Goal: Task Accomplishment & Management: Complete application form

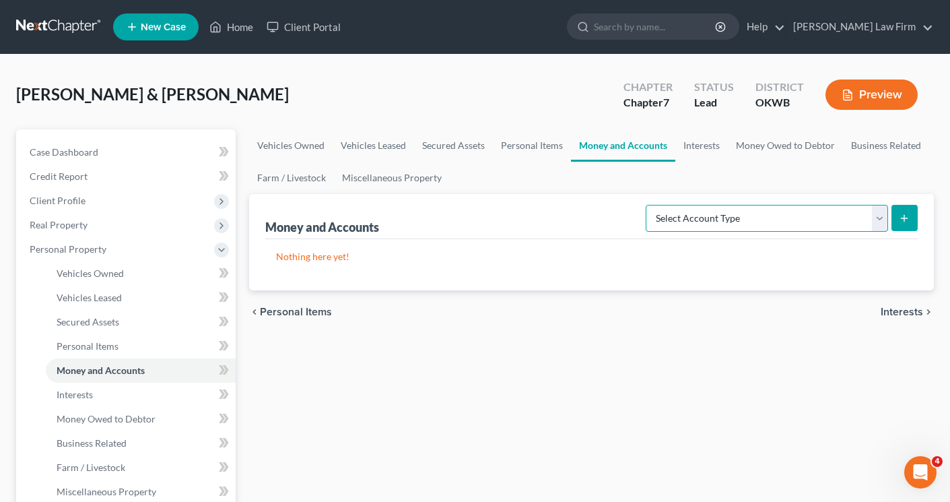
click at [878, 217] on select "Select Account Type Brokerage Cash on Hand Certificates of Deposit Checking Acc…" at bounding box center [767, 218] width 242 height 27
select select "checking"
click at [648, 205] on select "Select Account Type Brokerage Cash on Hand Certificates of Deposit Checking Acc…" at bounding box center [767, 218] width 242 height 27
click at [902, 220] on icon "submit" at bounding box center [904, 218] width 11 height 11
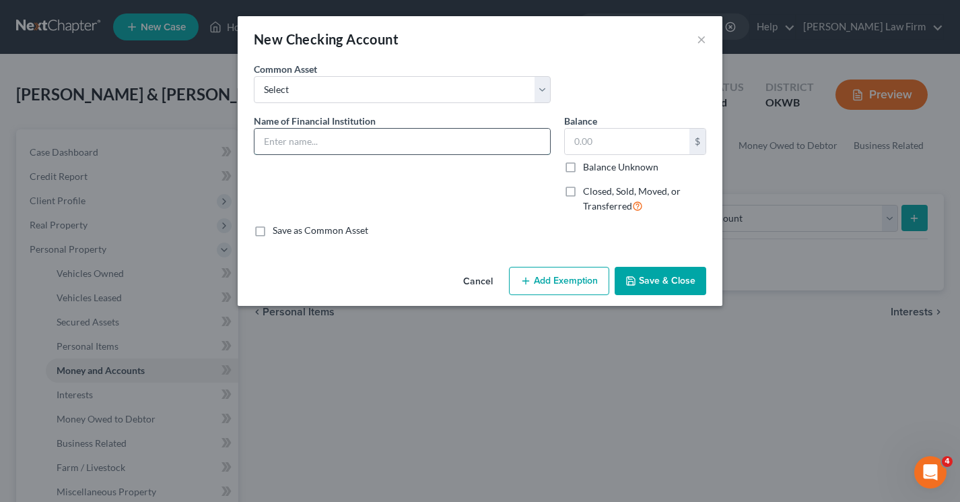
click at [402, 143] on input "text" at bounding box center [402, 142] width 296 height 26
type input "BCU"
click at [606, 149] on input "text" at bounding box center [627, 142] width 125 height 26
type input "100.00"
click at [563, 278] on button "Add Exemption" at bounding box center [559, 281] width 100 height 28
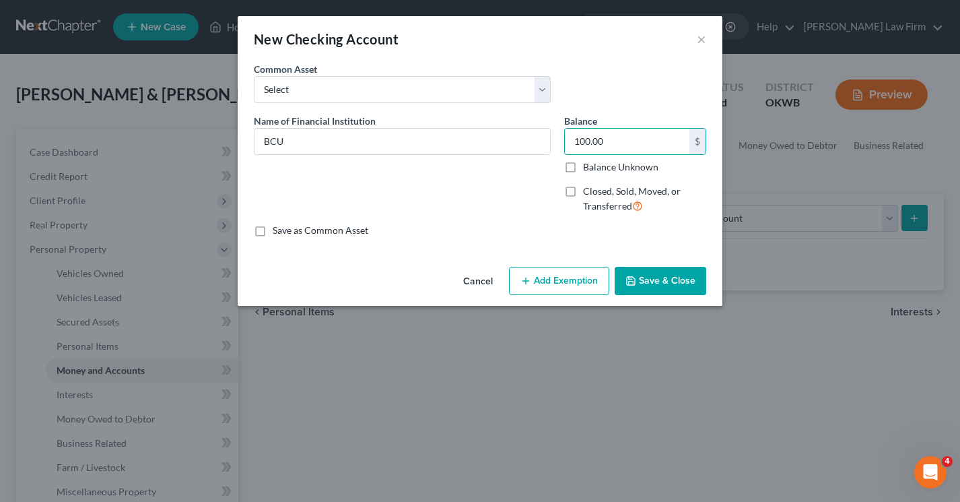
select select "2"
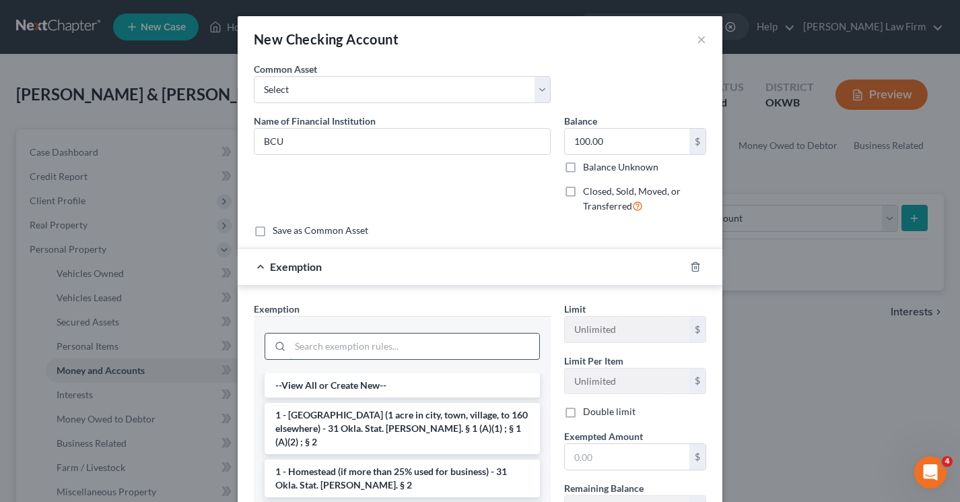
click at [364, 347] on input "search" at bounding box center [414, 346] width 249 height 26
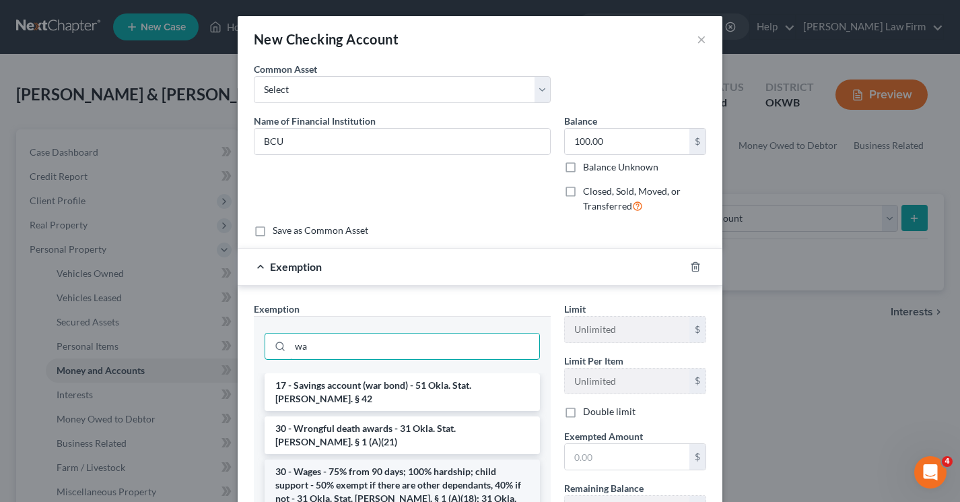
type input "wa"
click at [372, 469] on li "30 - Wages - 75% from 90 days; 100% hardship; child support - 50% exempt if the…" at bounding box center [402, 498] width 275 height 78
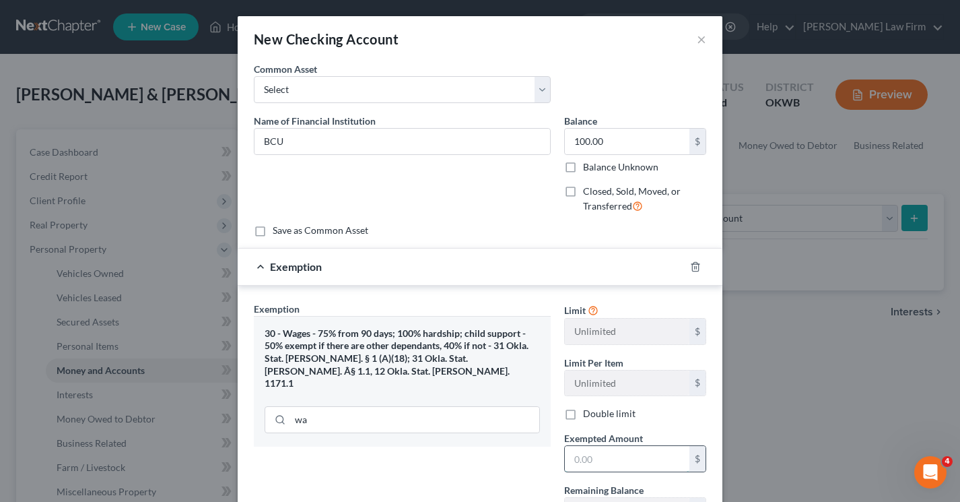
click at [597, 456] on input "text" at bounding box center [627, 459] width 125 height 26
type input "100.00"
click at [506, 469] on div "Exemption Set must be selected for CA. Exemption * 30 - Wages - 75% from 90 day…" at bounding box center [402, 445] width 310 height 286
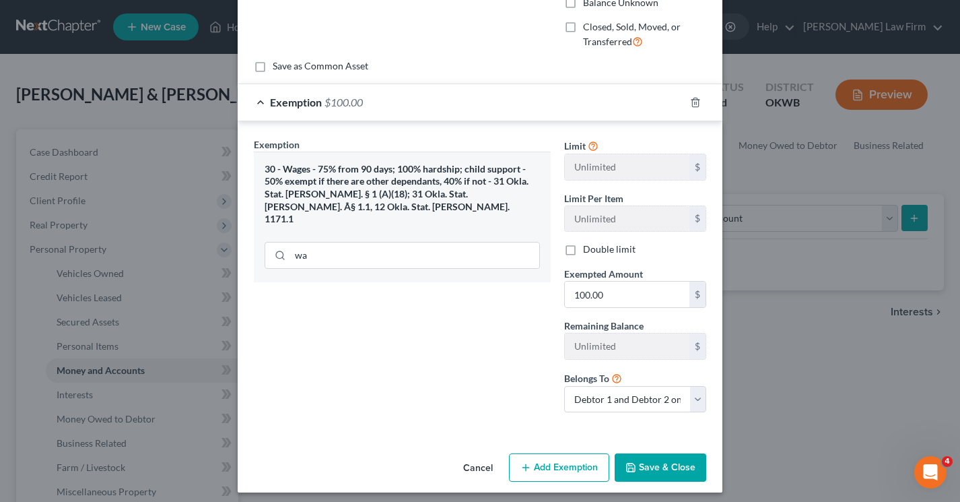
scroll to position [171, 0]
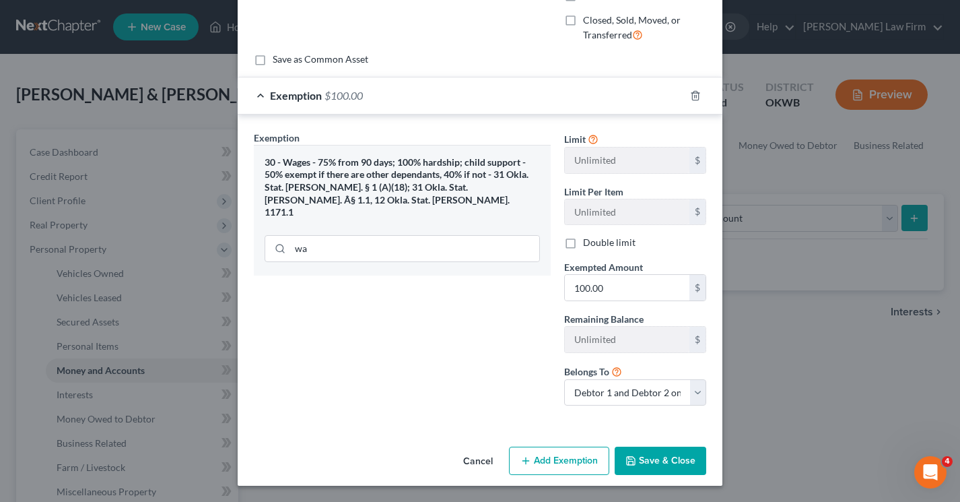
click at [637, 456] on button "Save & Close" at bounding box center [661, 460] width 92 height 28
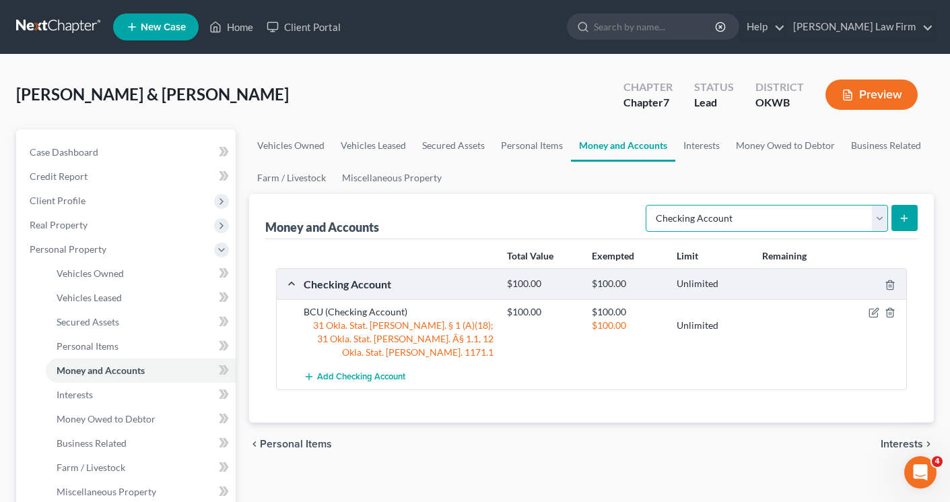
click at [876, 219] on select "Select Account Type Brokerage Cash on Hand Certificates of Deposit Checking Acc…" at bounding box center [767, 218] width 242 height 27
select select "savings"
click at [648, 205] on select "Select Account Type Brokerage Cash on Hand Certificates of Deposit Checking Acc…" at bounding box center [767, 218] width 242 height 27
click at [899, 221] on icon "submit" at bounding box center [904, 218] width 11 height 11
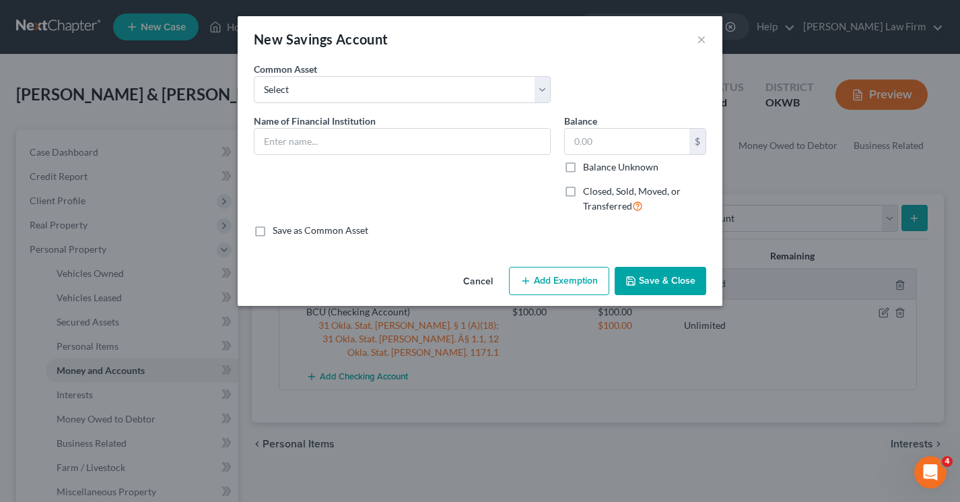
click at [273, 235] on label "Save as Common Asset" at bounding box center [321, 229] width 96 height 13
click at [278, 232] on input "Save as Common Asset" at bounding box center [282, 227] width 9 height 9
checkbox input "true"
click at [312, 149] on input "text" at bounding box center [402, 142] width 296 height 26
type input "BU"
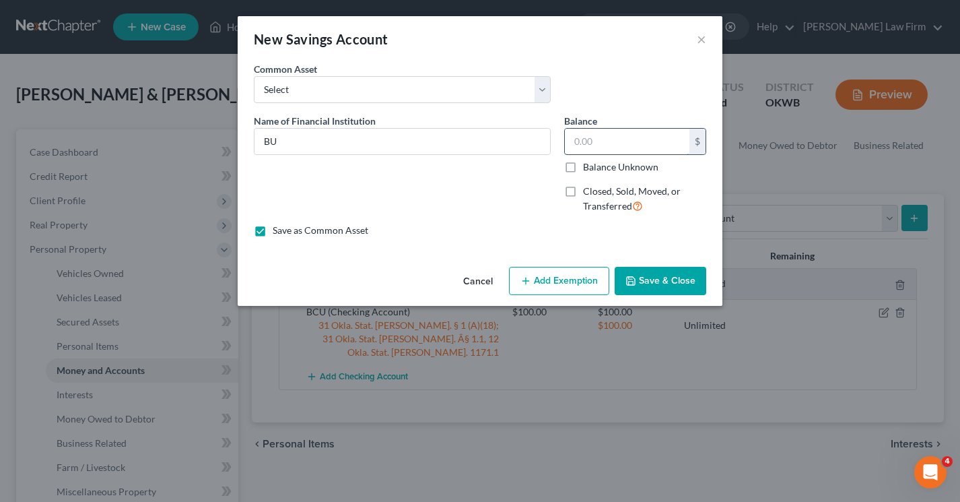
click at [611, 141] on input "text" at bounding box center [627, 142] width 125 height 26
type input "1.00"
click at [531, 275] on icon "button" at bounding box center [525, 280] width 11 height 11
select select "2"
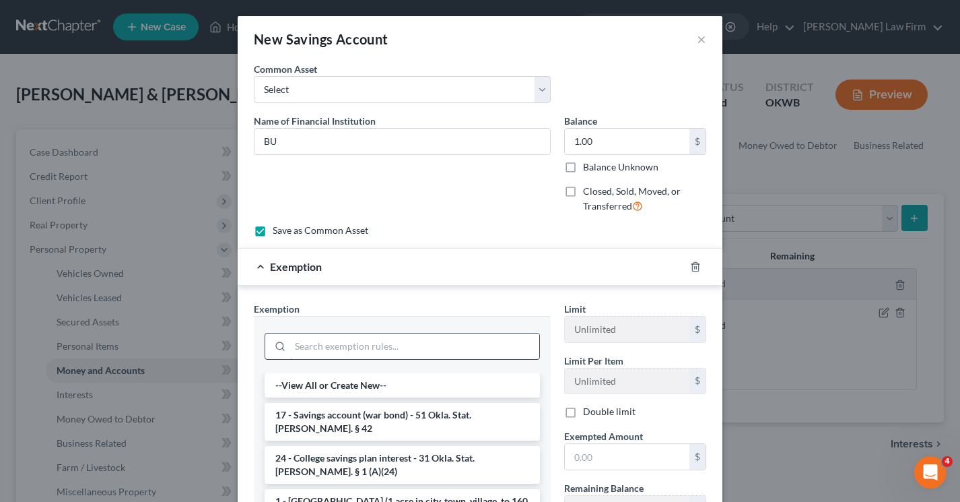
click at [310, 351] on input "search" at bounding box center [414, 346] width 249 height 26
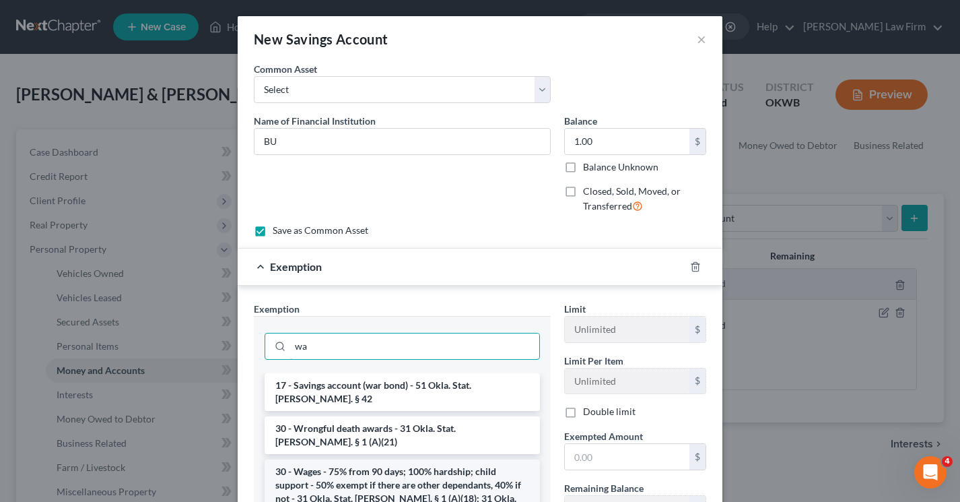
type input "wa"
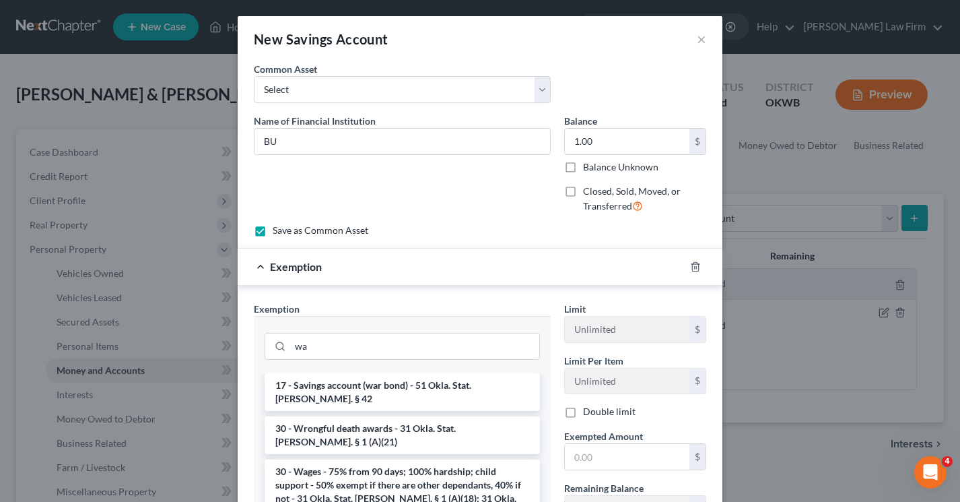
click at [314, 461] on li "30 - Wages - 75% from 90 days; 100% hardship; child support - 50% exempt if the…" at bounding box center [402, 498] width 275 height 78
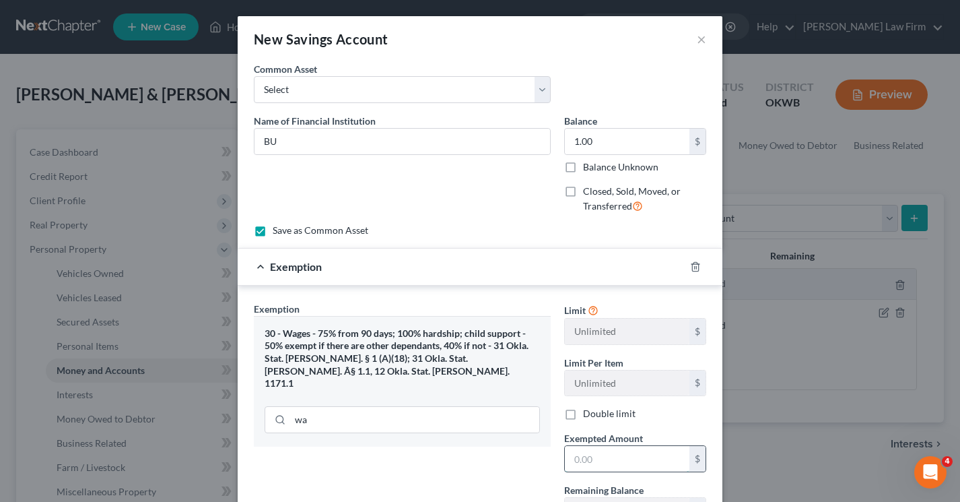
click at [611, 465] on input "text" at bounding box center [627, 459] width 125 height 26
type input "1.00"
click at [544, 477] on div "Exemption Set must be selected for CA. Exemption * 30 - Wages - 75% from 90 day…" at bounding box center [402, 445] width 310 height 286
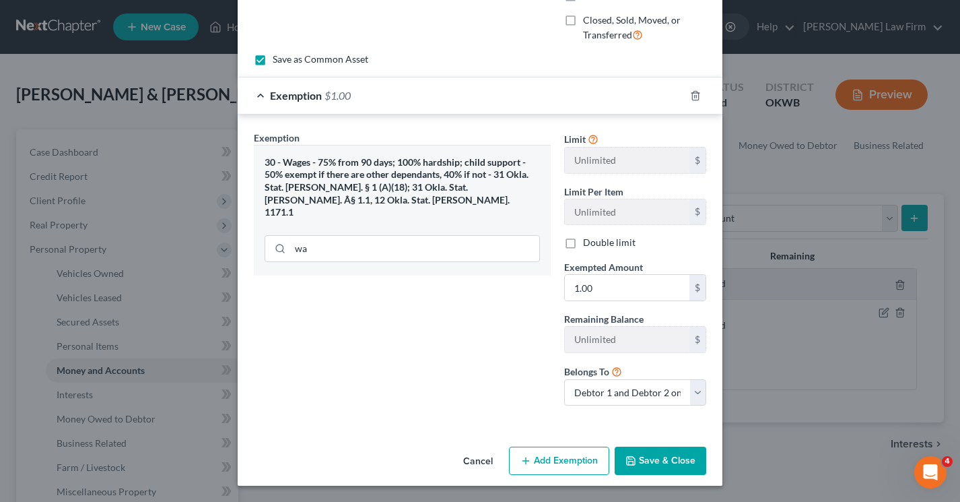
click at [625, 456] on icon "button" at bounding box center [630, 460] width 11 height 11
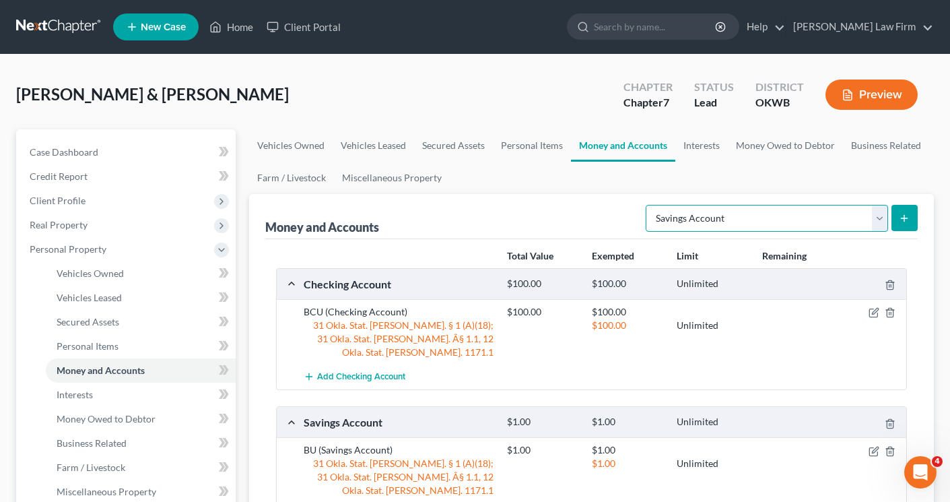
click at [878, 214] on select "Select Account Type Brokerage Cash on Hand Certificates of Deposit Checking Acc…" at bounding box center [767, 218] width 242 height 27
select select "checking"
click at [648, 205] on select "Select Account Type Brokerage Cash on Hand Certificates of Deposit Checking Acc…" at bounding box center [767, 218] width 242 height 27
click at [904, 219] on line "submit" at bounding box center [904, 218] width 0 height 6
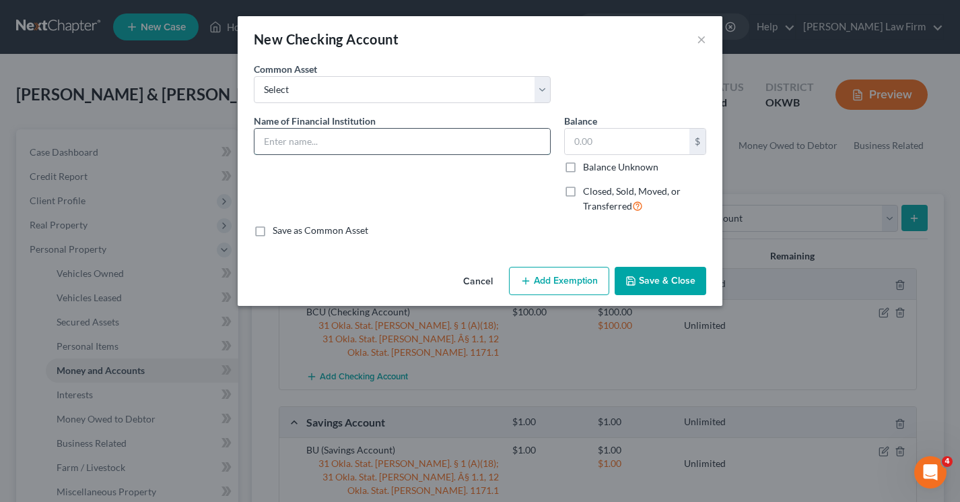
click at [408, 139] on input "text" at bounding box center [402, 142] width 296 height 26
type input "BCU"
click at [598, 140] on input "text" at bounding box center [627, 142] width 125 height 26
type input "50.00"
click at [554, 278] on button "Add Exemption" at bounding box center [559, 281] width 100 height 28
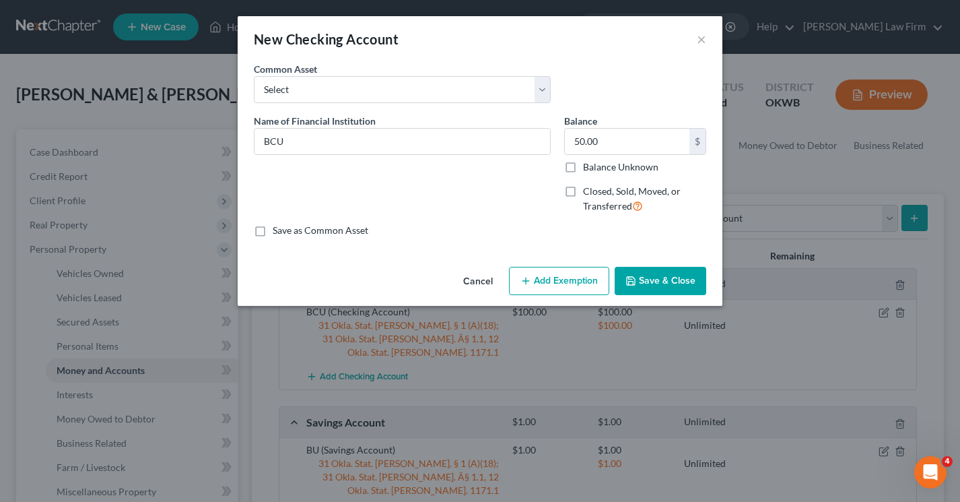
select select "2"
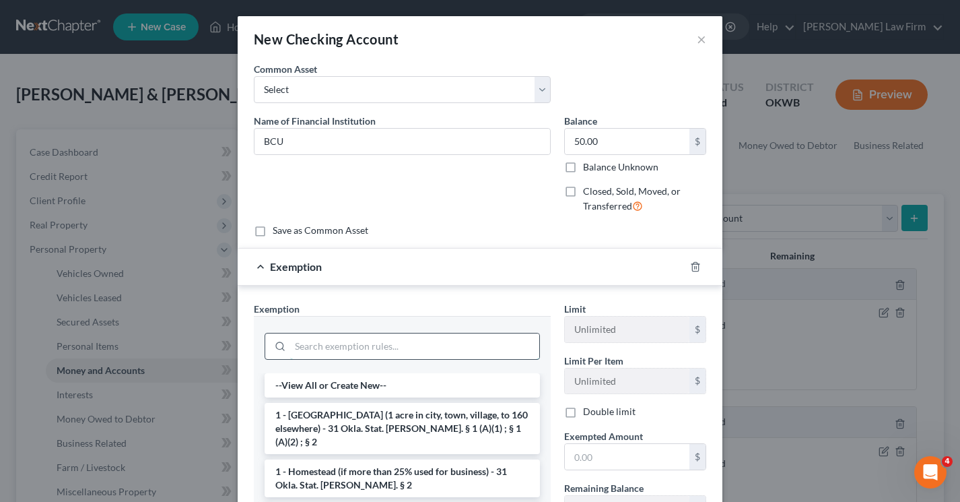
click at [391, 345] on input "search" at bounding box center [414, 346] width 249 height 26
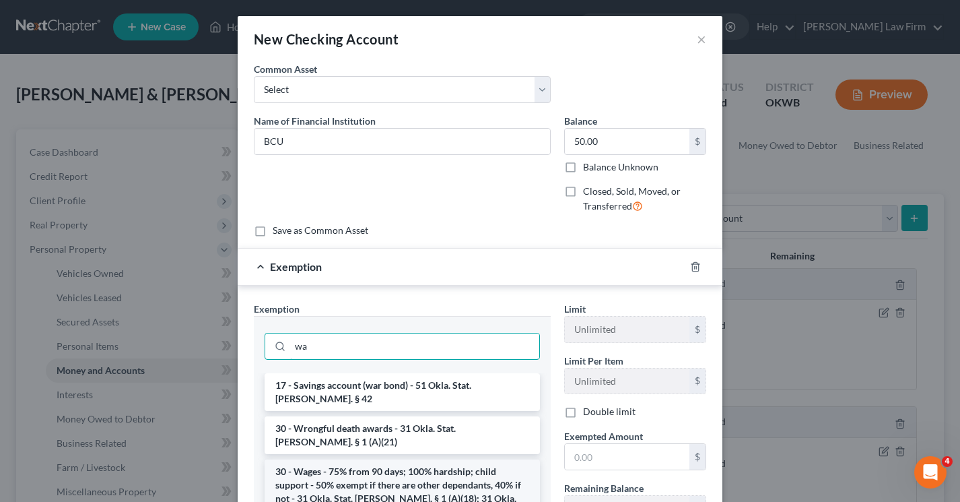
type input "wa"
click at [389, 459] on li "30 - Wages - 75% from 90 days; 100% hardship; child support - 50% exempt if the…" at bounding box center [402, 498] width 275 height 78
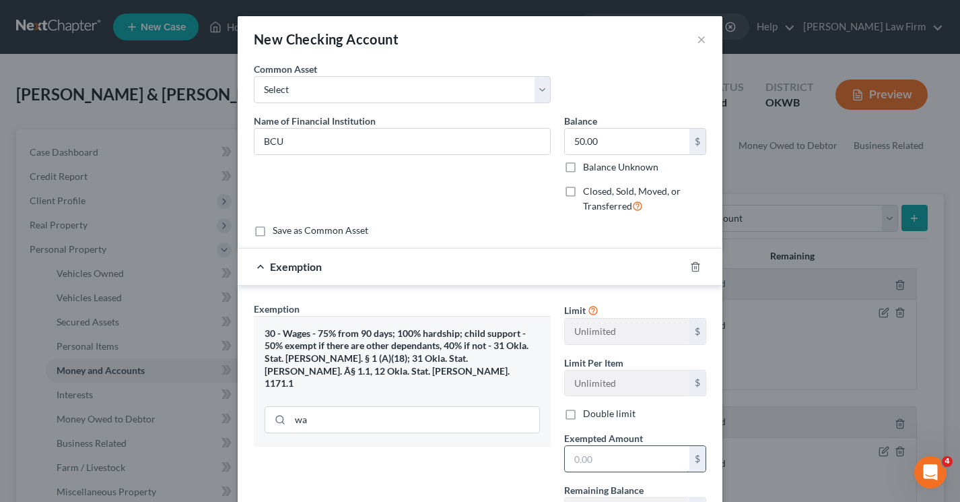
click at [578, 459] on input "text" at bounding box center [627, 459] width 125 height 26
type input "50.00"
click at [473, 466] on div "Exemption Set must be selected for CA. Exemption * 30 - Wages - 75% from 90 day…" at bounding box center [402, 445] width 310 height 286
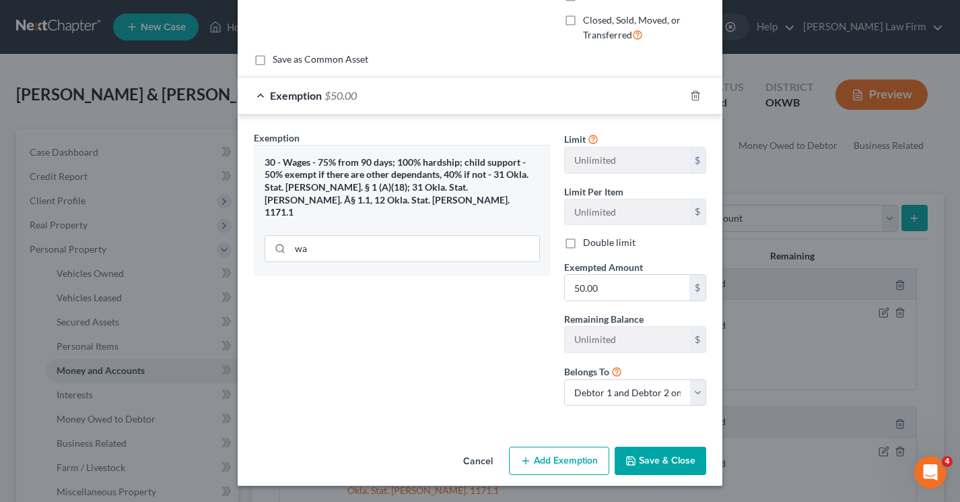
click at [551, 462] on button "Add Exemption" at bounding box center [559, 460] width 100 height 28
select select "2"
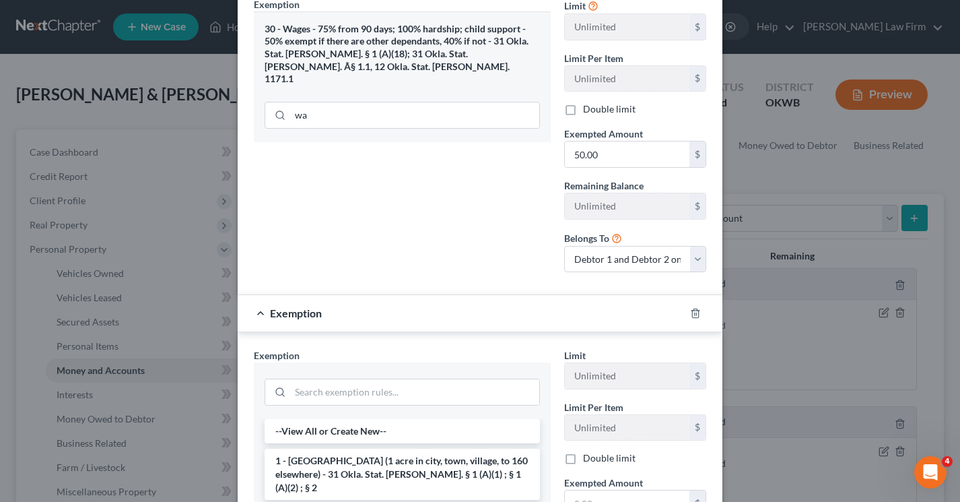
scroll to position [440, 0]
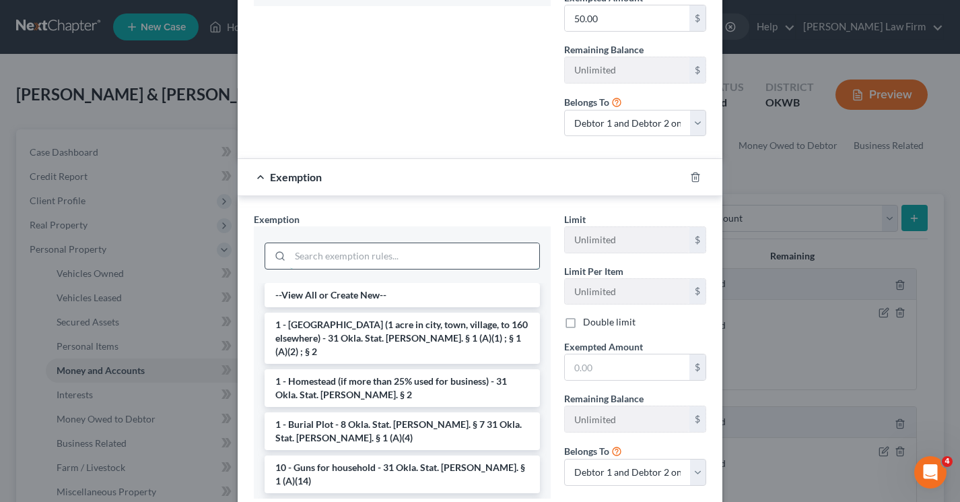
click at [350, 259] on input "search" at bounding box center [414, 256] width 249 height 26
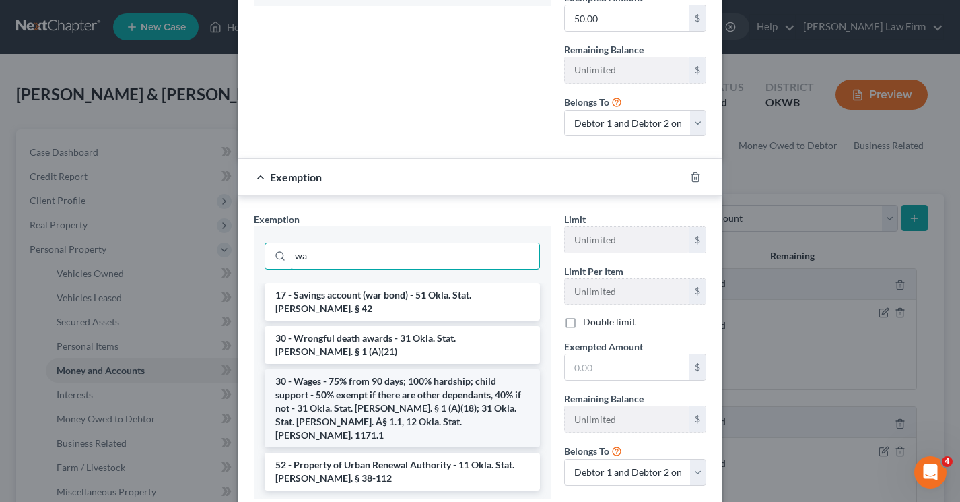
type input "wa"
click at [359, 376] on li "30 - Wages - 75% from 90 days; 100% hardship; child support - 50% exempt if the…" at bounding box center [402, 408] width 275 height 78
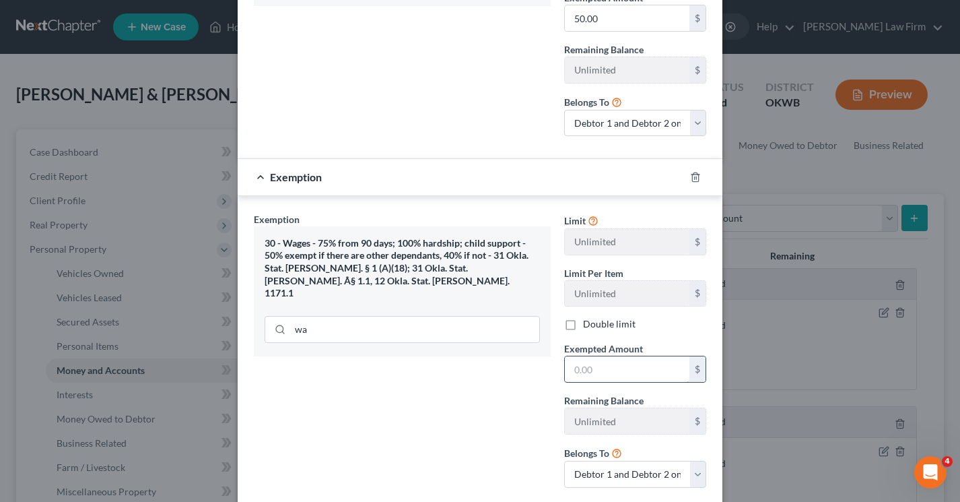
click at [584, 370] on input "text" at bounding box center [627, 369] width 125 height 26
type input "50.00"
click at [458, 384] on div "Exemption Set must be selected for CA. Exemption * 30 - Wages - 75% from 90 day…" at bounding box center [402, 355] width 310 height 286
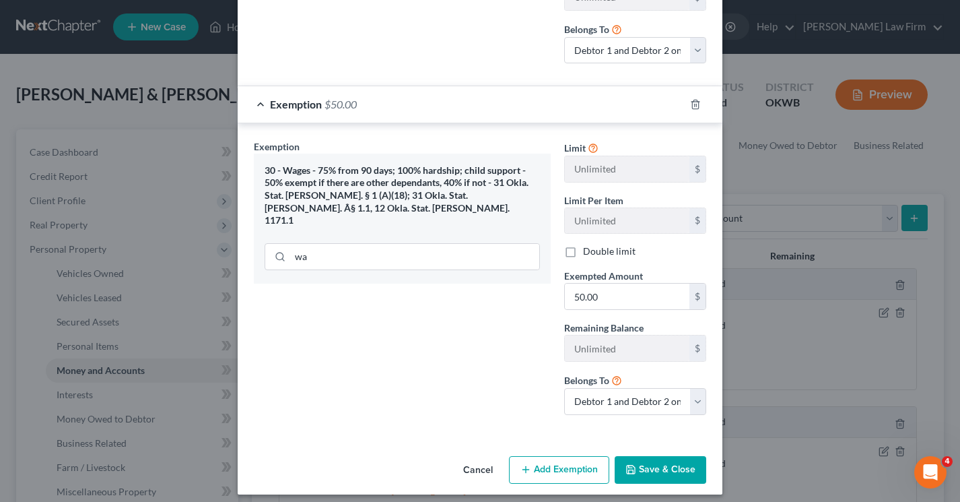
scroll to position [522, 0]
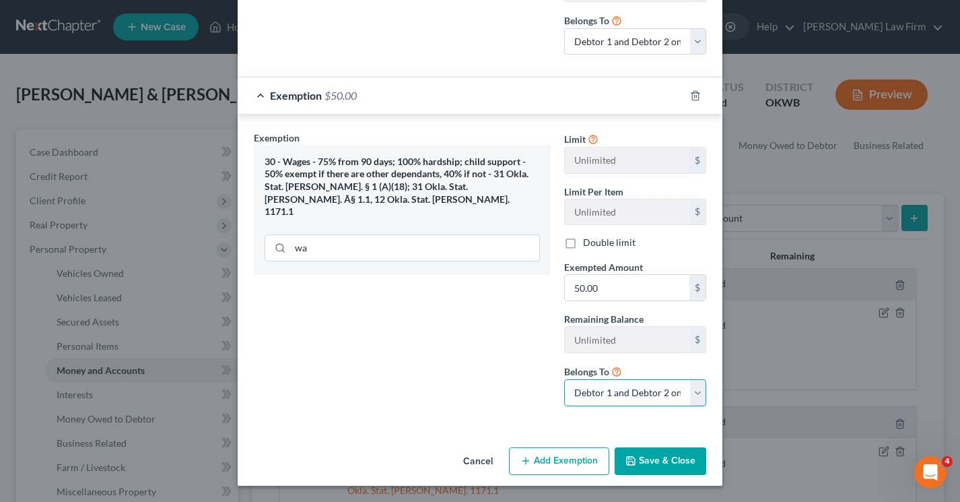
click at [691, 397] on select "Debtor 1 only Debtor 2 only Debtor 1 and Debtor 2 only" at bounding box center [635, 392] width 142 height 27
select select "1"
click at [564, 379] on select "Debtor 1 only Debtor 2 only Debtor 1 and Debtor 2 only" at bounding box center [635, 392] width 142 height 27
click at [644, 459] on button "Save & Close" at bounding box center [661, 461] width 92 height 28
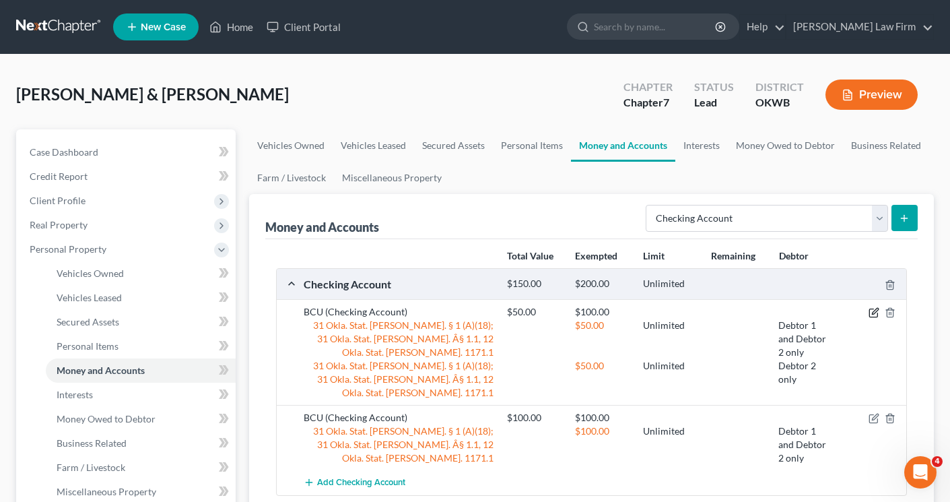
click at [872, 315] on icon "button" at bounding box center [873, 312] width 11 height 11
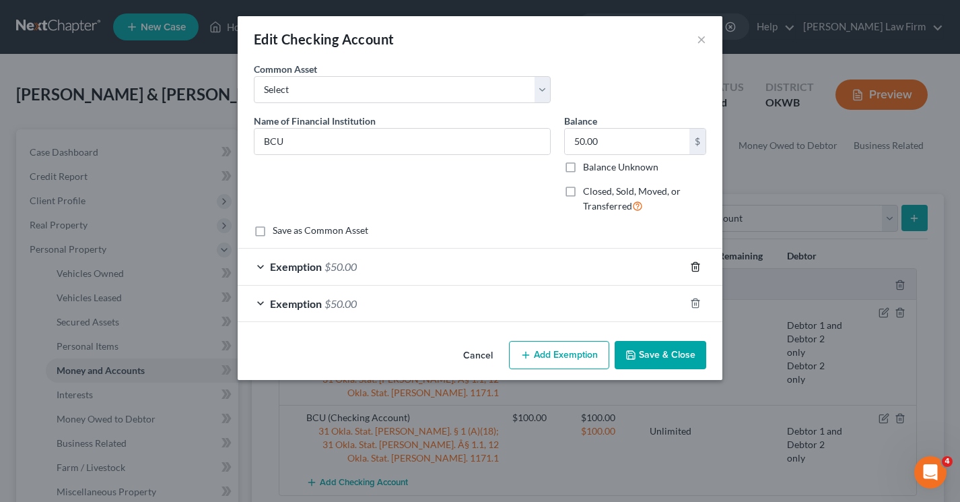
click at [695, 266] on line "button" at bounding box center [695, 267] width 0 height 3
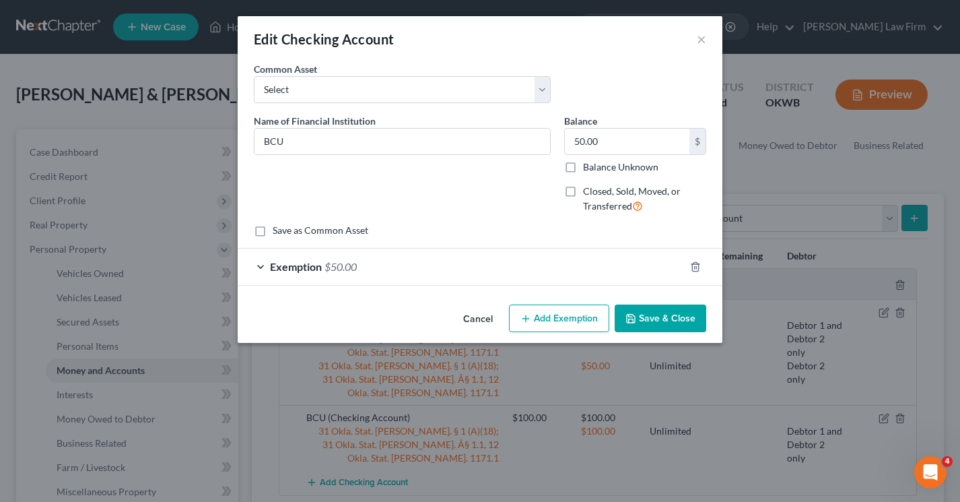
click at [668, 271] on div "Exemption $50.00" at bounding box center [461, 266] width 447 height 36
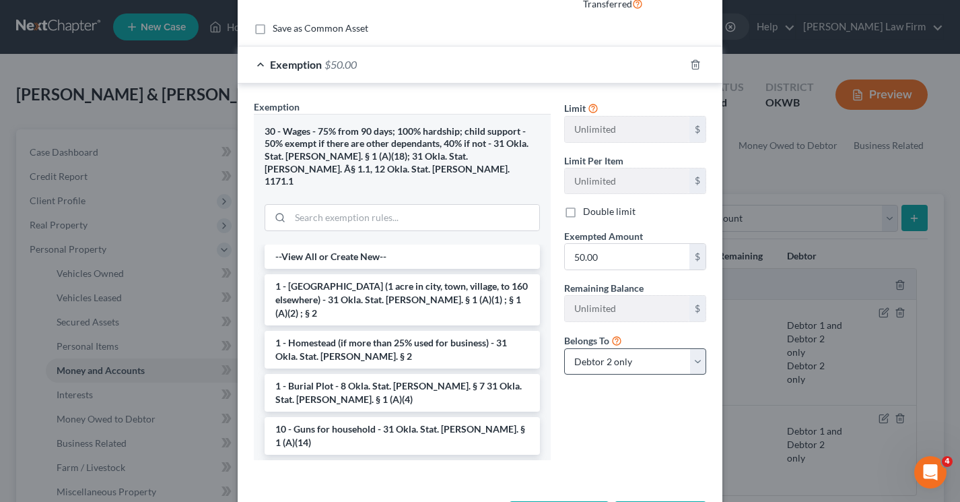
scroll to position [244, 0]
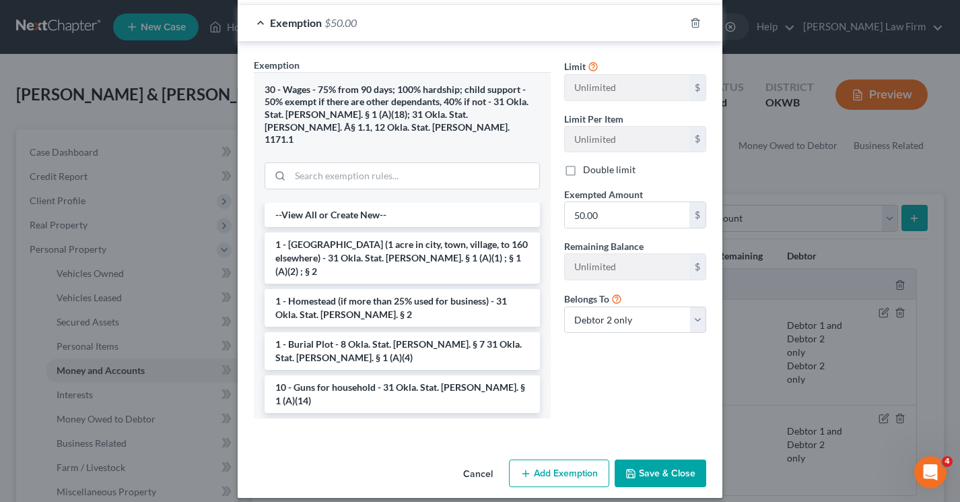
click at [641, 460] on button "Save & Close" at bounding box center [661, 473] width 92 height 28
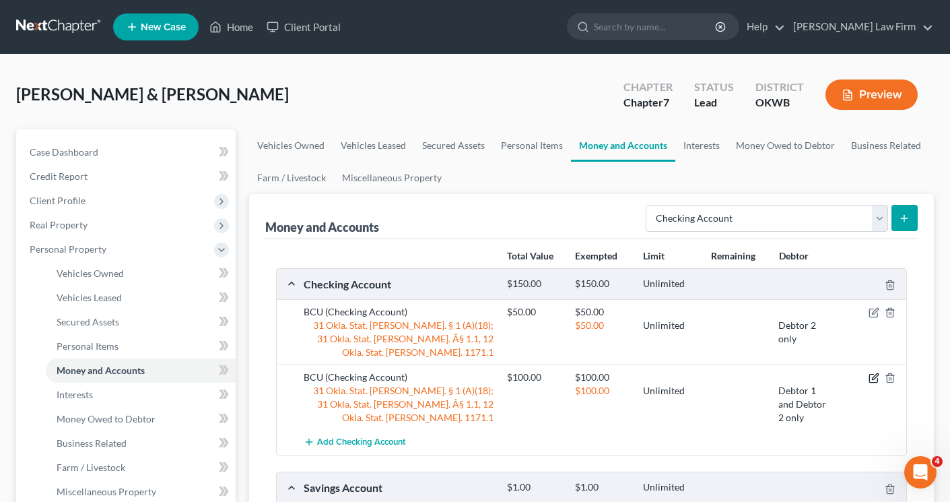
click at [873, 374] on icon "button" at bounding box center [875, 377] width 6 height 6
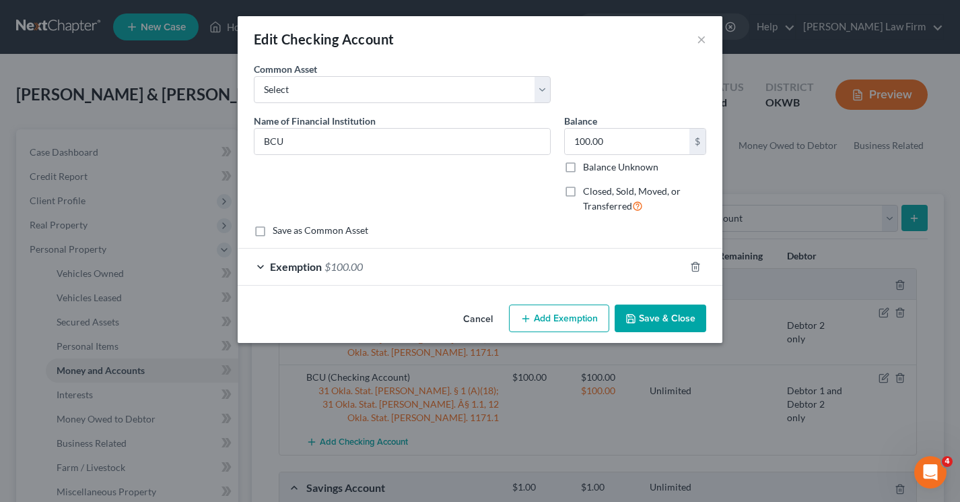
click at [633, 272] on div "Exemption $100.00" at bounding box center [461, 266] width 447 height 36
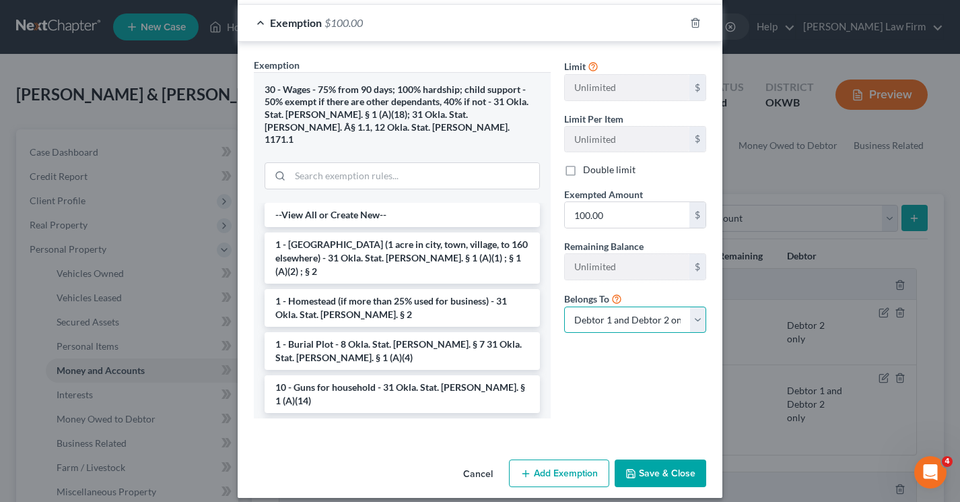
click at [619, 314] on select "Debtor 1 only Debtor 2 only Debtor 1 and Debtor 2 only" at bounding box center [635, 319] width 142 height 27
select select "0"
click at [564, 306] on select "Debtor 1 only Debtor 2 only Debtor 1 and Debtor 2 only" at bounding box center [635, 319] width 142 height 27
click at [649, 459] on button "Save & Close" at bounding box center [661, 473] width 92 height 28
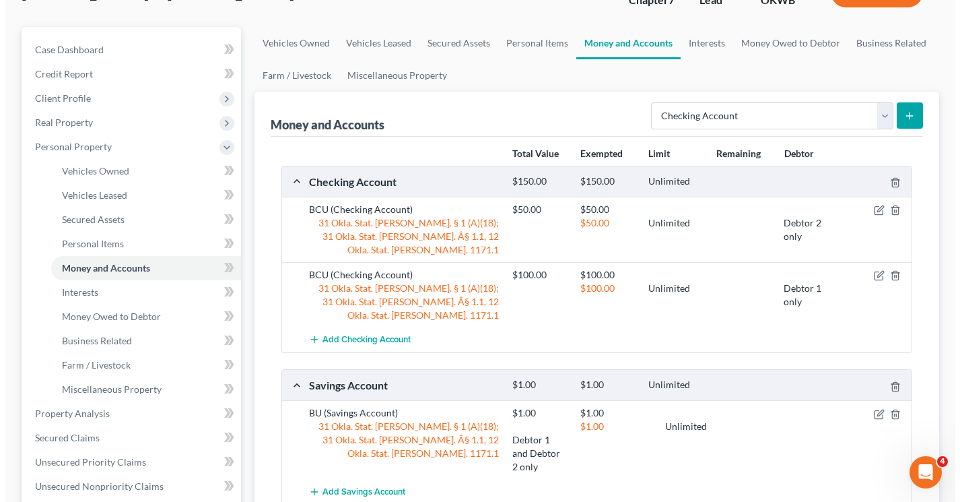
scroll to position [135, 0]
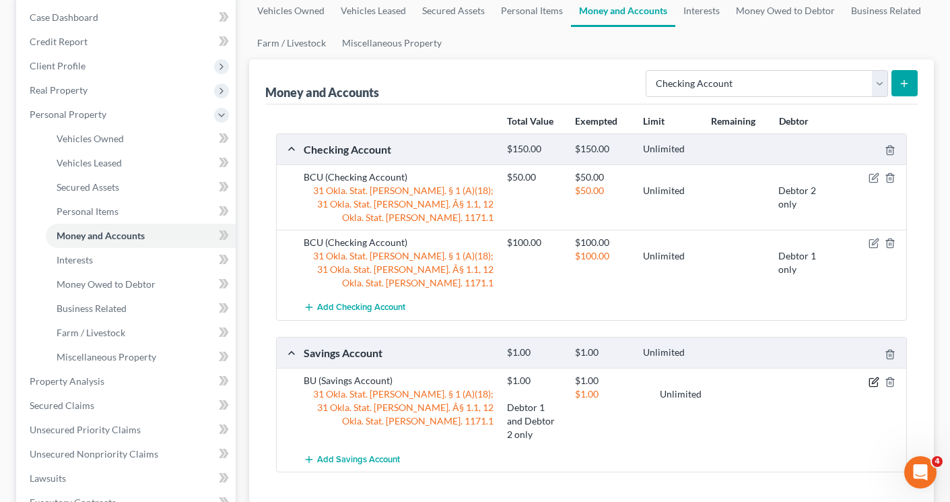
click at [871, 376] on icon "button" at bounding box center [873, 381] width 11 height 11
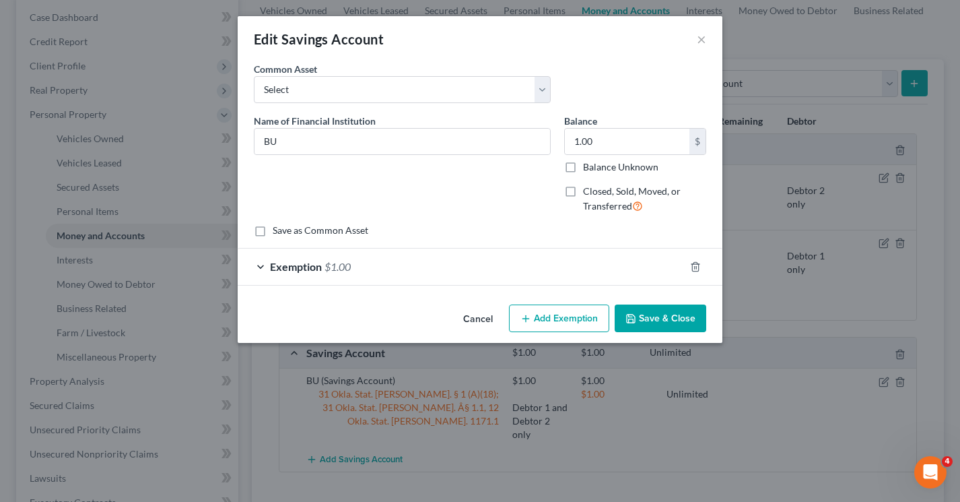
click at [626, 268] on div "Exemption $1.00" at bounding box center [461, 266] width 447 height 36
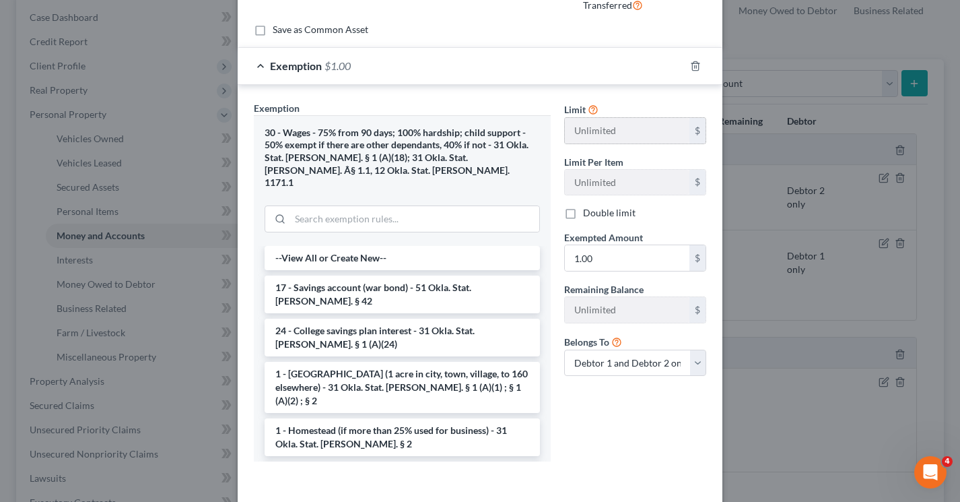
scroll to position [202, 0]
click at [612, 363] on select "Debtor 1 only Debtor 2 only Debtor 1 and Debtor 2 only" at bounding box center [635, 361] width 142 height 27
select select "0"
click at [564, 348] on select "Debtor 1 only Debtor 2 only Debtor 1 and Debtor 2 only" at bounding box center [635, 361] width 142 height 27
click at [594, 396] on div "Limit Unlimited $ Limit Per Item Unlimited $ Double limit Exempted Amount * 1.0…" at bounding box center [634, 285] width 155 height 371
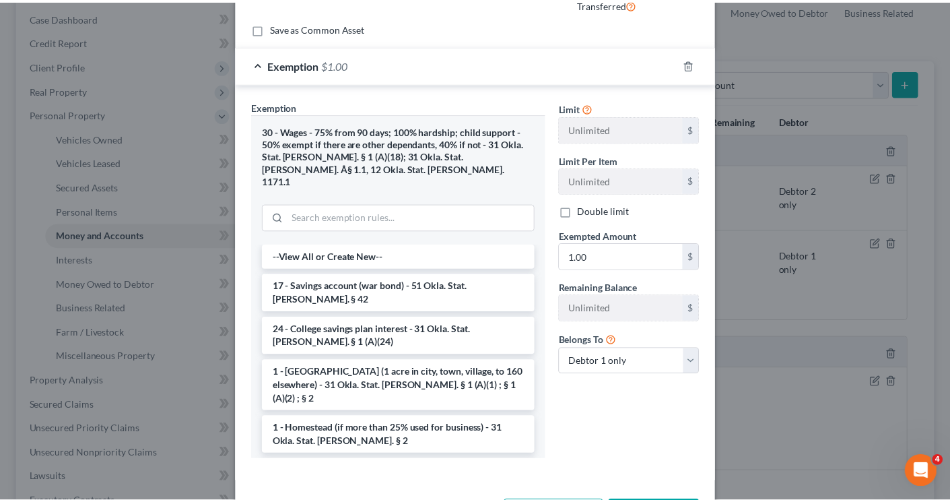
scroll to position [244, 0]
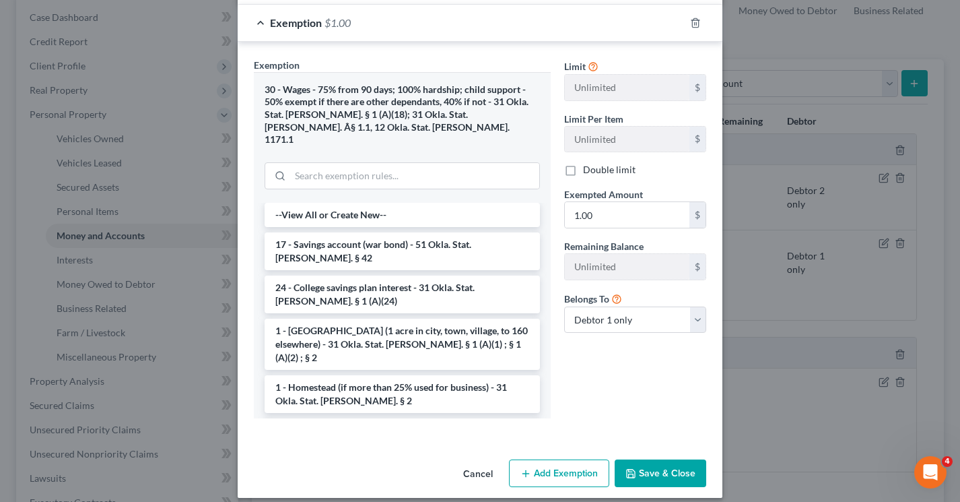
click at [647, 459] on button "Save & Close" at bounding box center [661, 473] width 92 height 28
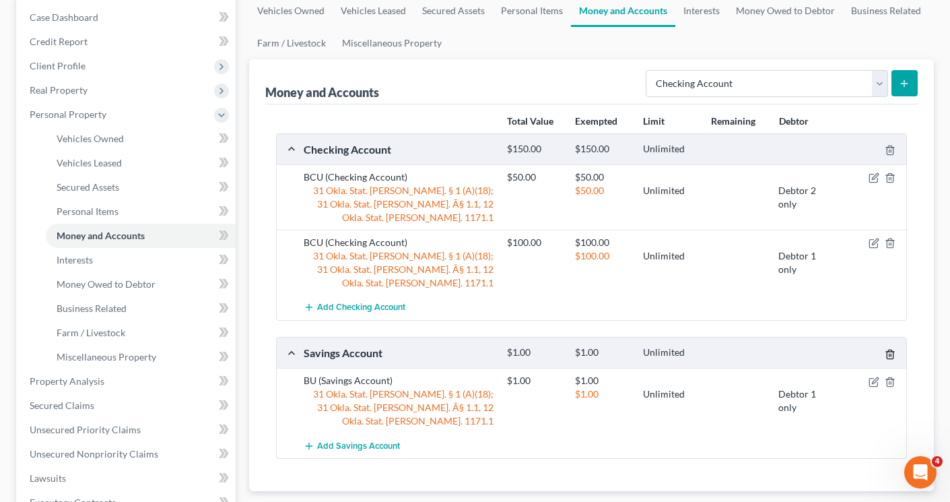
click at [888, 349] on icon "button" at bounding box center [890, 354] width 11 height 11
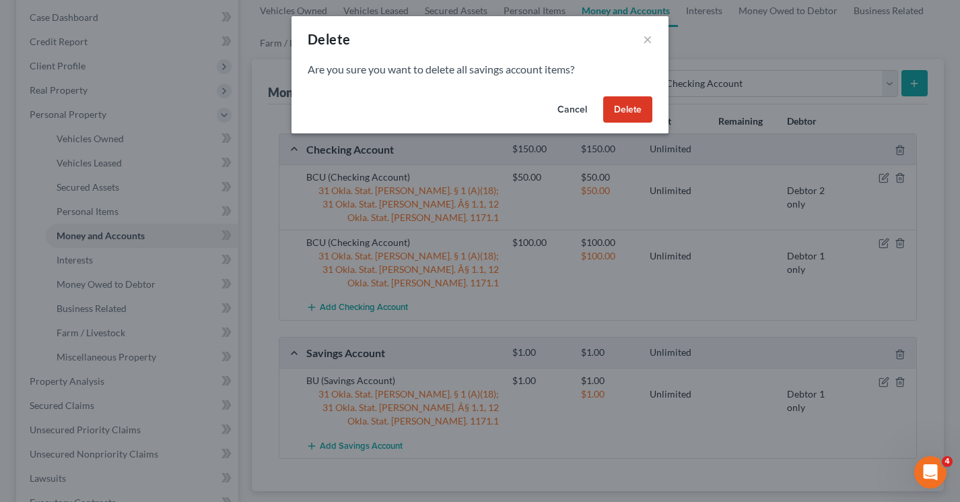
click at [565, 106] on button "Cancel" at bounding box center [572, 109] width 51 height 27
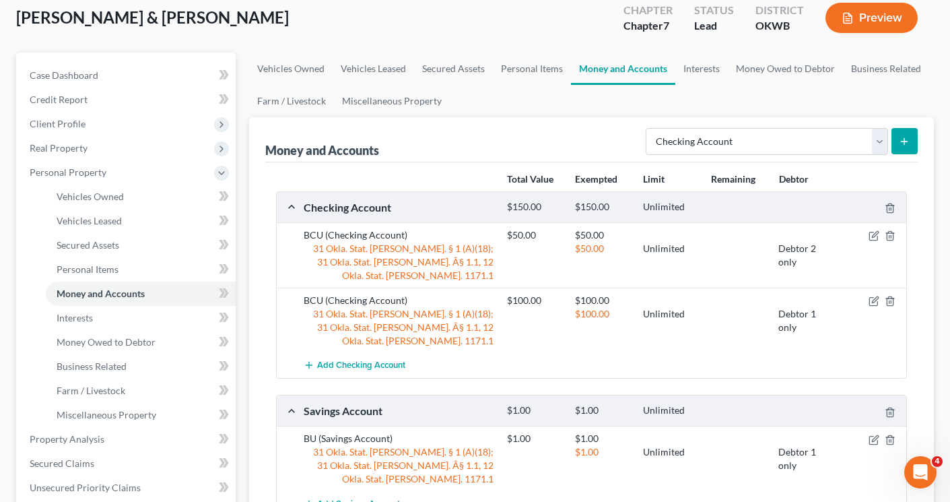
scroll to position [0, 0]
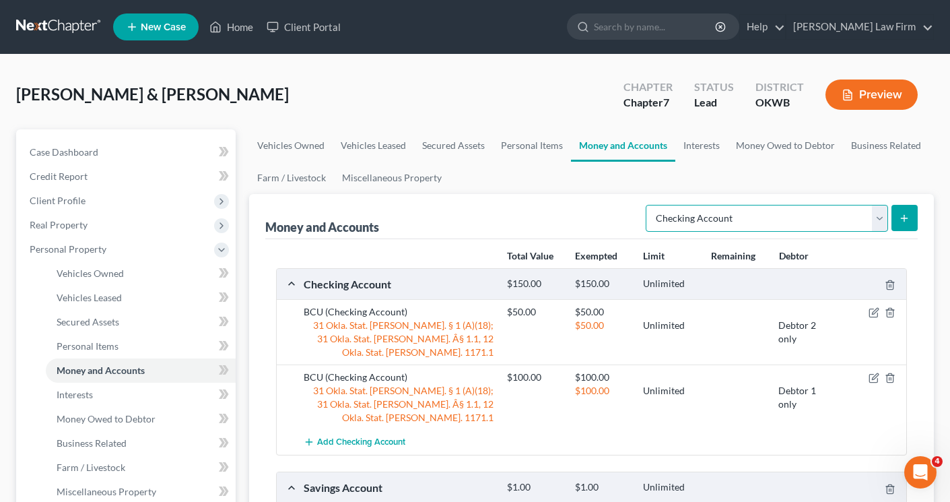
click at [876, 217] on select "Select Account Type Brokerage Cash on Hand Certificates of Deposit Checking Acc…" at bounding box center [767, 218] width 242 height 27
select select "savings"
click at [648, 205] on select "Select Account Type Brokerage Cash on Hand Certificates of Deposit Checking Acc…" at bounding box center [767, 218] width 242 height 27
click at [903, 216] on icon "submit" at bounding box center [904, 218] width 11 height 11
click at [904, 215] on line "submit" at bounding box center [904, 218] width 0 height 6
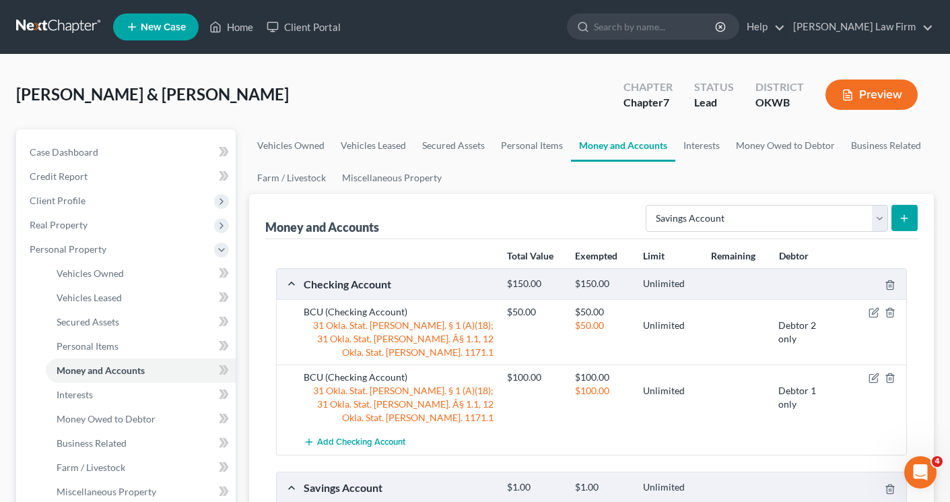
click at [905, 218] on line "submit" at bounding box center [904, 218] width 6 height 0
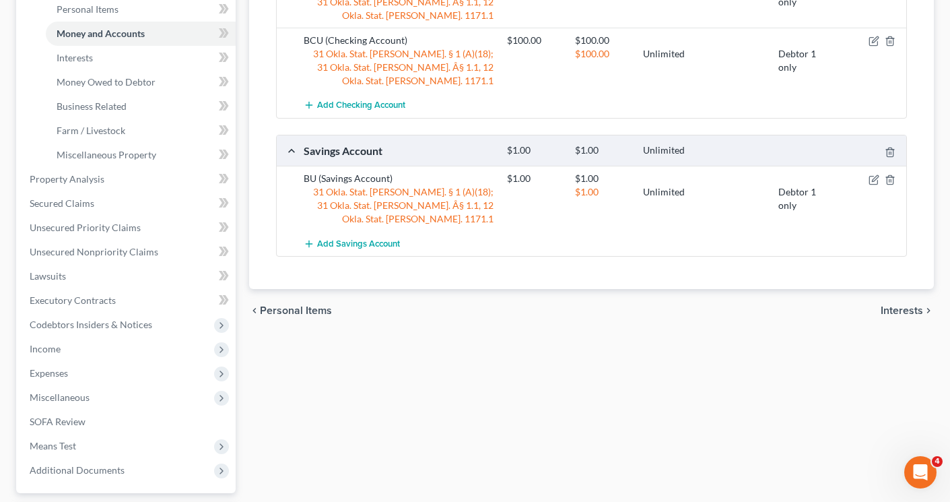
click at [306, 305] on span "Personal Items" at bounding box center [296, 310] width 72 height 11
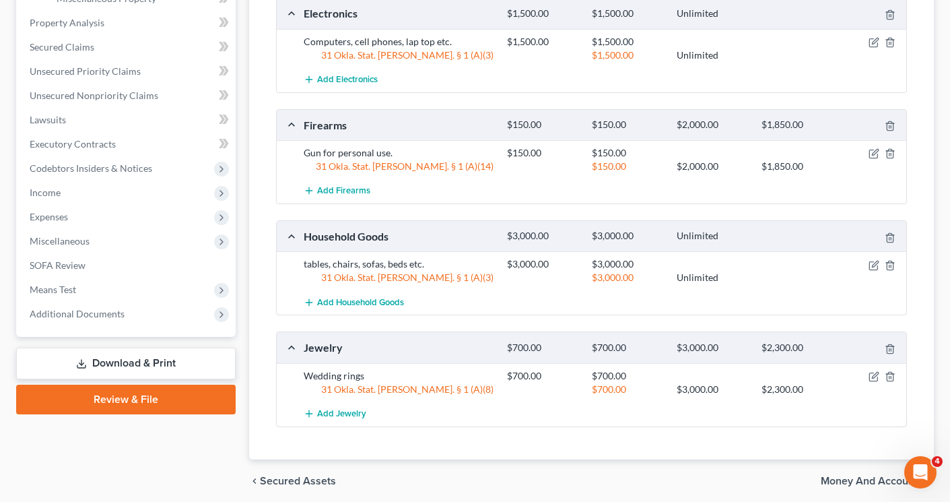
scroll to position [545, 0]
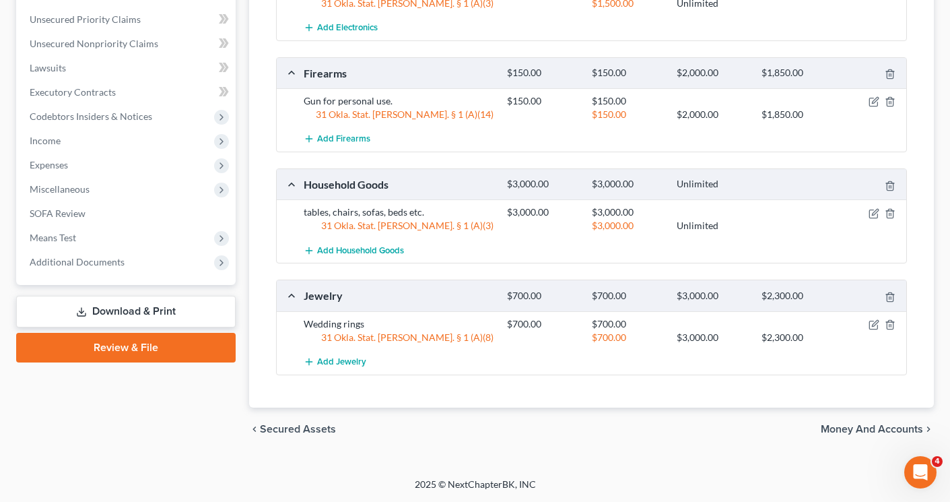
click at [850, 427] on span "Money and Accounts" at bounding box center [872, 428] width 102 height 11
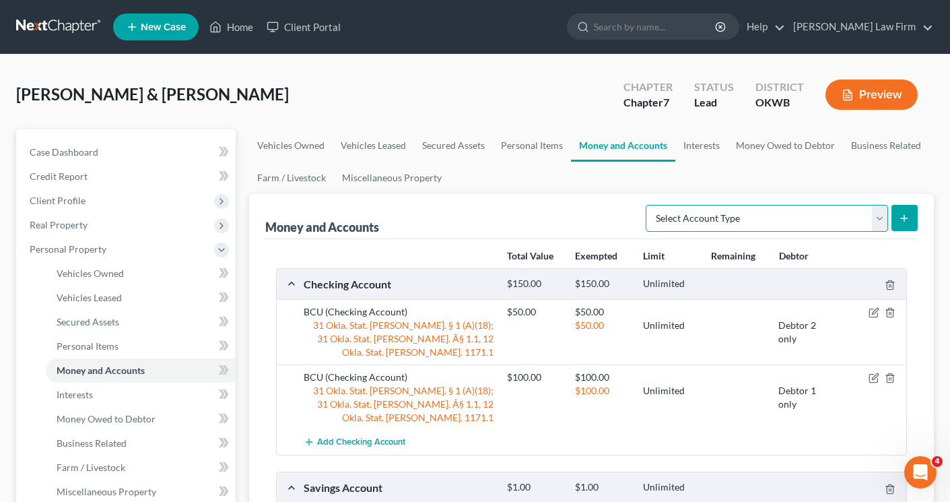
click at [876, 221] on select "Select Account Type Brokerage Cash on Hand Certificates of Deposit Checking Acc…" at bounding box center [767, 218] width 242 height 27
select select "savings"
click at [648, 205] on select "Select Account Type Brokerage Cash on Hand Certificates of Deposit Checking Acc…" at bounding box center [767, 218] width 242 height 27
click at [905, 221] on icon "submit" at bounding box center [904, 218] width 11 height 11
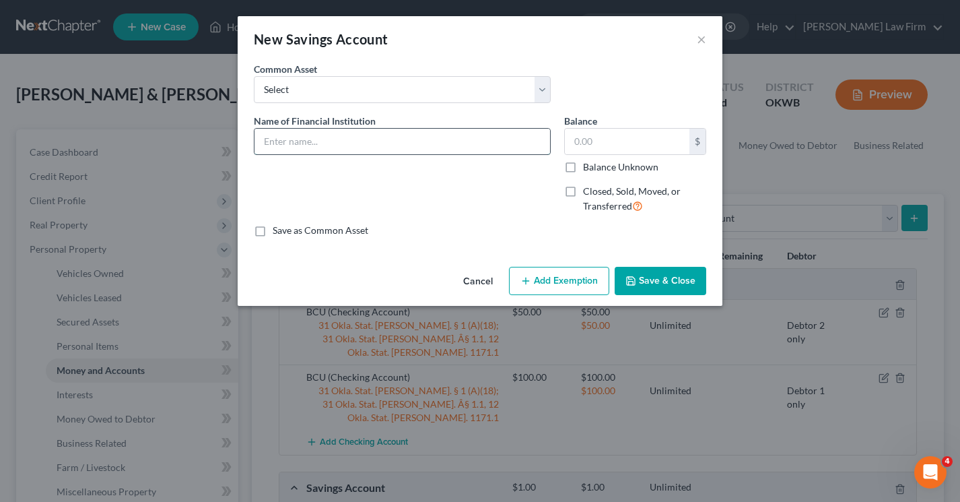
click at [451, 145] on input "text" at bounding box center [402, 142] width 296 height 26
type input "BCU"
click at [616, 147] on input "text" at bounding box center [627, 142] width 125 height 26
type input "1.00"
click at [548, 284] on button "Add Exemption" at bounding box center [559, 281] width 100 height 28
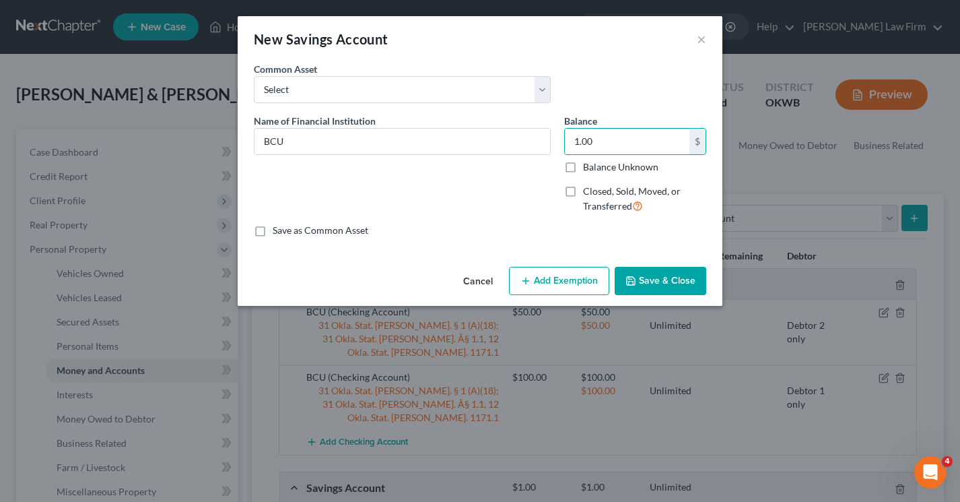
select select "2"
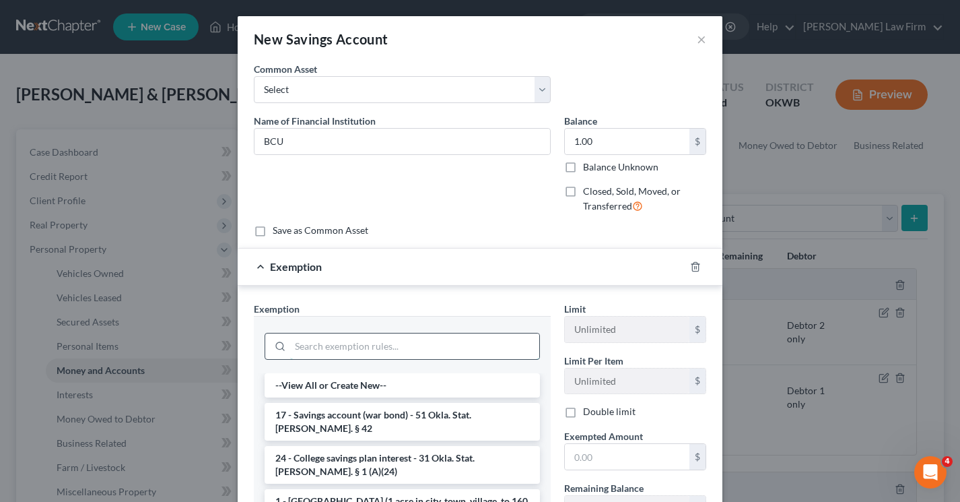
click at [429, 343] on input "search" at bounding box center [414, 346] width 249 height 26
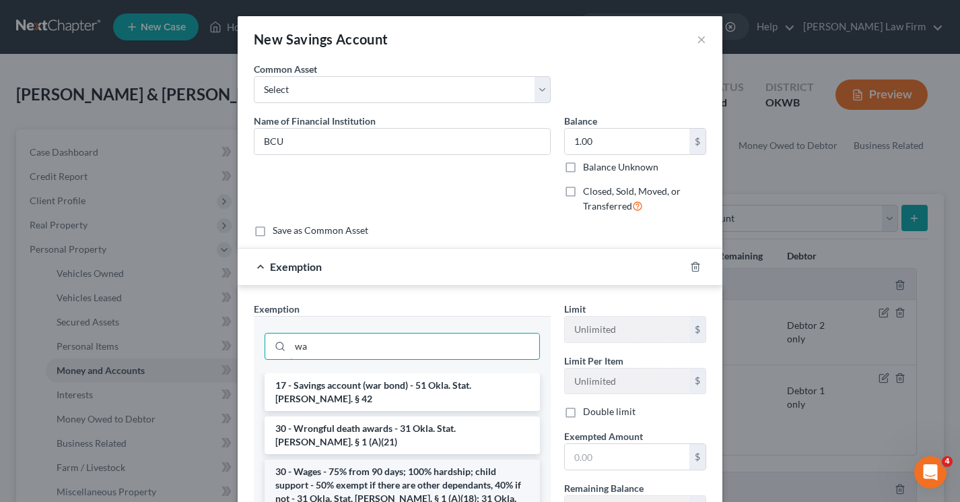
type input "wa"
click at [406, 459] on li "30 - Wages - 75% from 90 days; 100% hardship; child support - 50% exempt if the…" at bounding box center [402, 498] width 275 height 78
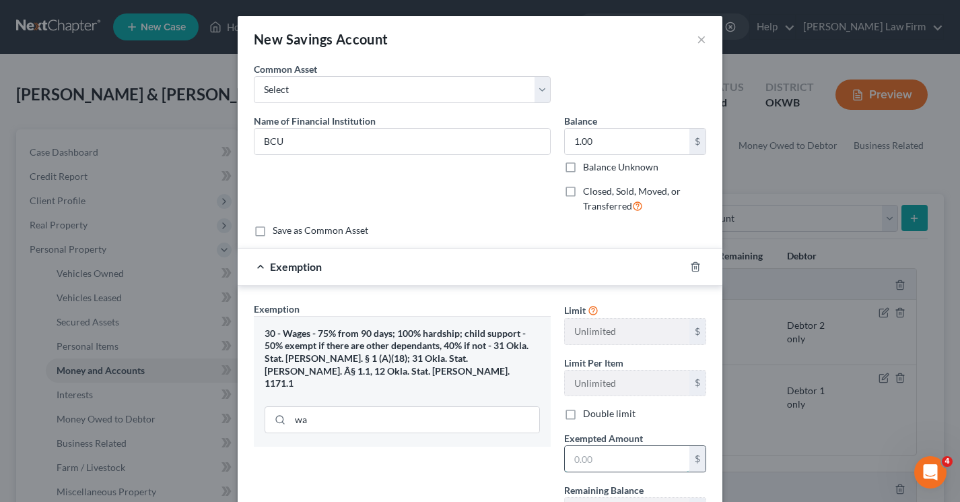
click at [583, 458] on input "text" at bounding box center [627, 459] width 125 height 26
type input "1.00"
click at [525, 465] on div "Exemption Set must be selected for CA. Exemption * 30 - Wages - 75% from 90 day…" at bounding box center [402, 445] width 310 height 286
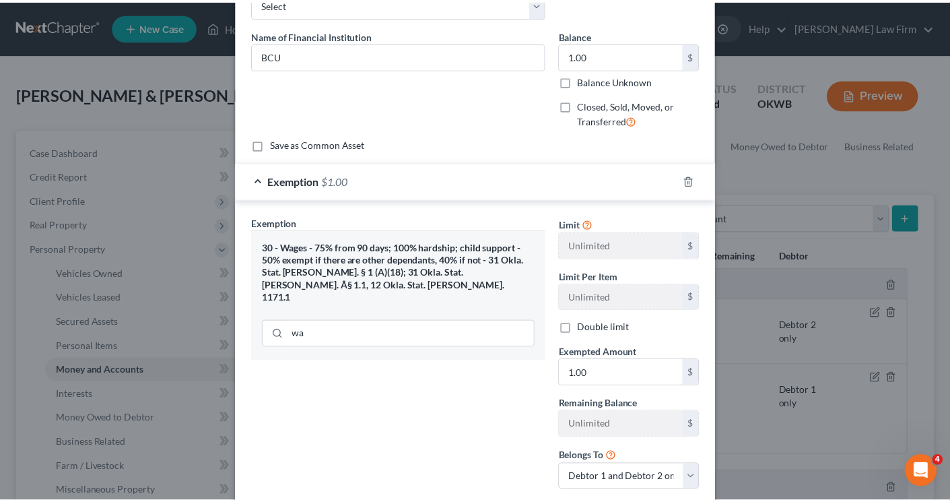
scroll to position [171, 0]
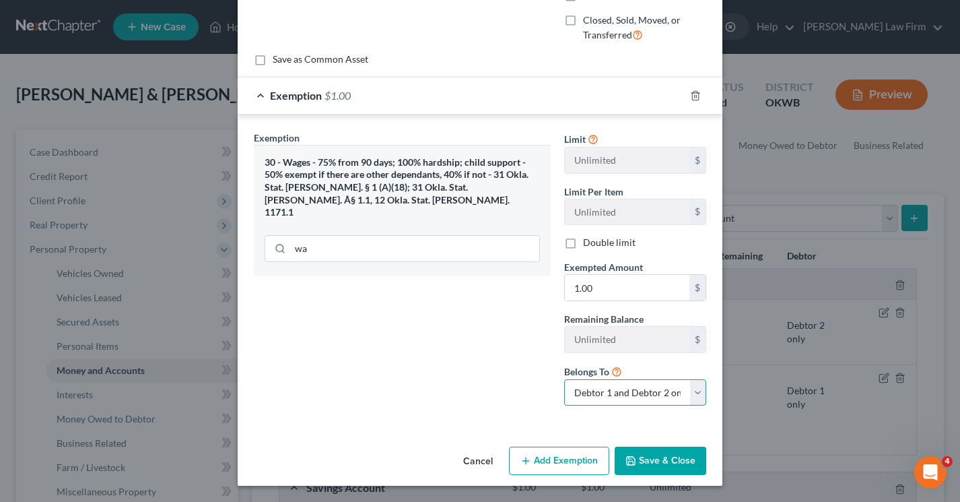
click at [596, 393] on select "Debtor 1 only Debtor 2 only Debtor 1 and Debtor 2 only" at bounding box center [635, 392] width 142 height 27
select select "1"
click at [564, 379] on select "Debtor 1 only Debtor 2 only Debtor 1 and Debtor 2 only" at bounding box center [635, 392] width 142 height 27
click at [627, 456] on icon "button" at bounding box center [631, 460] width 8 height 8
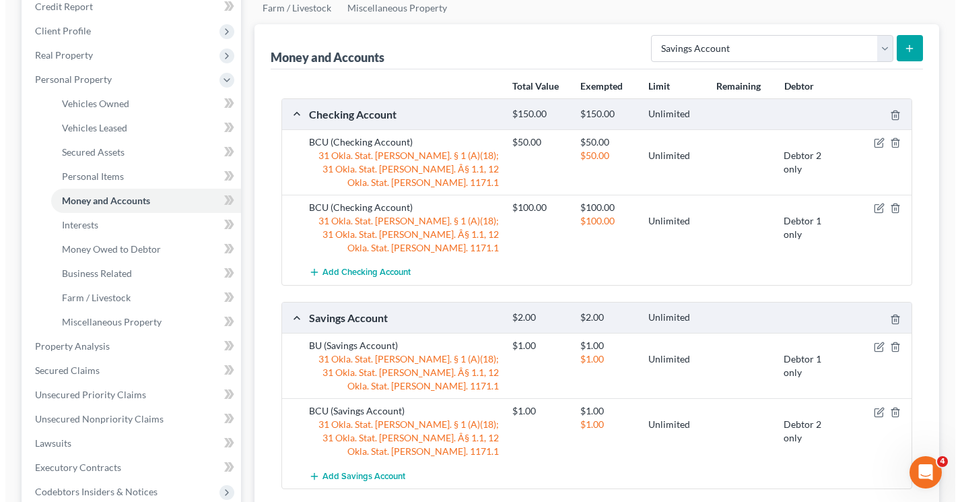
scroll to position [0, 0]
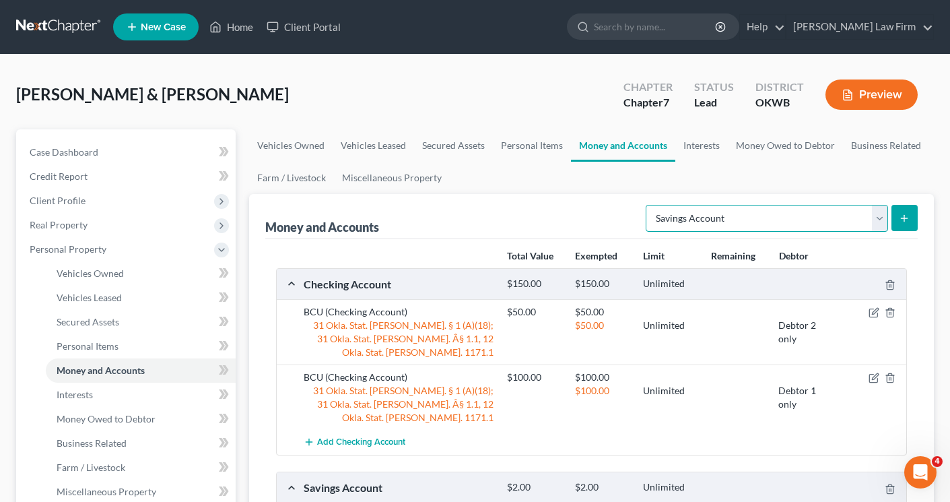
click at [875, 216] on select "Select Account Type Brokerage Cash on Hand Certificates of Deposit Checking Acc…" at bounding box center [767, 218] width 242 height 27
select select "checking"
click at [648, 205] on select "Select Account Type Brokerage Cash on Hand Certificates of Deposit Checking Acc…" at bounding box center [767, 218] width 242 height 27
click at [902, 221] on icon "submit" at bounding box center [904, 218] width 11 height 11
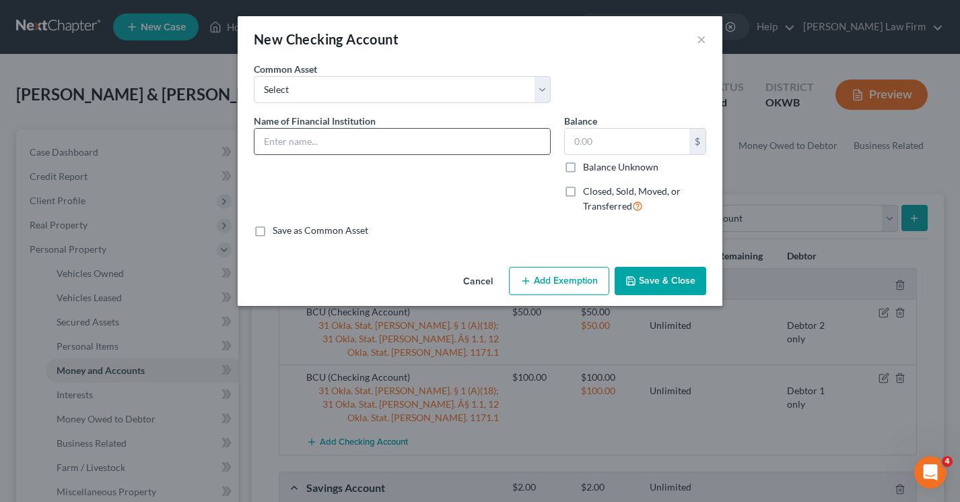
click at [393, 133] on input "text" at bounding box center [402, 142] width 296 height 26
type input "The First National Bank & Trust Co"
click at [592, 145] on input "text" at bounding box center [627, 142] width 125 height 26
type input "5.00"
click at [528, 280] on icon "button" at bounding box center [525, 280] width 11 height 11
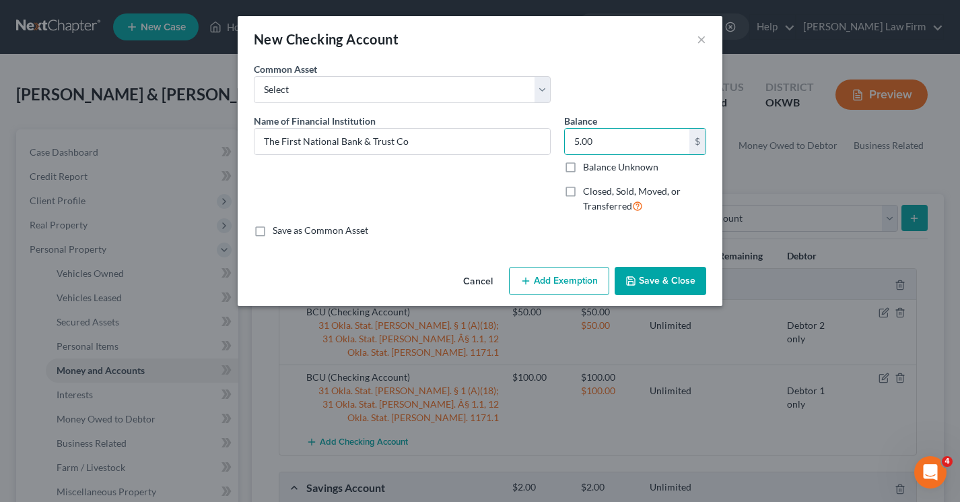
select select "2"
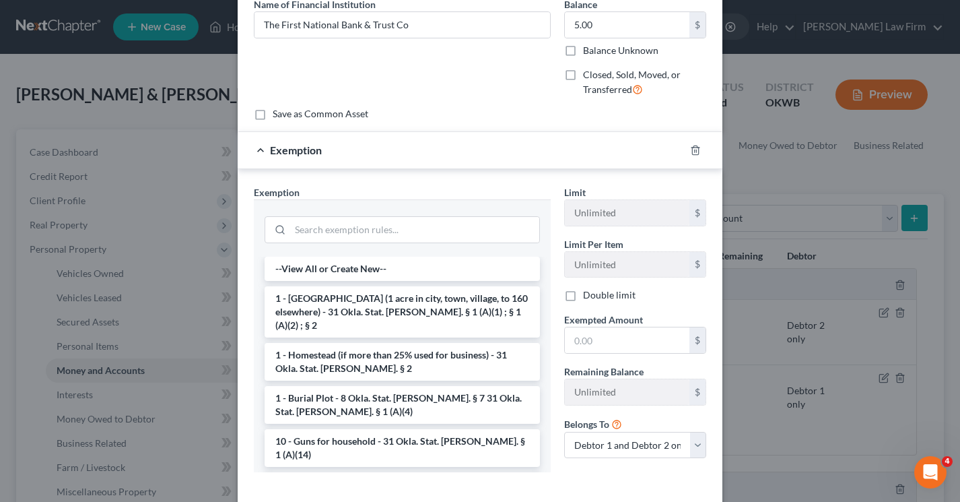
scroll to position [182, 0]
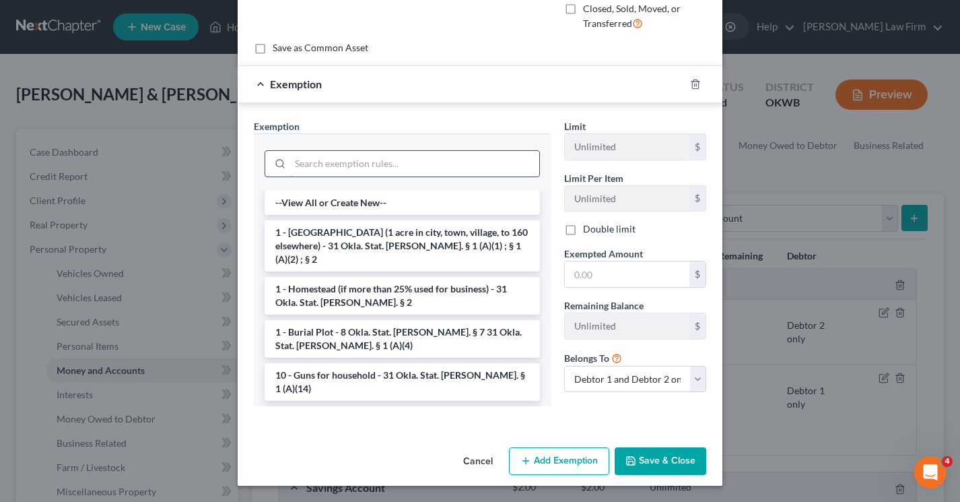
click at [355, 162] on input "search" at bounding box center [414, 164] width 249 height 26
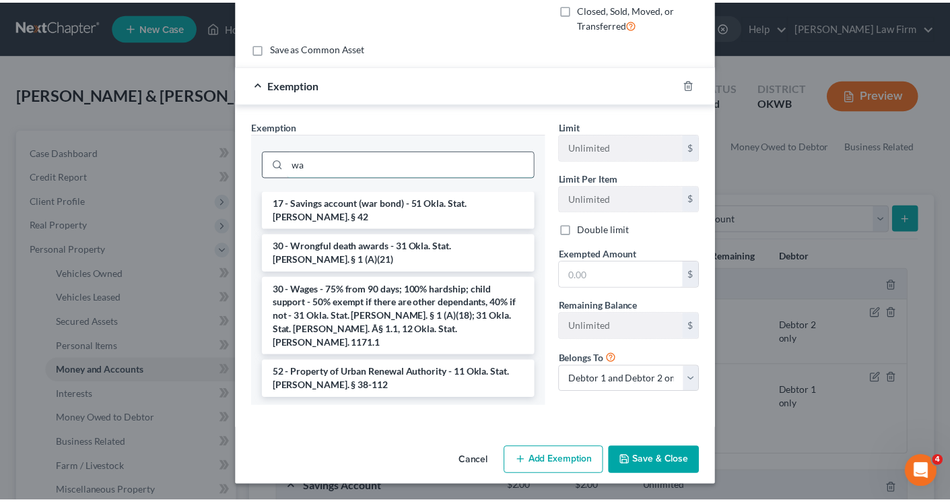
scroll to position [169, 0]
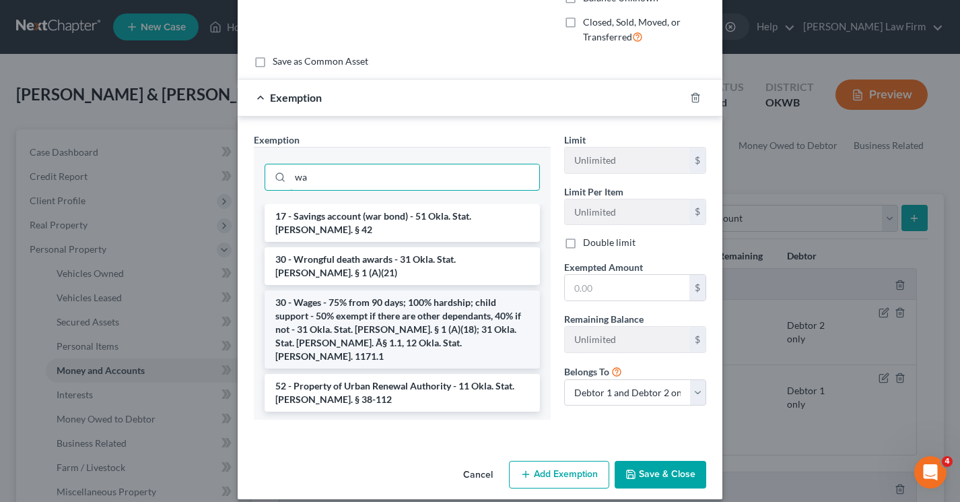
type input "wa"
click at [344, 293] on li "30 - Wages - 75% from 90 days; 100% hardship; child support - 50% exempt if the…" at bounding box center [402, 329] width 275 height 78
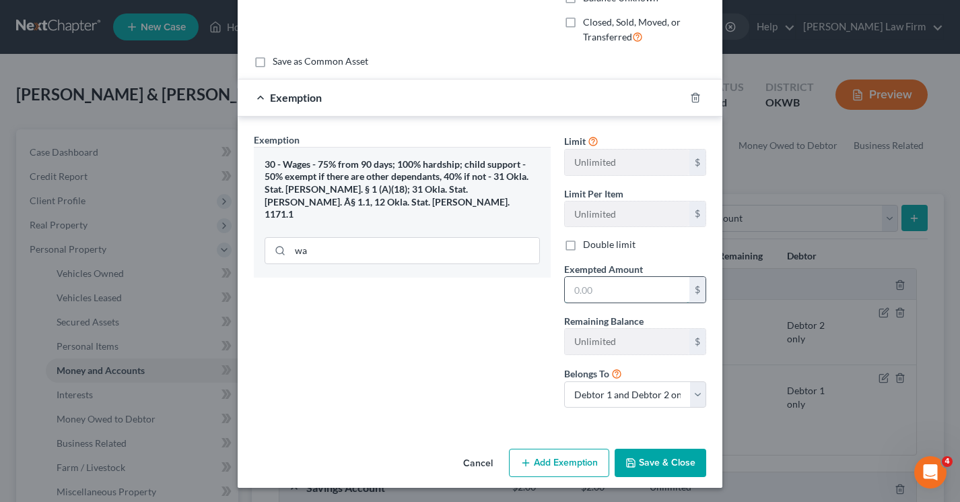
click at [622, 293] on input "text" at bounding box center [627, 290] width 125 height 26
type input "5.00"
click at [583, 394] on select "Debtor 1 only Debtor 2 only Debtor 1 and Debtor 2 only" at bounding box center [635, 394] width 142 height 27
select select "1"
click at [564, 381] on select "Debtor 1 only Debtor 2 only Debtor 1 and Debtor 2 only" at bounding box center [635, 394] width 142 height 27
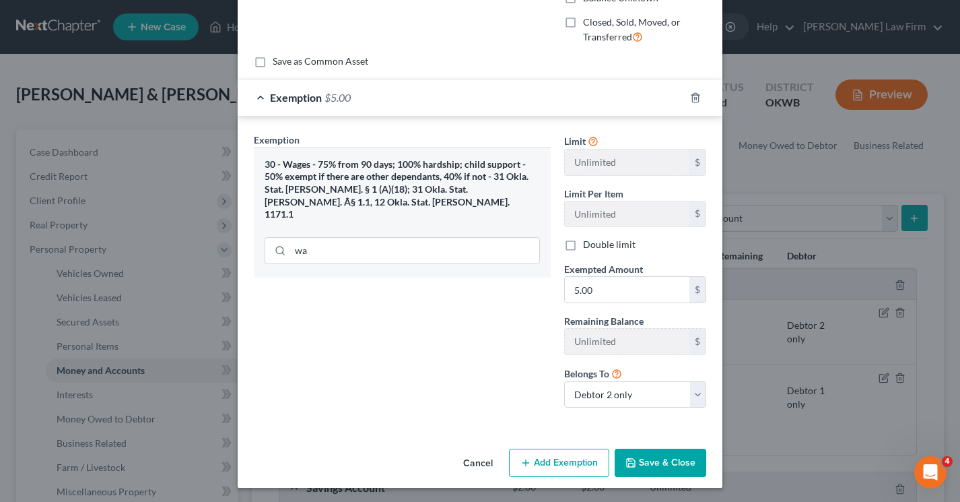
click at [633, 460] on button "Save & Close" at bounding box center [661, 462] width 92 height 28
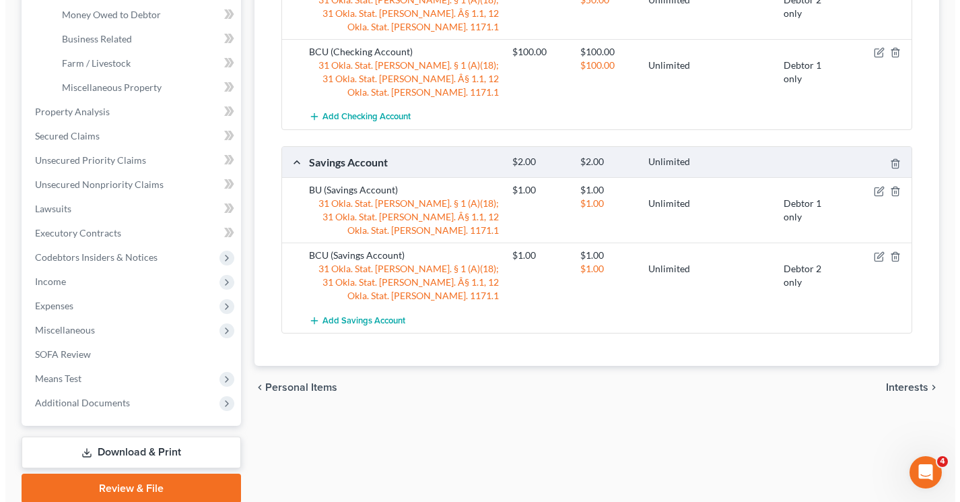
scroll to position [0, 0]
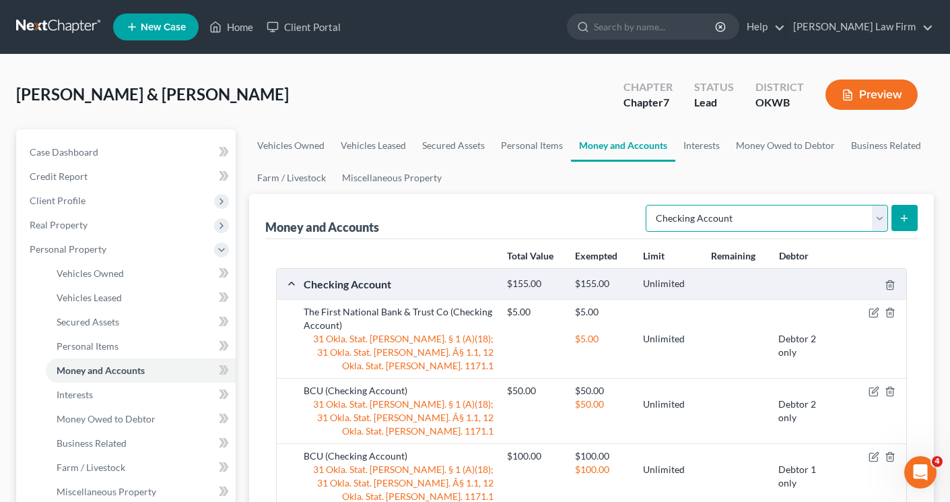
click at [876, 218] on select "Select Account Type Brokerage Cash on Hand Certificates of Deposit Checking Acc…" at bounding box center [767, 218] width 242 height 27
select select "cash_on_hand"
click at [648, 205] on select "Select Account Type Brokerage Cash on Hand Certificates of Deposit Checking Acc…" at bounding box center [767, 218] width 242 height 27
click at [901, 216] on icon "submit" at bounding box center [904, 218] width 11 height 11
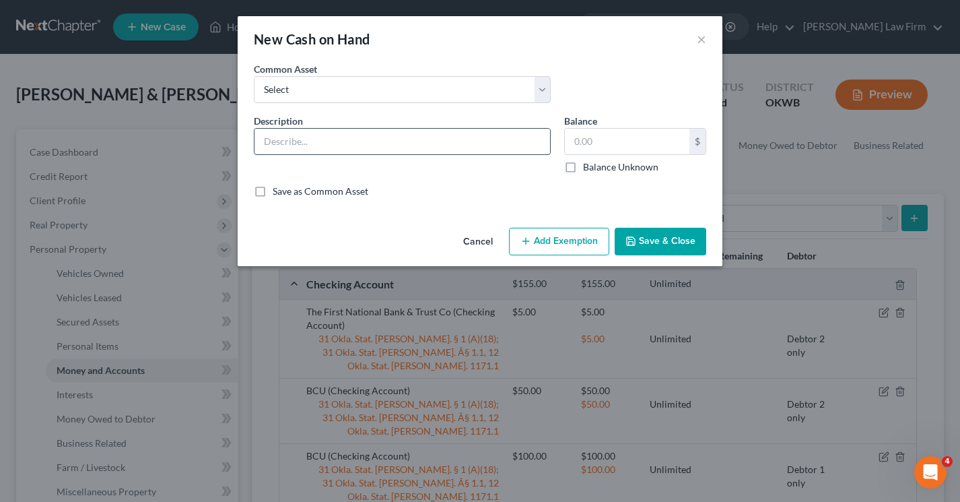
click at [395, 144] on input "text" at bounding box center [402, 142] width 296 height 26
type input "Cash on hand"
click at [672, 144] on input "text" at bounding box center [627, 142] width 125 height 26
type input "50.00"
click at [573, 242] on button "Add Exemption" at bounding box center [559, 242] width 100 height 28
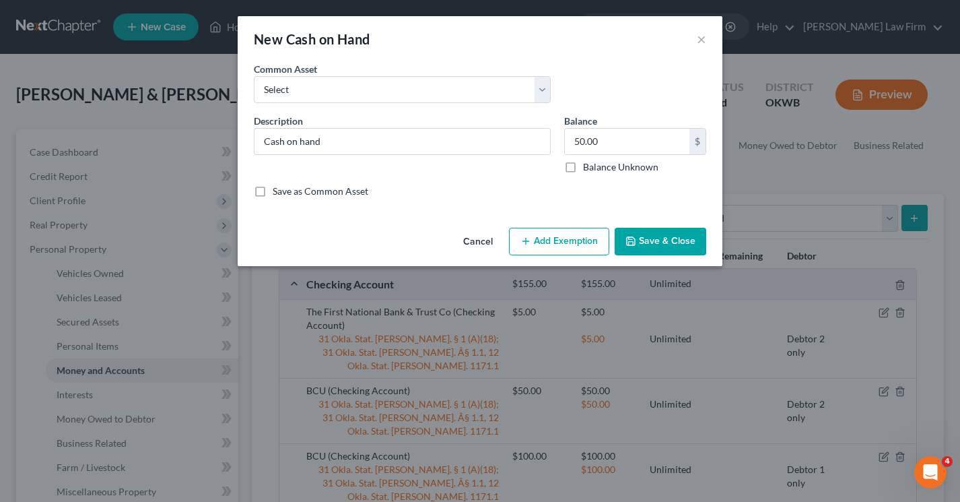
select select "2"
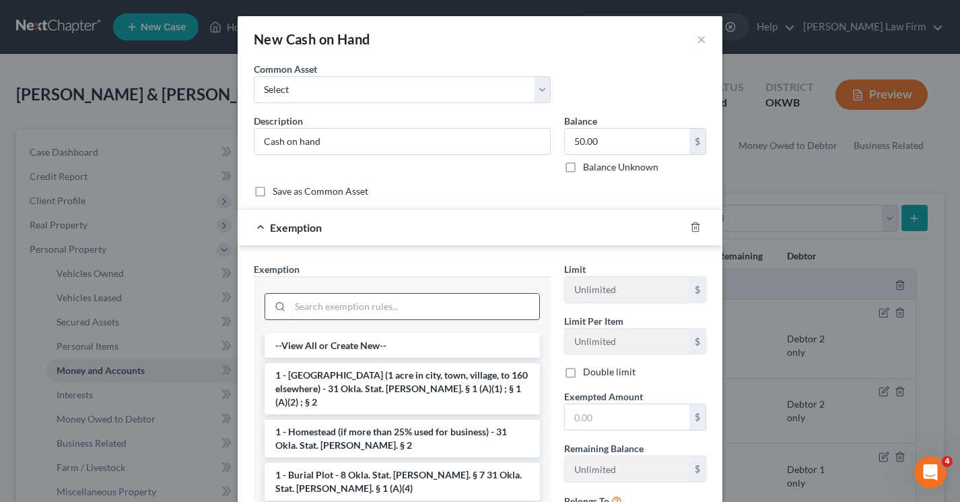
click at [363, 308] on input "search" at bounding box center [414, 306] width 249 height 26
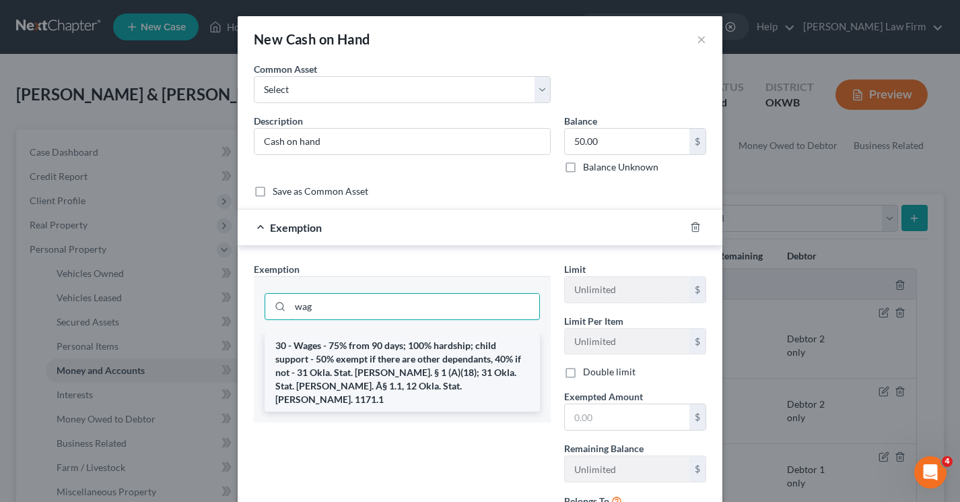
type input "wag"
click at [357, 359] on li "30 - Wages - 75% from 90 days; 100% hardship; child support - 50% exempt if the…" at bounding box center [402, 372] width 275 height 78
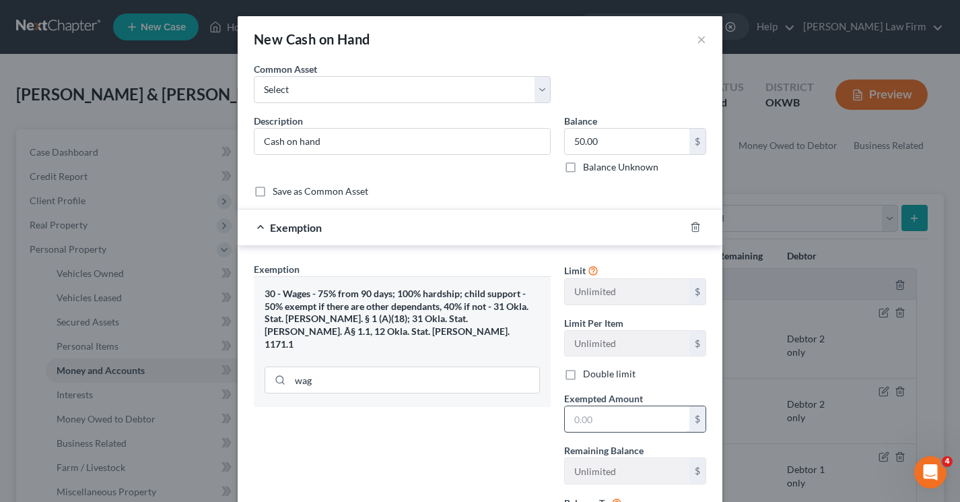
click at [596, 412] on input "text" at bounding box center [627, 419] width 125 height 26
type input "50.00"
click at [489, 465] on div "Exemption Set must be selected for CA. Exemption * 30 - Wages - 75% from 90 day…" at bounding box center [402, 405] width 310 height 286
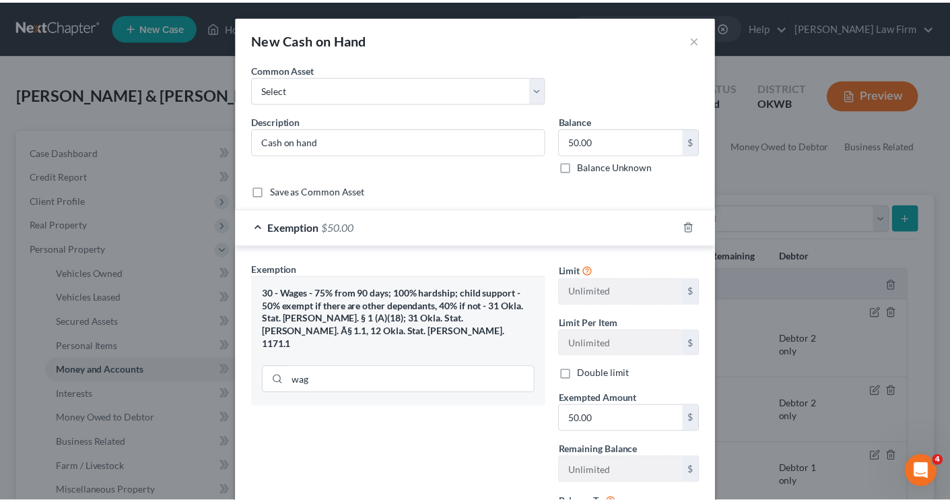
scroll to position [131, 0]
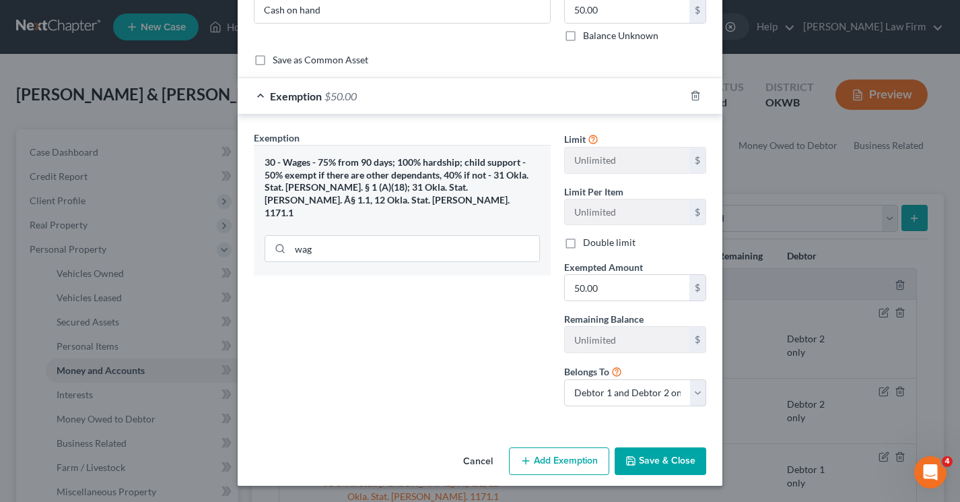
click at [633, 459] on button "Save & Close" at bounding box center [661, 461] width 92 height 28
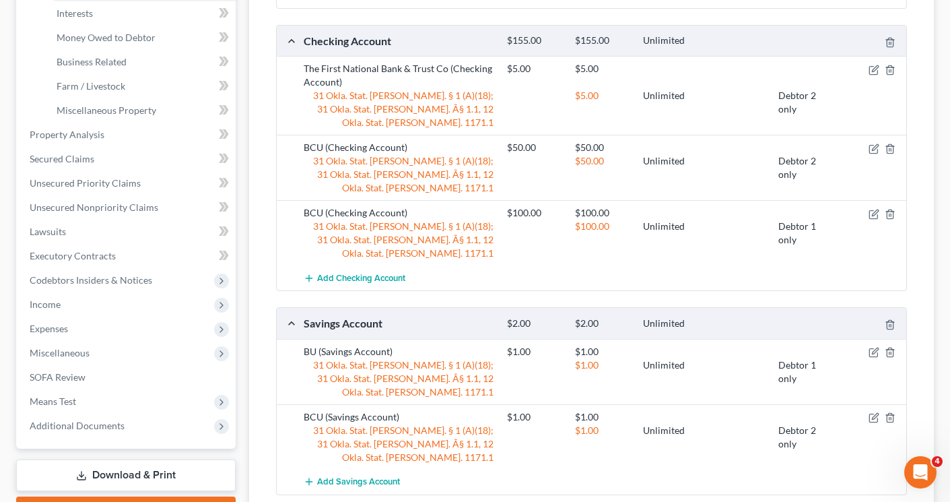
scroll to position [456, 0]
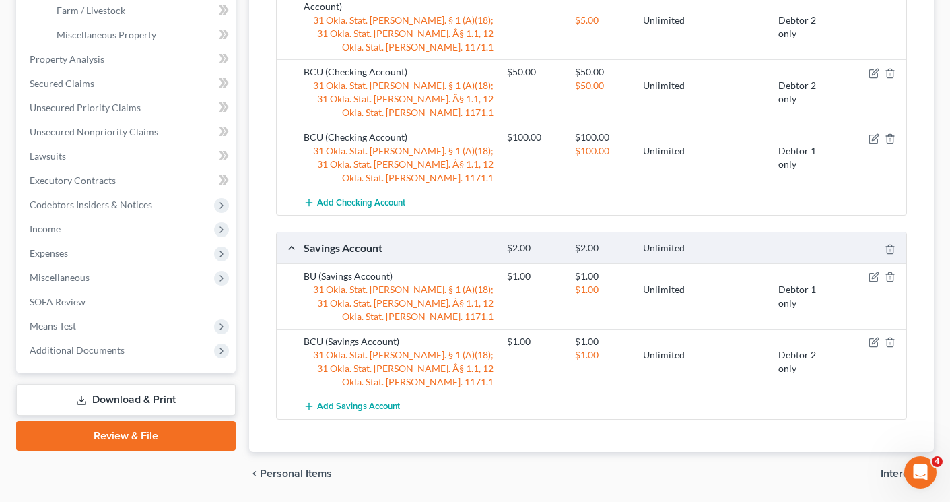
click at [897, 468] on span "Interests" at bounding box center [901, 473] width 42 height 11
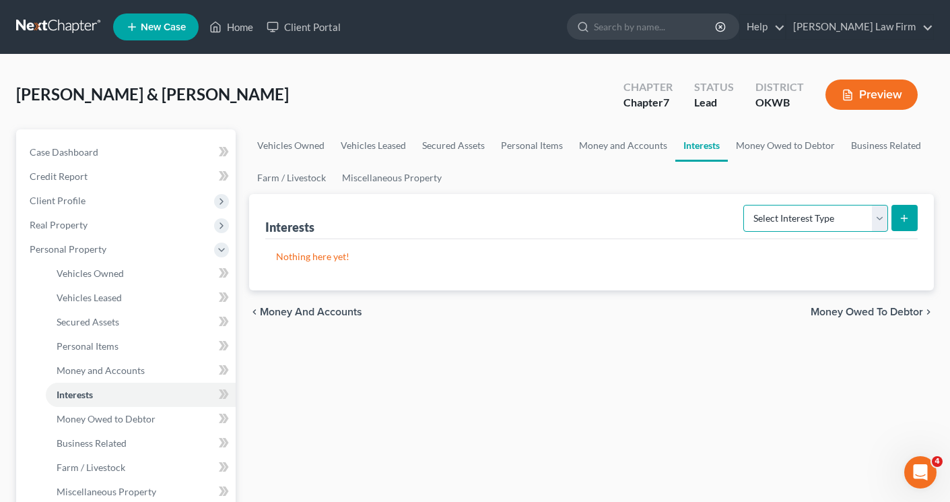
click at [878, 225] on select "Select Interest Type 401K Annuity Bond Education IRA Government Bond Government…" at bounding box center [815, 218] width 145 height 27
click at [847, 312] on span "Money Owed to Debtor" at bounding box center [866, 311] width 112 height 11
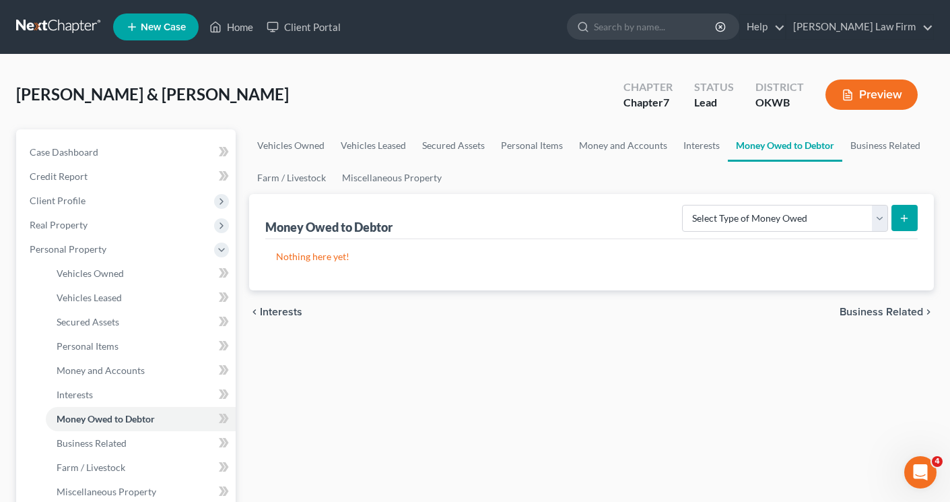
click at [878, 313] on span "Business Related" at bounding box center [880, 311] width 83 height 11
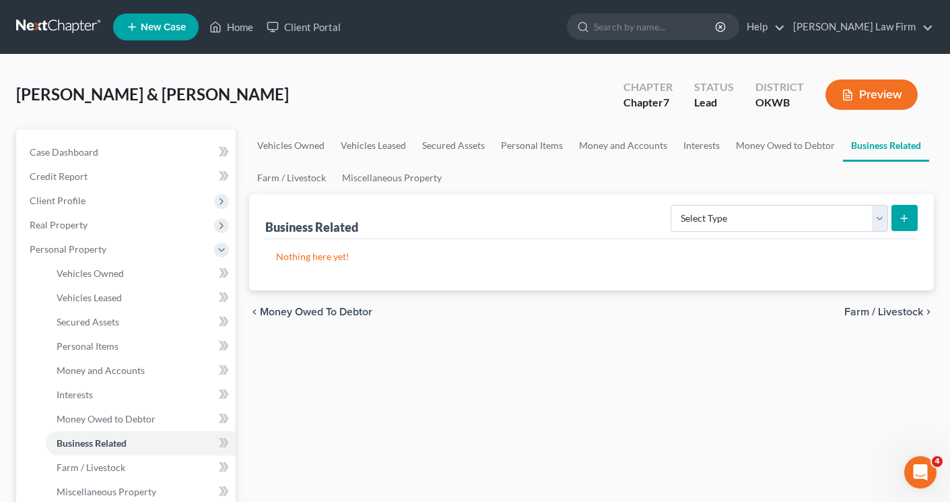
click at [878, 313] on span "Farm / Livestock" at bounding box center [883, 311] width 79 height 11
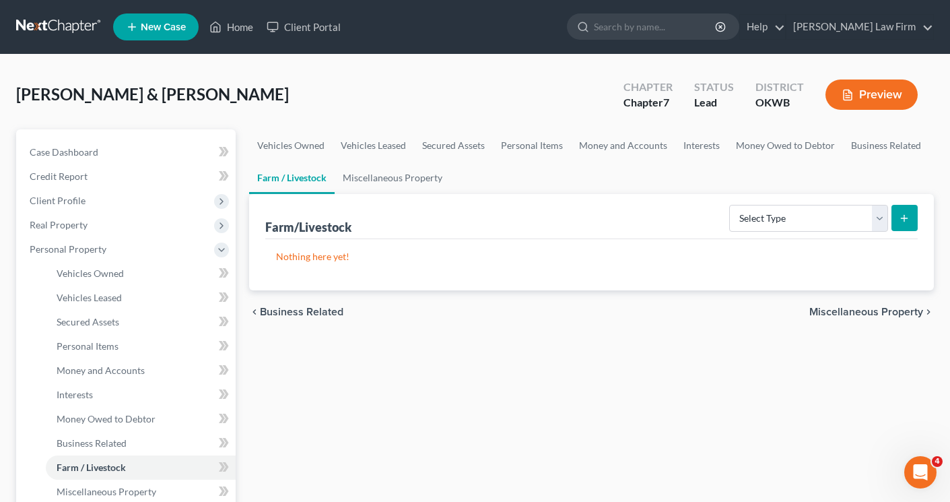
click at [878, 313] on span "Miscellaneous Property" at bounding box center [866, 311] width 114 height 11
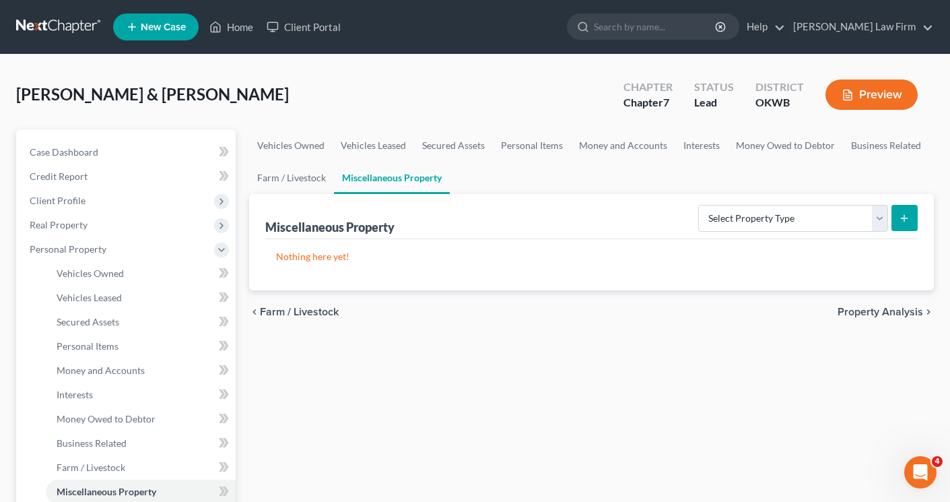
click at [878, 313] on span "Property Analysis" at bounding box center [879, 311] width 85 height 11
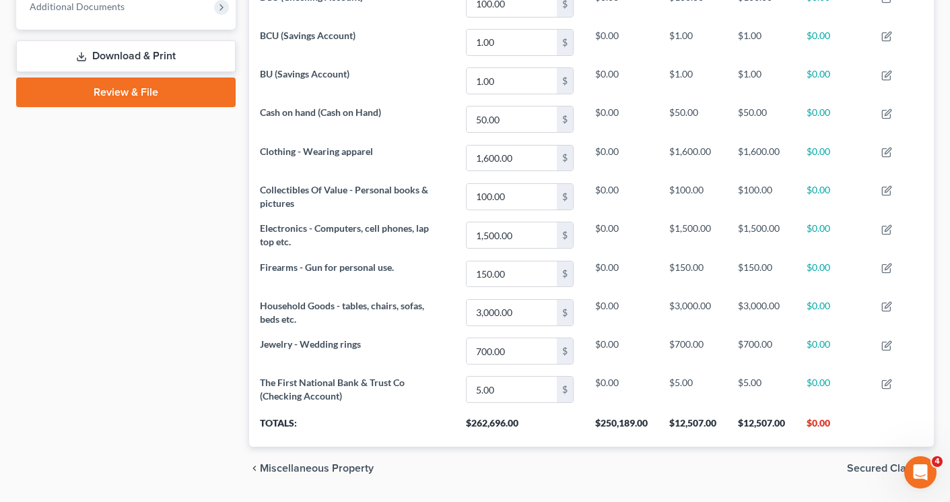
scroll to position [596, 0]
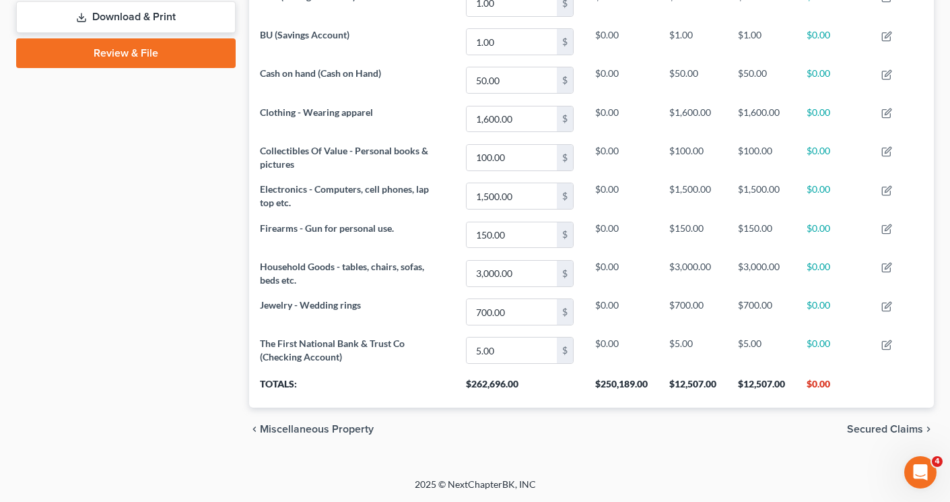
click at [861, 429] on span "Secured Claims" at bounding box center [885, 428] width 76 height 11
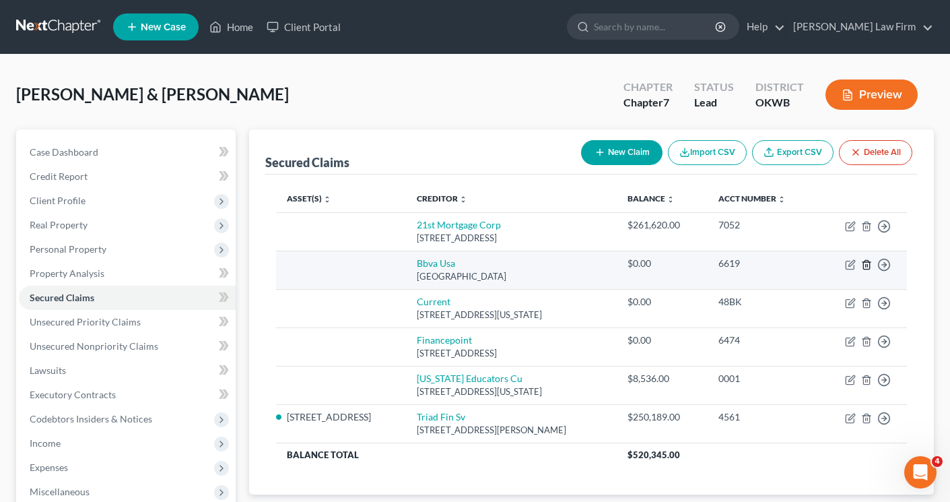
click at [866, 267] on icon "button" at bounding box center [866, 264] width 11 height 11
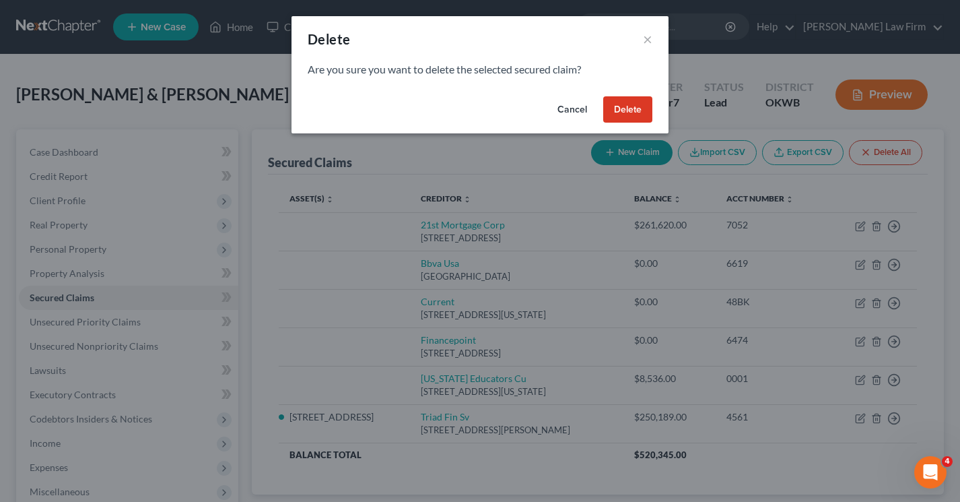
click at [613, 107] on button "Delete" at bounding box center [627, 109] width 49 height 27
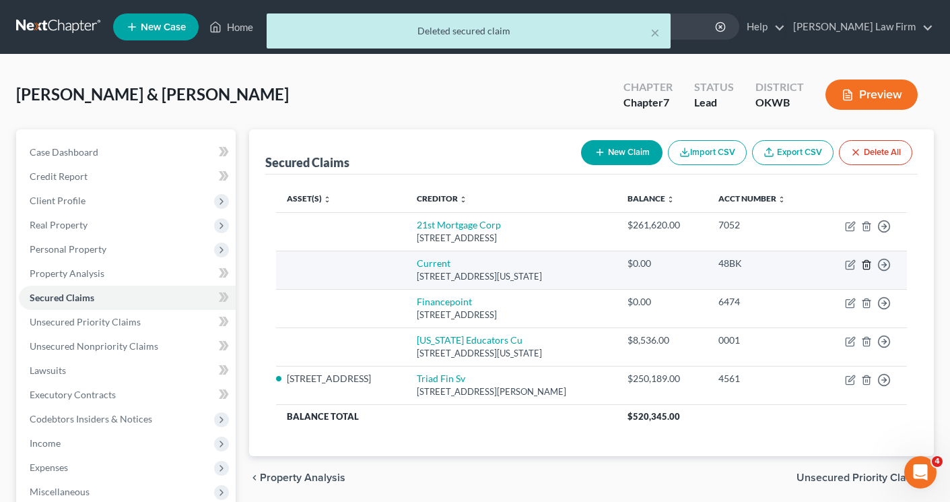
click at [866, 266] on icon "button" at bounding box center [866, 264] width 11 height 11
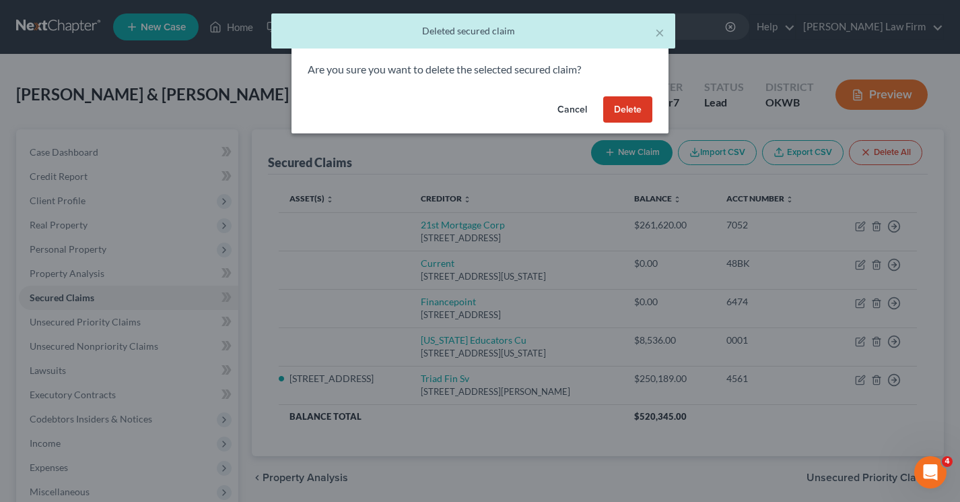
click at [626, 109] on button "Delete" at bounding box center [627, 109] width 49 height 27
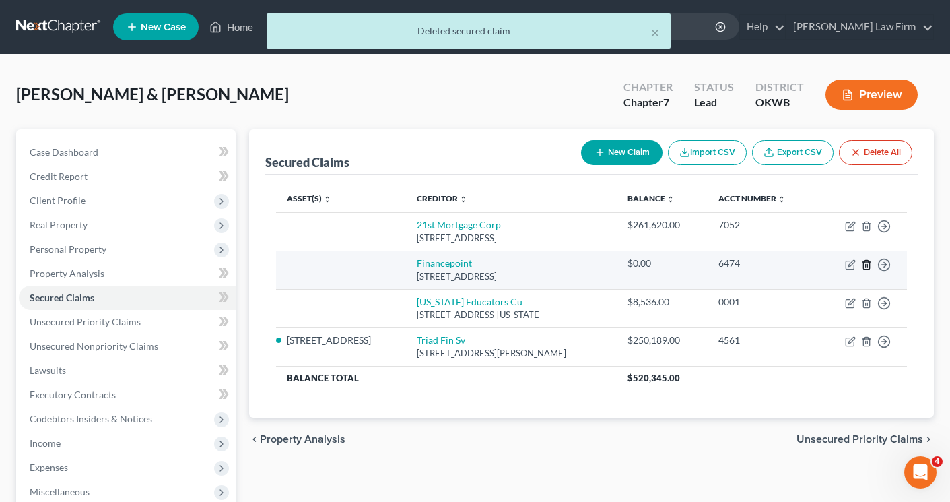
click at [866, 264] on line "button" at bounding box center [866, 265] width 0 height 3
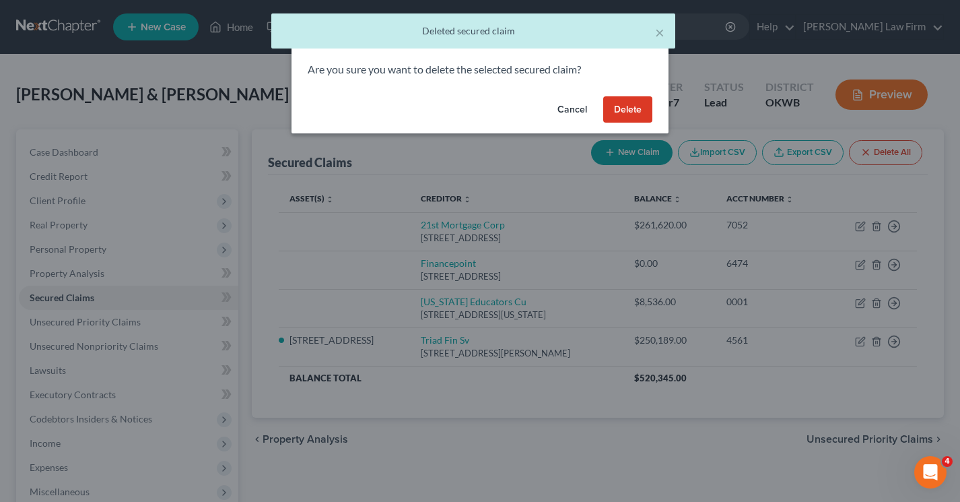
click at [616, 107] on button "Delete" at bounding box center [627, 109] width 49 height 27
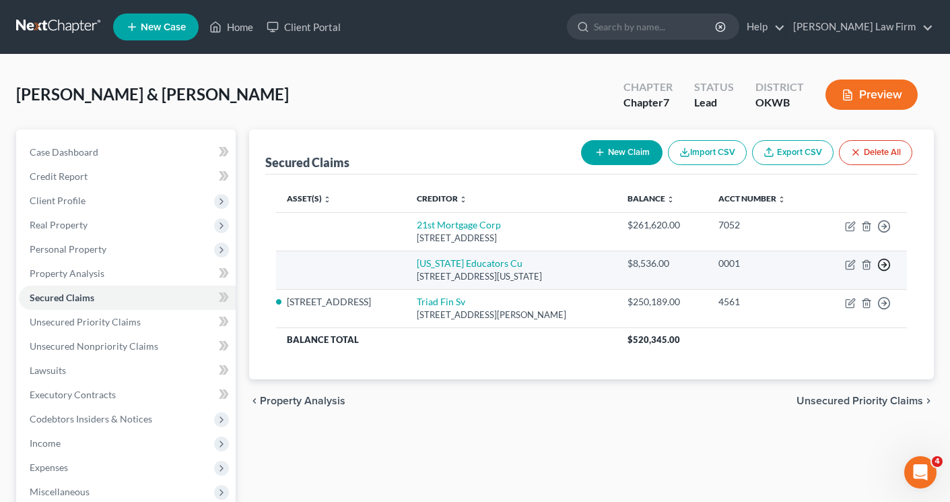
click at [880, 265] on icon "button" at bounding box center [883, 264] width 13 height 13
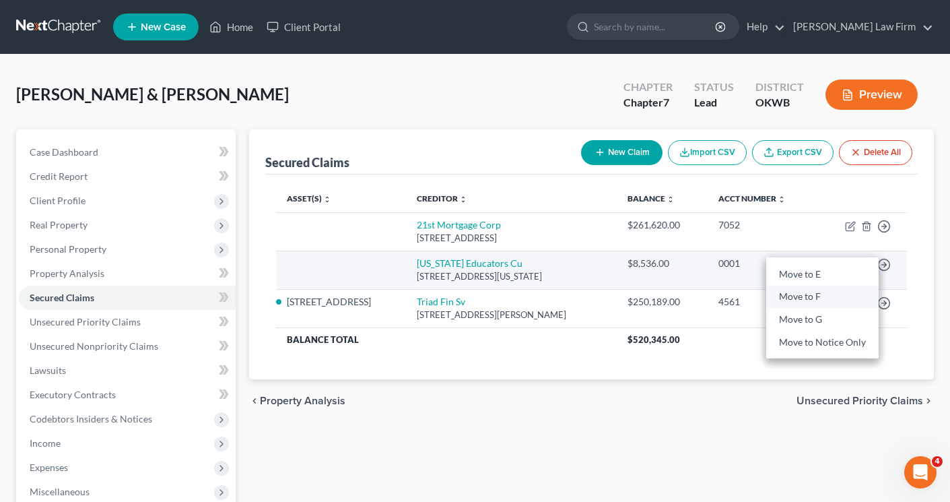
click at [843, 298] on link "Move to F" at bounding box center [822, 296] width 112 height 23
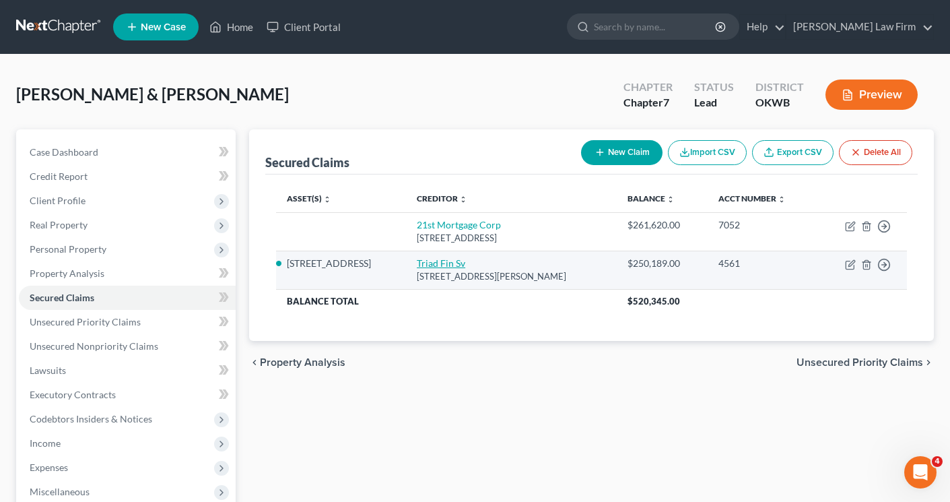
click at [419, 261] on link "Triad Fin Sv" at bounding box center [441, 262] width 48 height 11
select select "9"
select select "7"
select select "2"
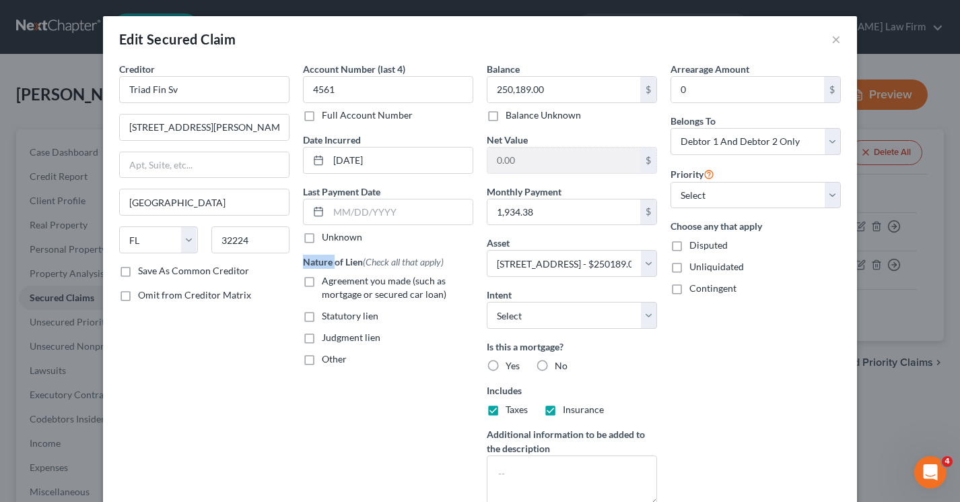
click at [506, 361] on label "Yes" at bounding box center [513, 365] width 14 height 13
click at [511, 361] on input "Yes" at bounding box center [515, 363] width 9 height 9
radio input "true"
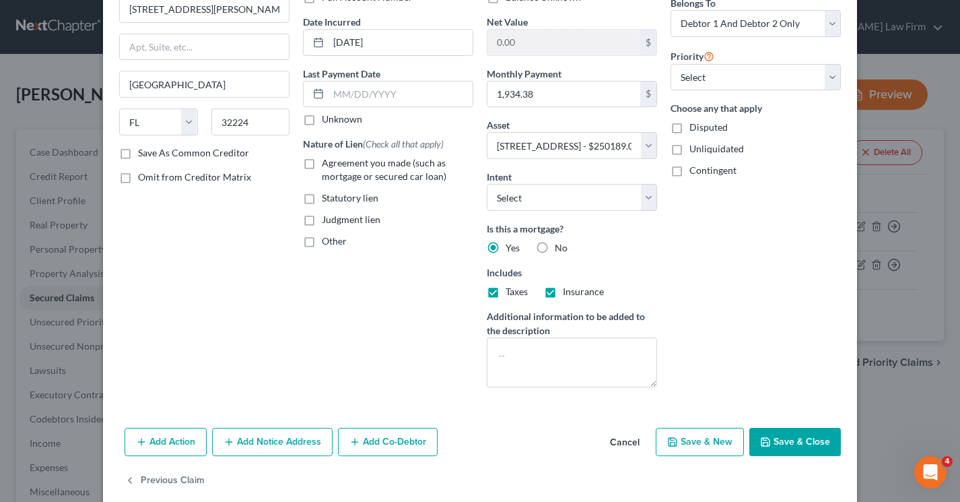
scroll to position [137, 0]
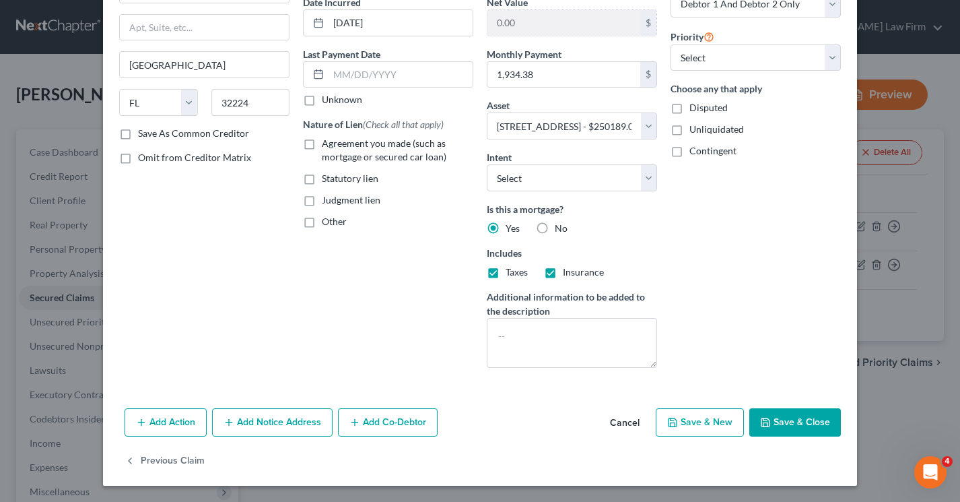
click at [801, 425] on button "Save & Close" at bounding box center [795, 422] width 92 height 28
select select
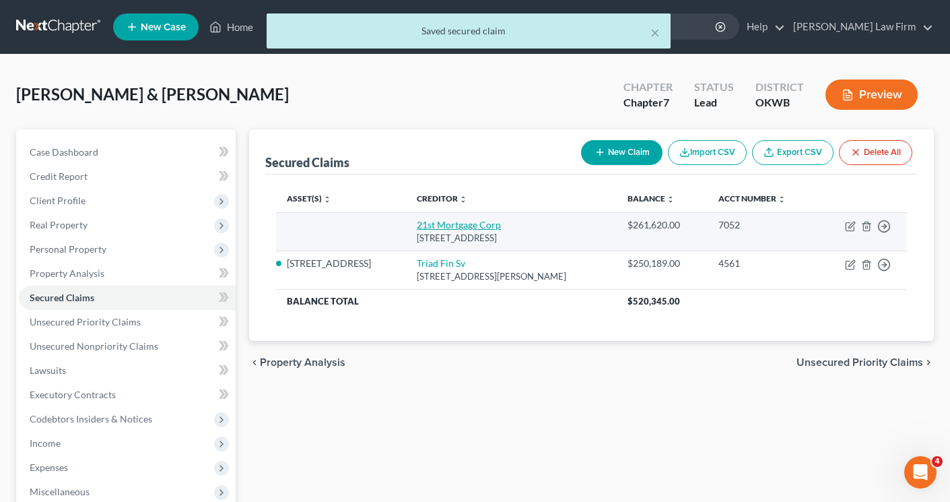
click at [417, 228] on link "21st Mortgage Corp" at bounding box center [459, 224] width 84 height 11
select select "44"
select select "0"
select select "2"
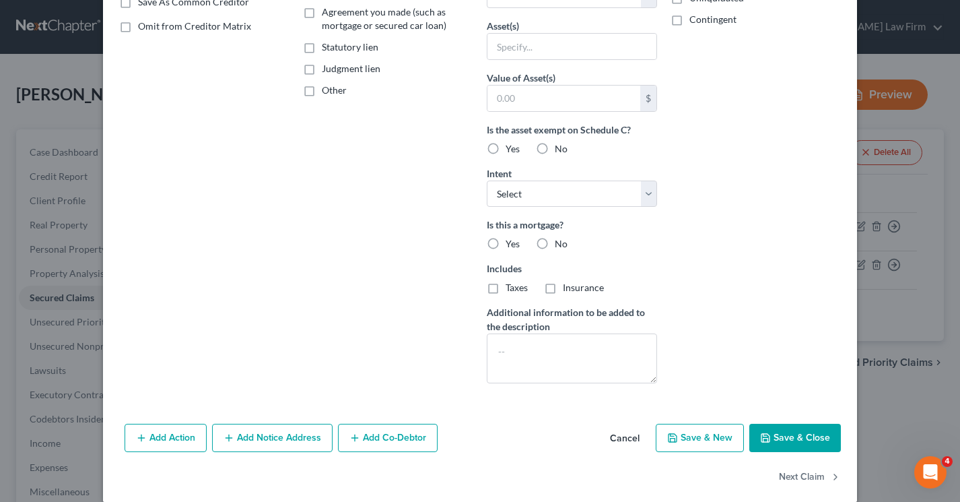
scroll to position [269, 0]
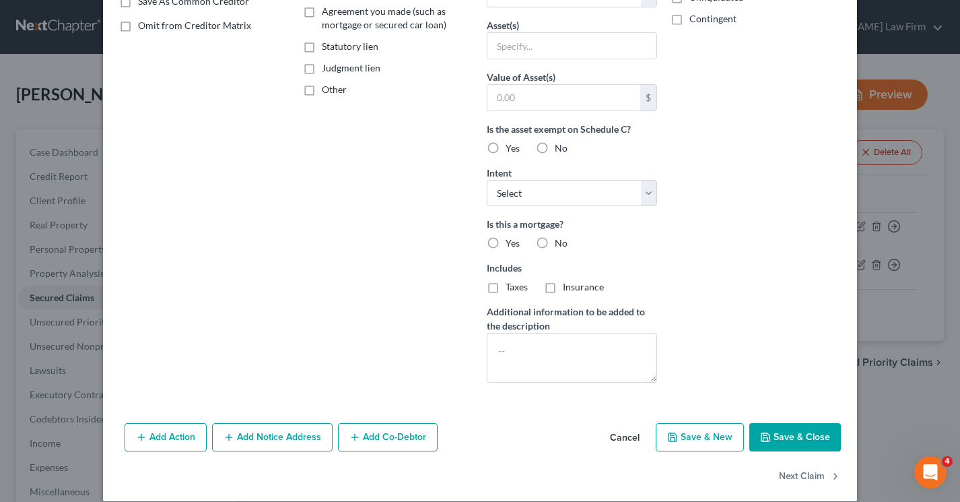
click at [506, 241] on label "Yes" at bounding box center [513, 242] width 14 height 13
click at [511, 241] on input "Yes" at bounding box center [515, 240] width 9 height 9
radio input "true"
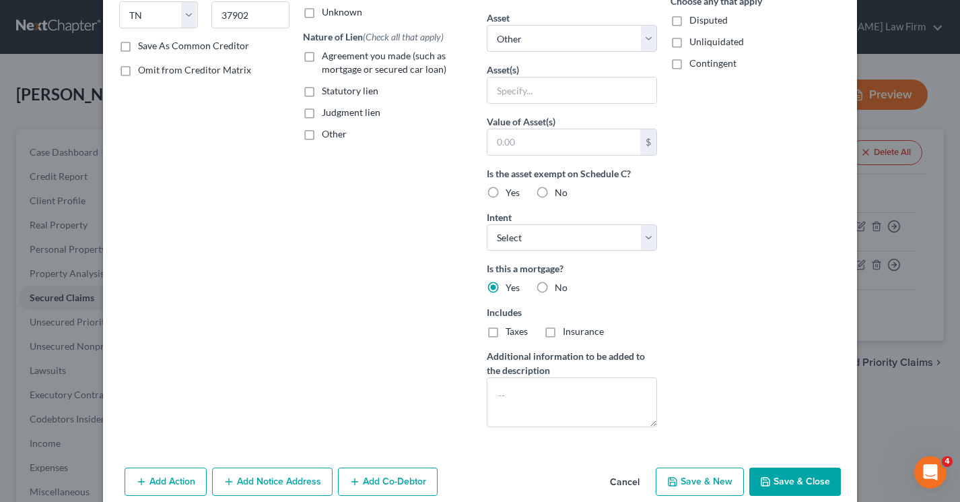
scroll to position [285, 0]
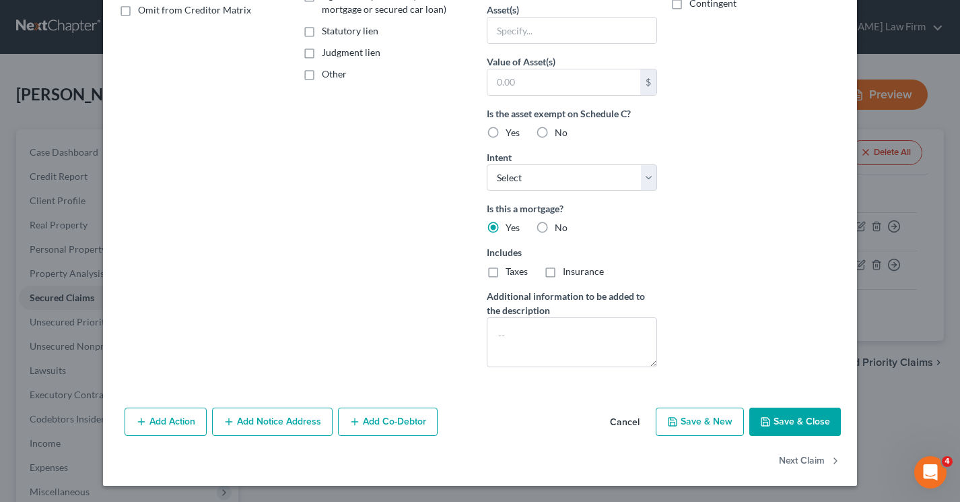
click at [774, 418] on button "Save & Close" at bounding box center [795, 421] width 92 height 28
select select
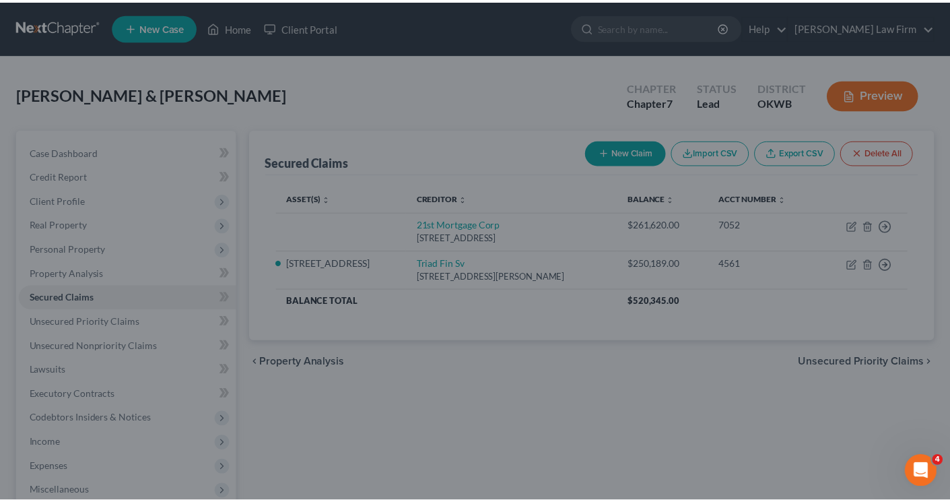
scroll to position [137, 0]
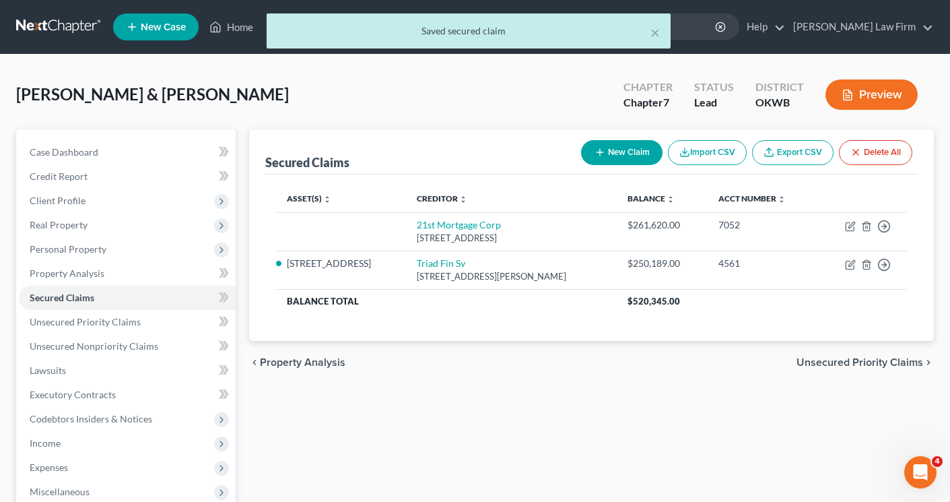
click at [825, 361] on span "Unsecured Priority Claims" at bounding box center [859, 362] width 127 height 11
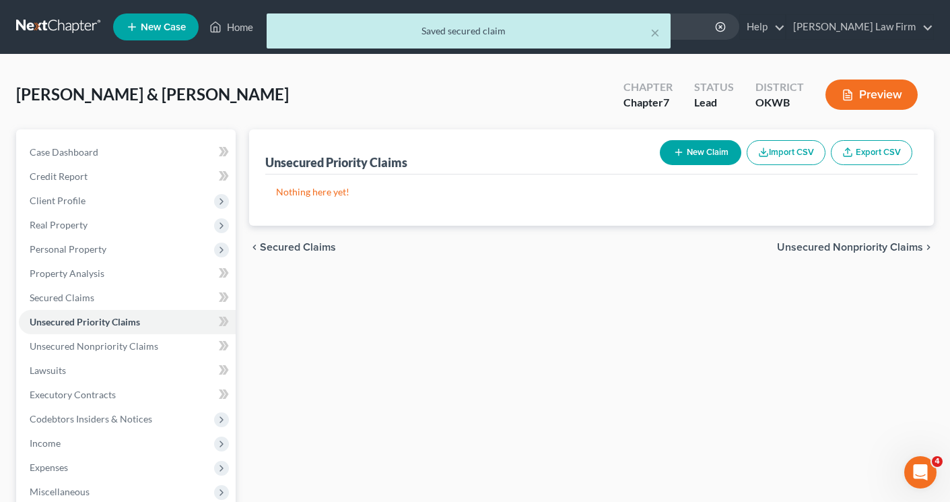
click at [811, 250] on span "Unsecured Nonpriority Claims" at bounding box center [850, 247] width 146 height 11
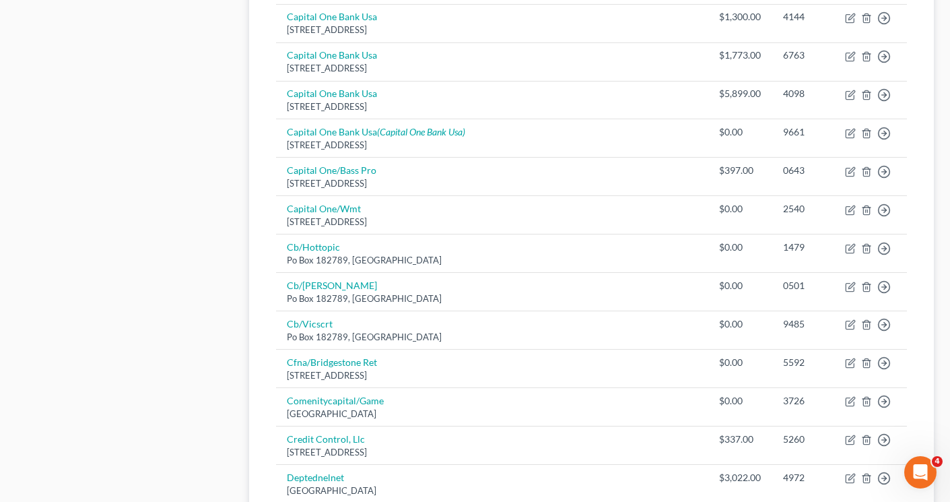
scroll to position [806, 0]
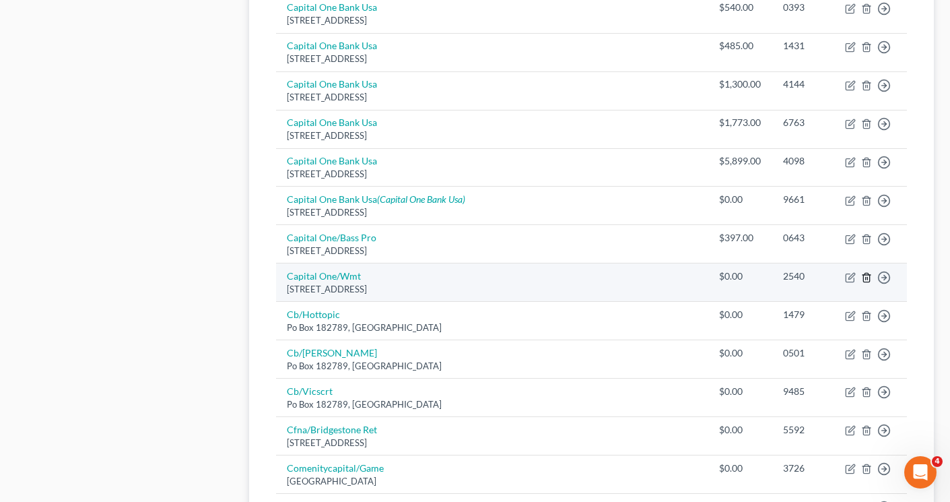
click at [868, 279] on icon "button" at bounding box center [866, 277] width 11 height 11
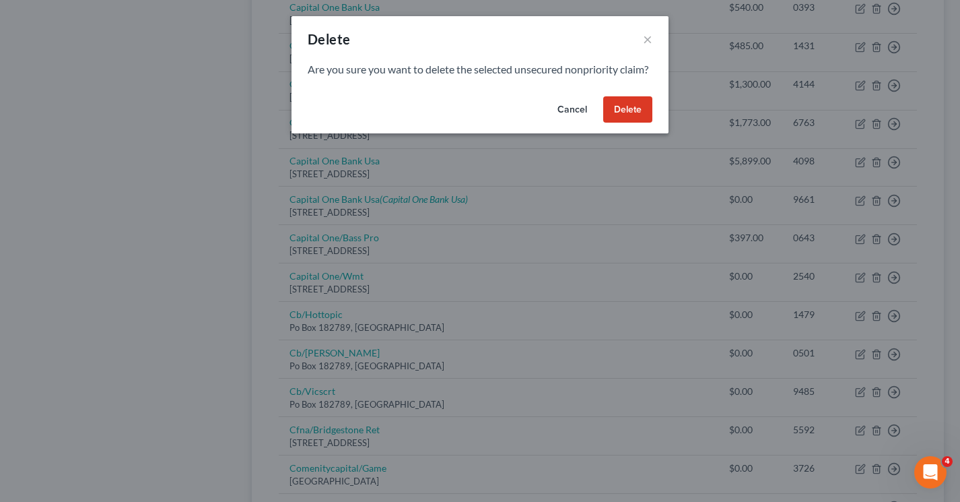
click at [629, 123] on button "Delete" at bounding box center [627, 109] width 49 height 27
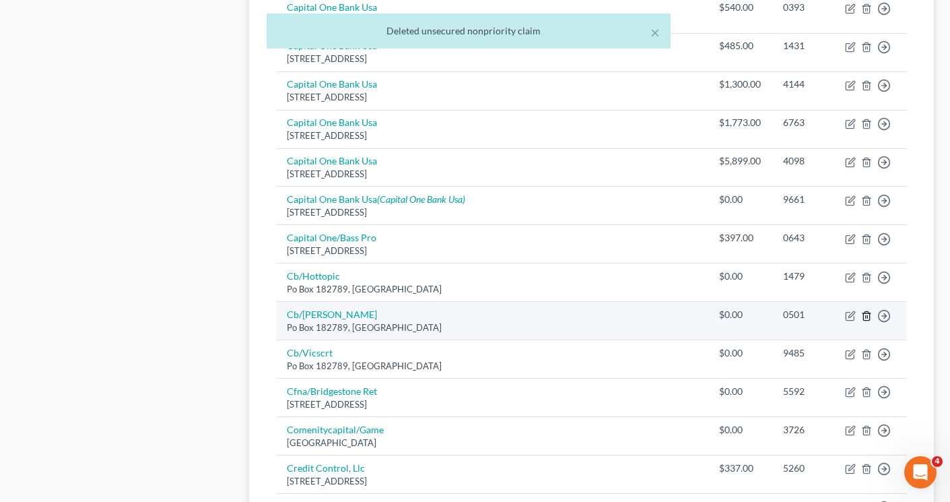
click at [866, 320] on icon "button" at bounding box center [866, 315] width 6 height 9
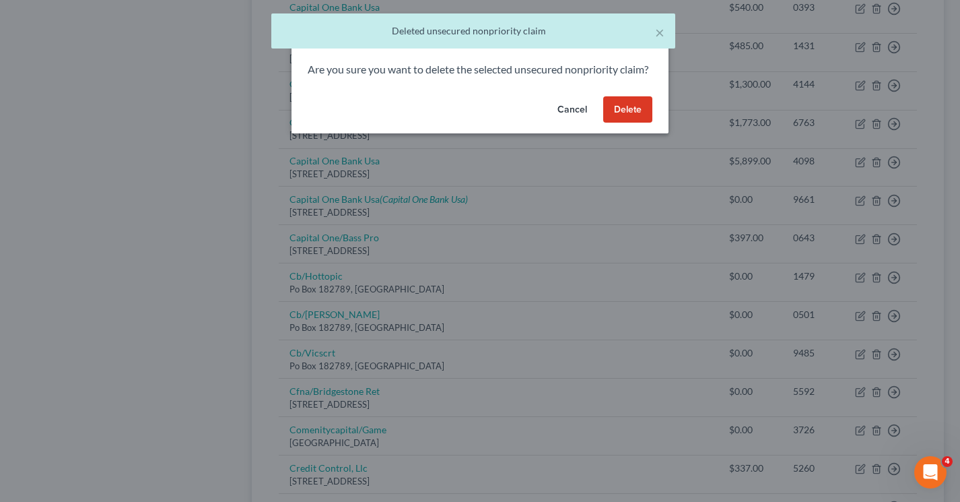
click at [635, 123] on button "Delete" at bounding box center [627, 109] width 49 height 27
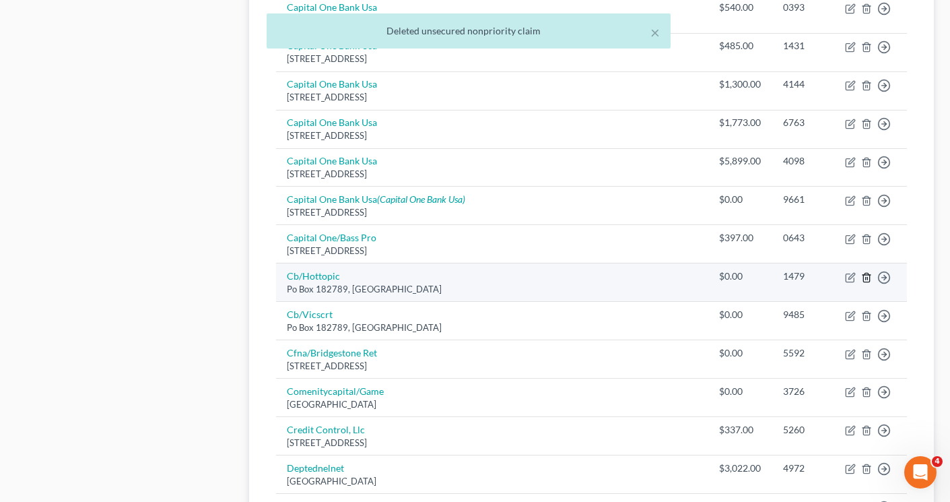
click at [866, 281] on icon "button" at bounding box center [866, 277] width 11 height 11
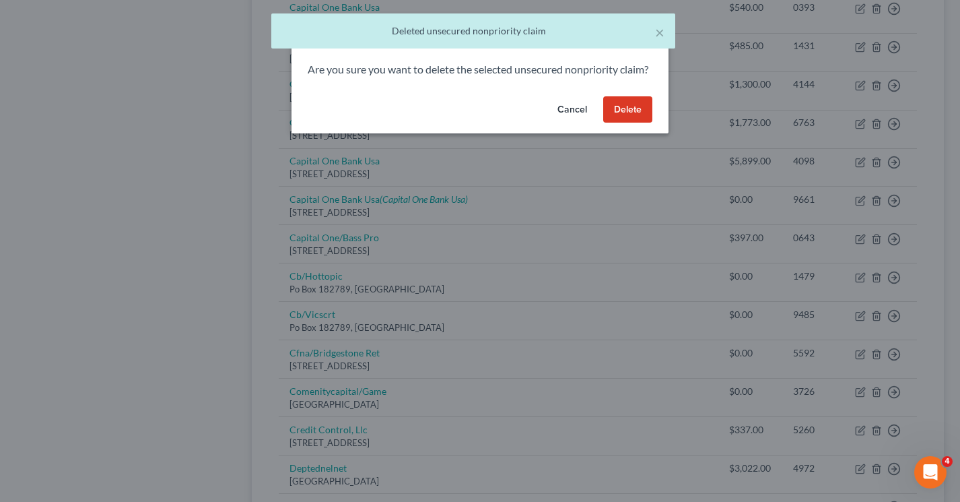
click at [629, 123] on button "Delete" at bounding box center [627, 109] width 49 height 27
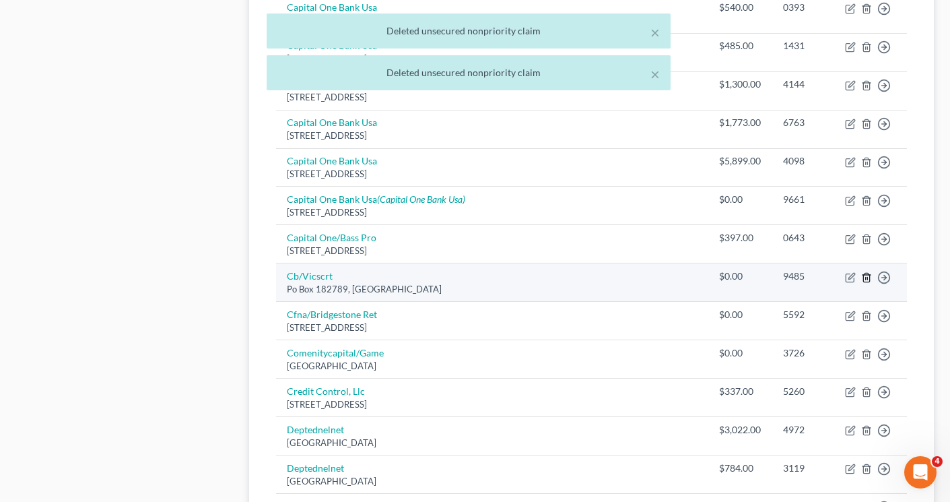
click at [867, 277] on line "button" at bounding box center [867, 278] width 0 height 3
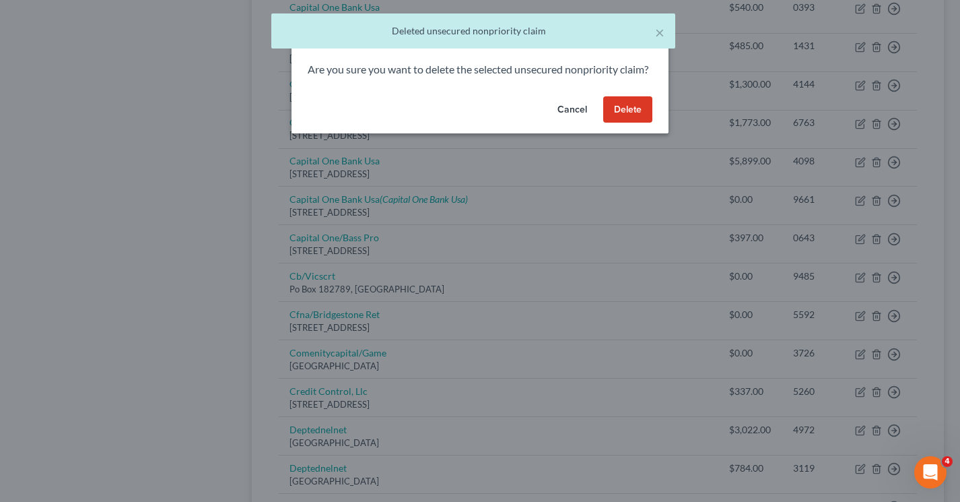
click at [635, 123] on button "Delete" at bounding box center [627, 109] width 49 height 27
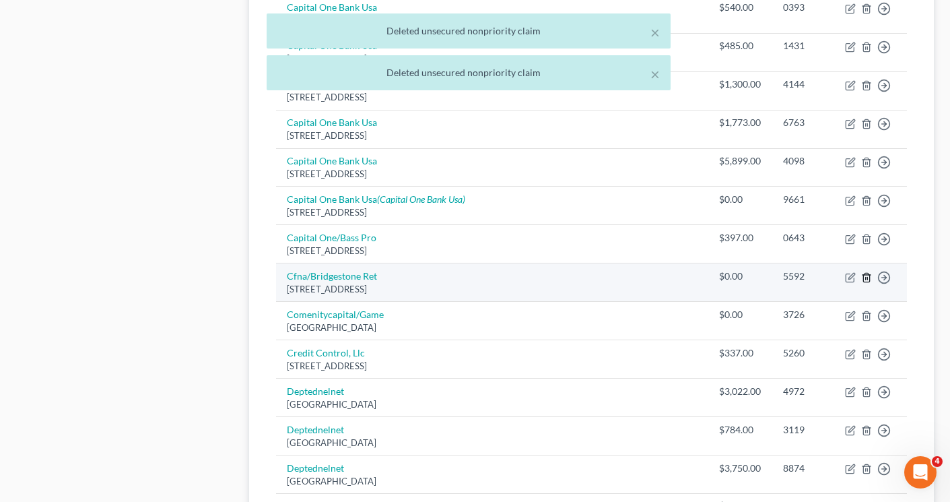
click at [864, 278] on icon "button" at bounding box center [866, 277] width 6 height 9
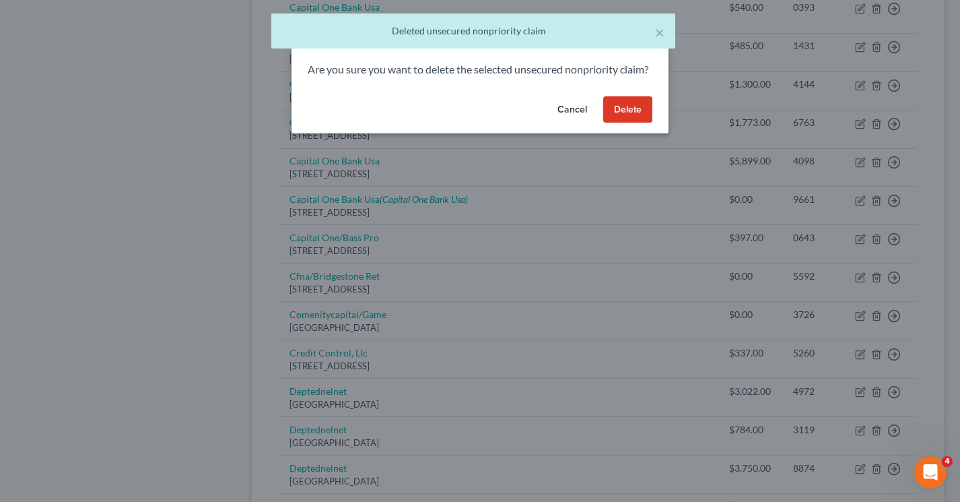
click at [617, 123] on button "Delete" at bounding box center [627, 109] width 49 height 27
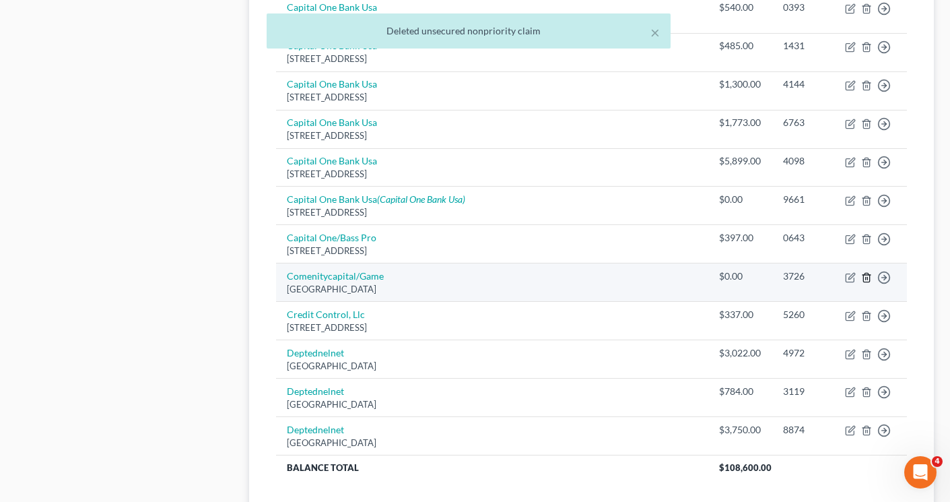
click at [869, 281] on icon "button" at bounding box center [866, 277] width 6 height 9
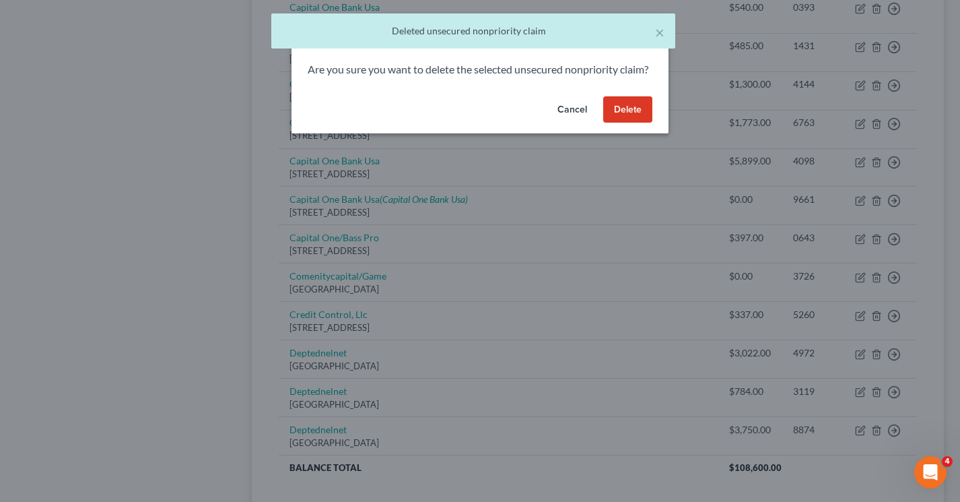
click at [613, 123] on button "Delete" at bounding box center [627, 109] width 49 height 27
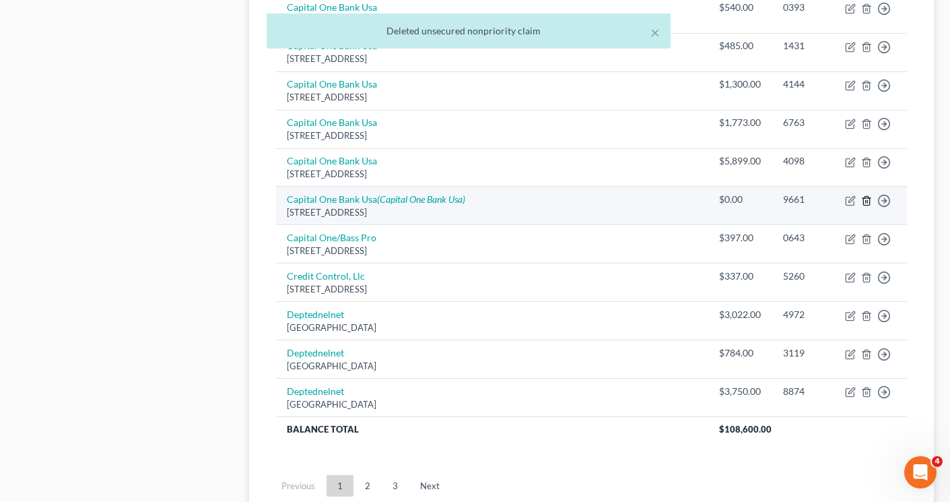
click at [864, 205] on icon "button" at bounding box center [866, 200] width 6 height 9
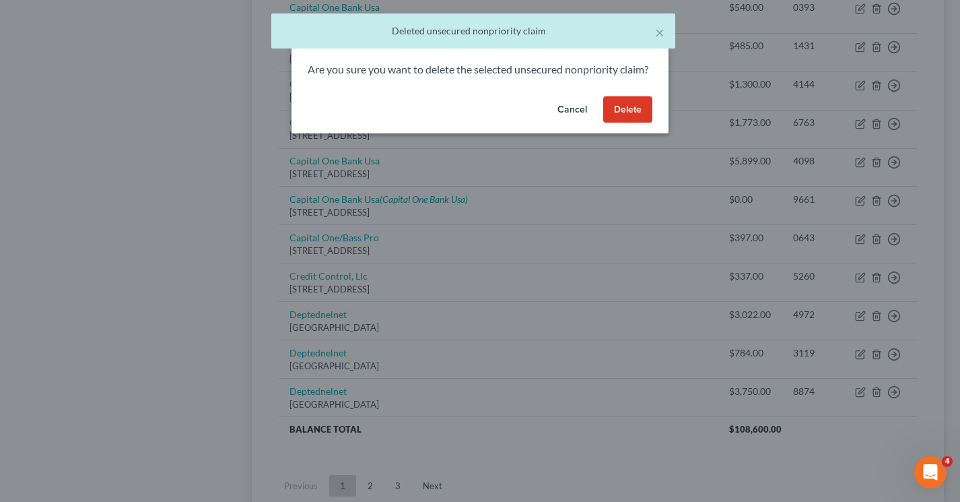
click at [621, 122] on button "Delete" at bounding box center [627, 109] width 49 height 27
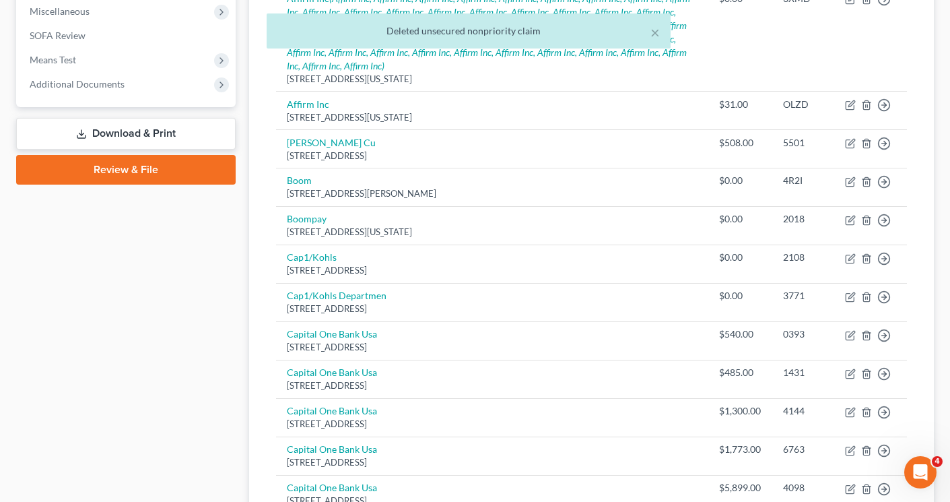
scroll to position [470, 0]
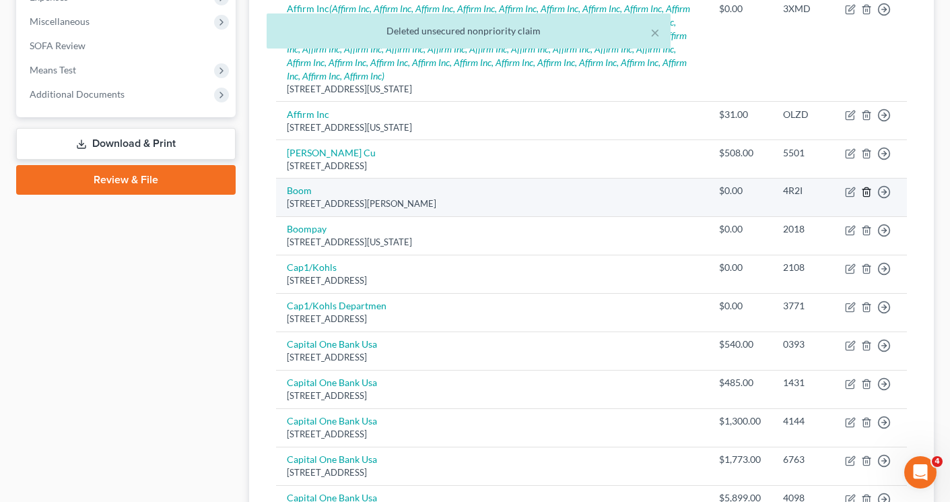
click at [868, 191] on icon "button" at bounding box center [866, 191] width 11 height 11
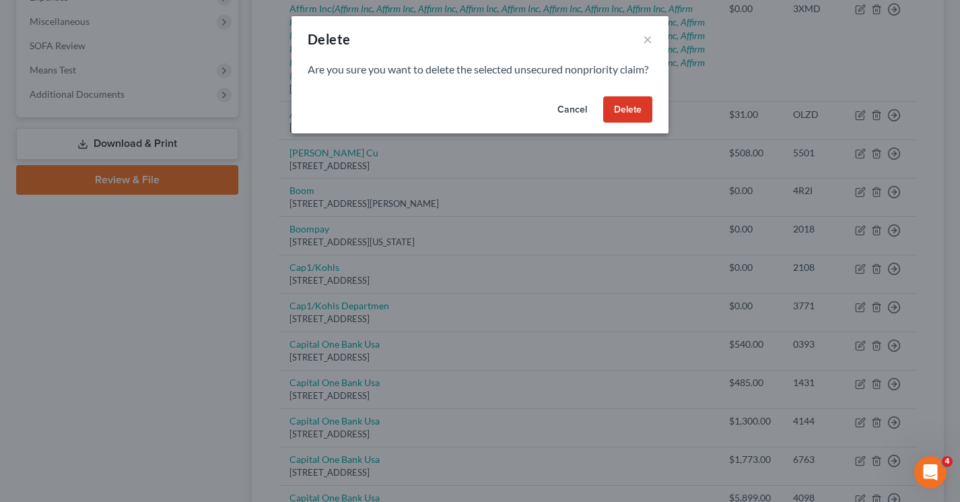
click at [629, 121] on button "Delete" at bounding box center [627, 109] width 49 height 27
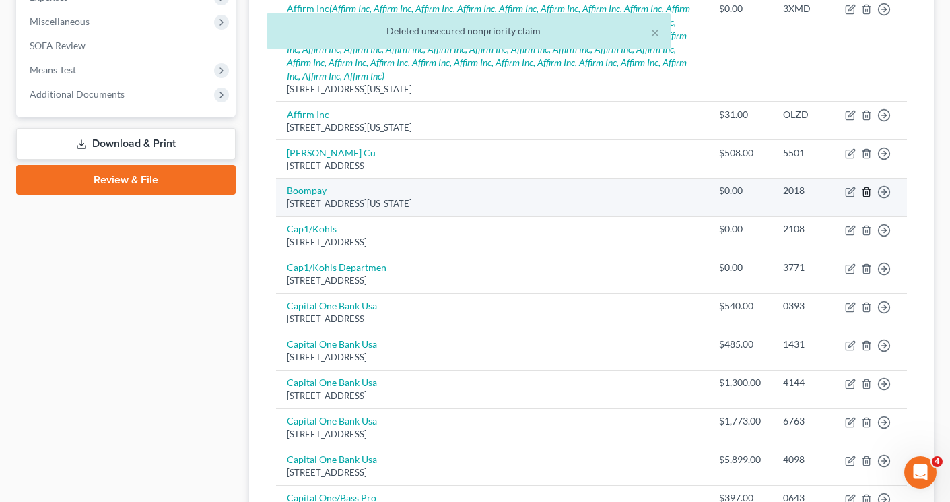
click at [865, 191] on icon "button" at bounding box center [866, 191] width 11 height 11
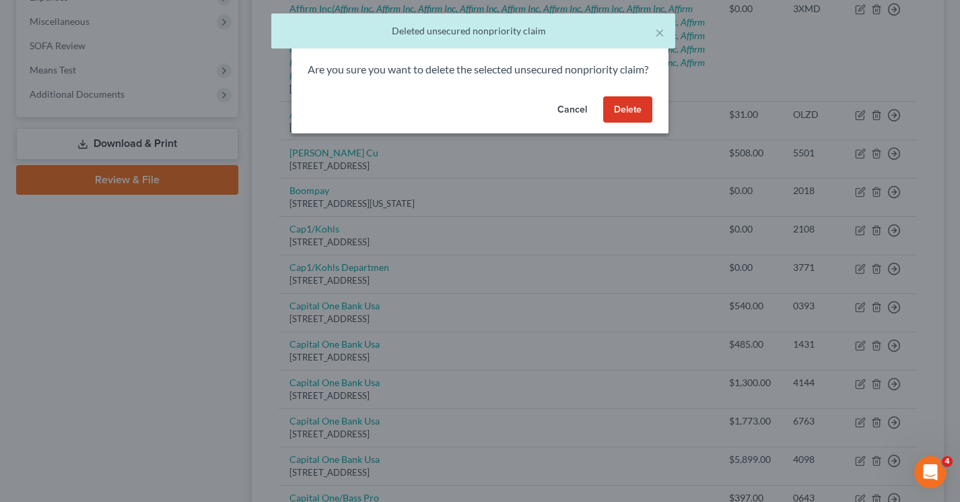
click at [633, 123] on button "Delete" at bounding box center [627, 109] width 49 height 27
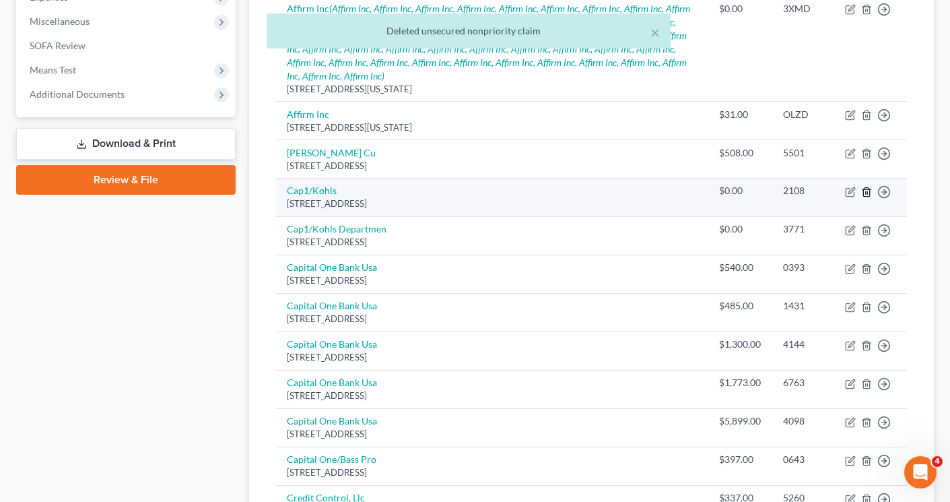
click at [864, 193] on icon "button" at bounding box center [866, 191] width 11 height 11
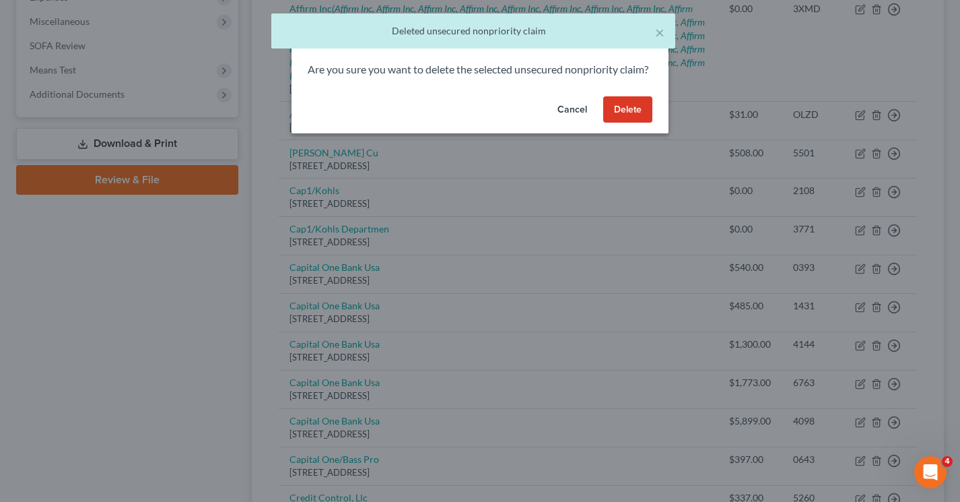
click at [629, 123] on button "Delete" at bounding box center [627, 109] width 49 height 27
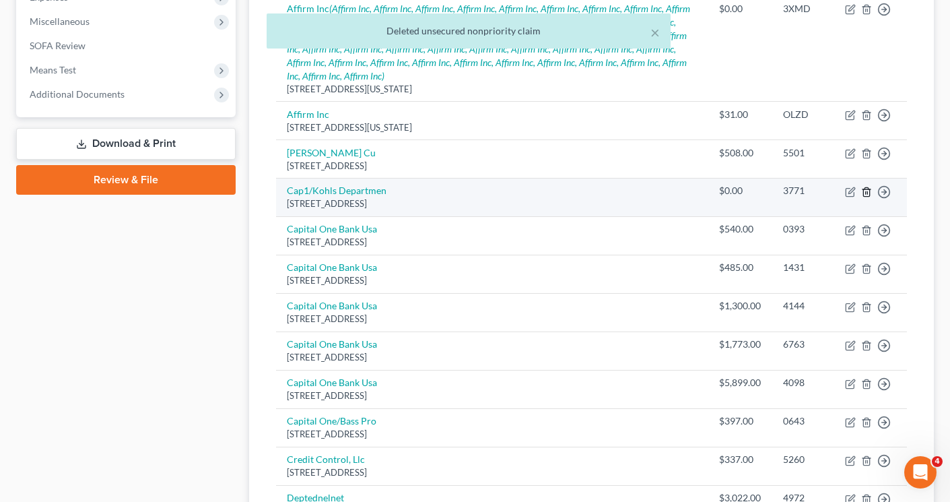
click at [867, 194] on line "button" at bounding box center [867, 192] width 0 height 3
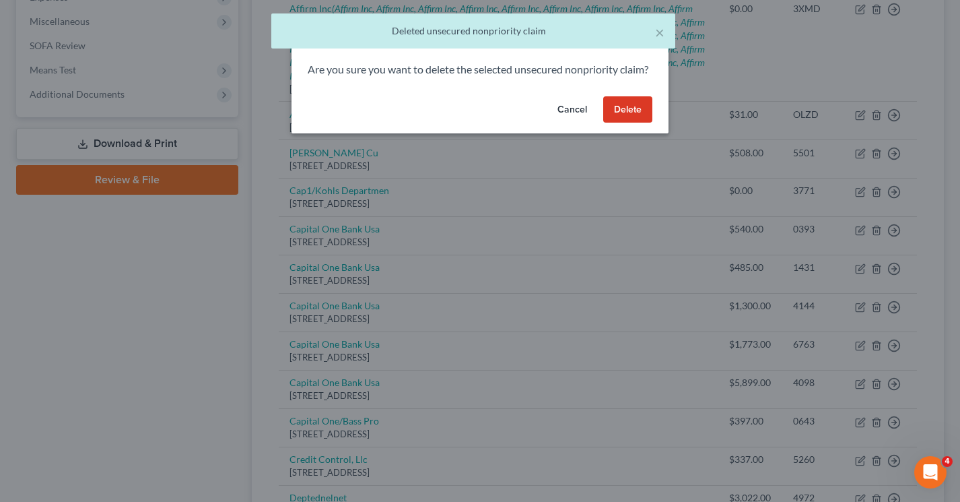
click at [637, 123] on button "Delete" at bounding box center [627, 109] width 49 height 27
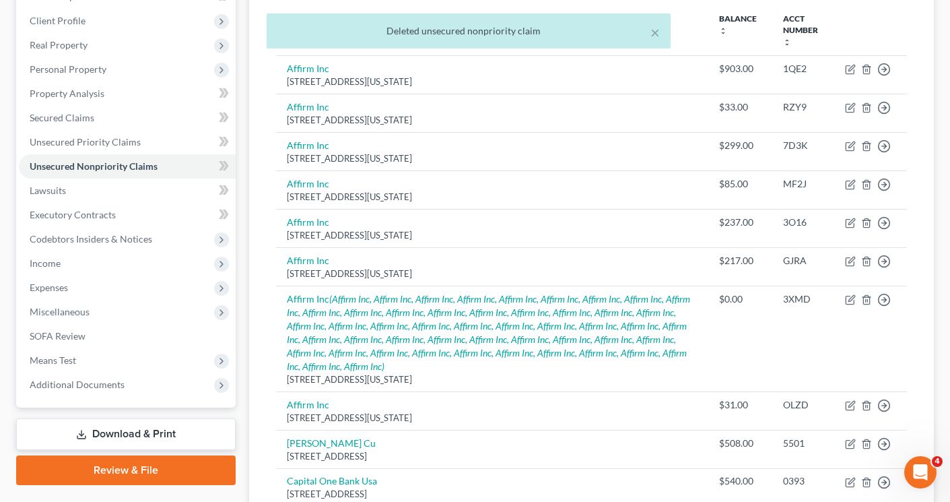
scroll to position [202, 0]
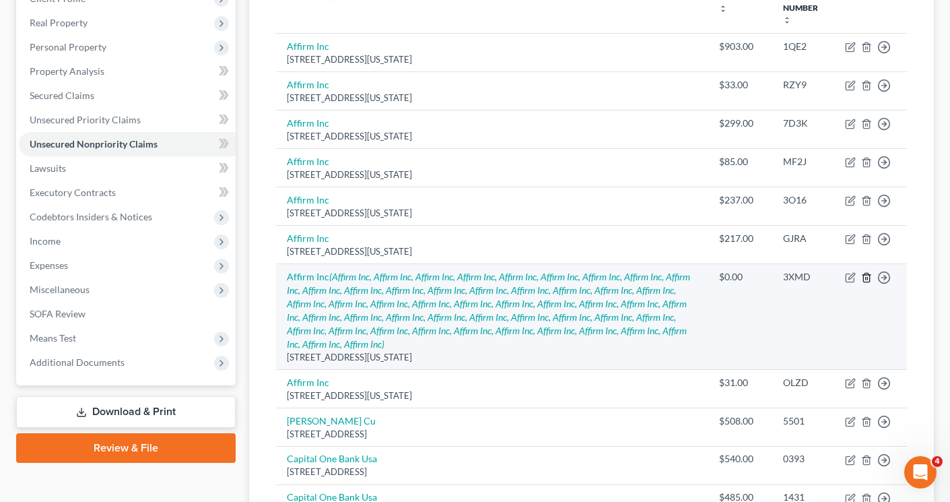
click at [866, 275] on icon "button" at bounding box center [866, 277] width 11 height 11
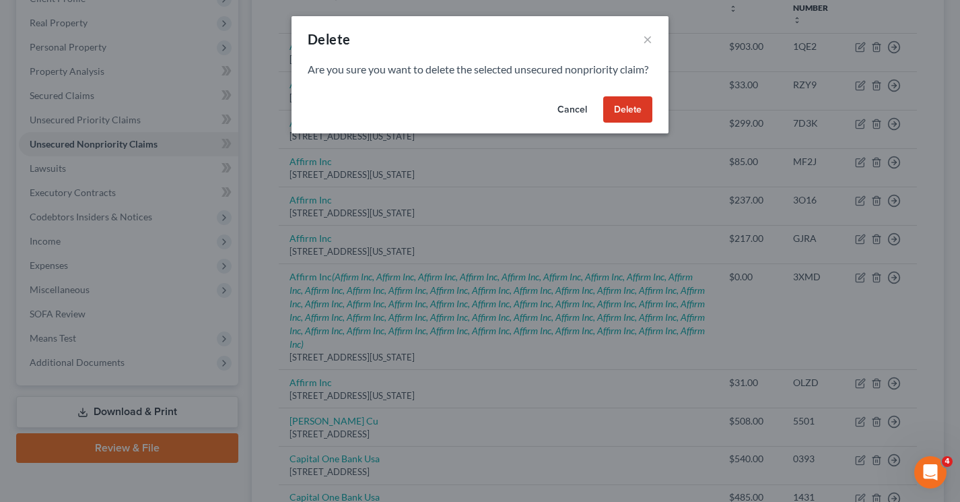
click at [622, 123] on button "Delete" at bounding box center [627, 109] width 49 height 27
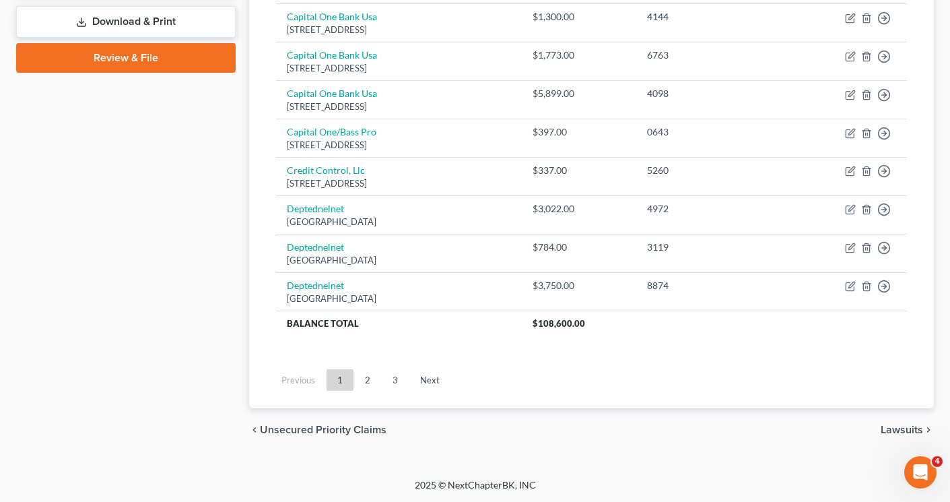
scroll to position [592, 0]
click at [427, 378] on link "Next" at bounding box center [429, 379] width 41 height 22
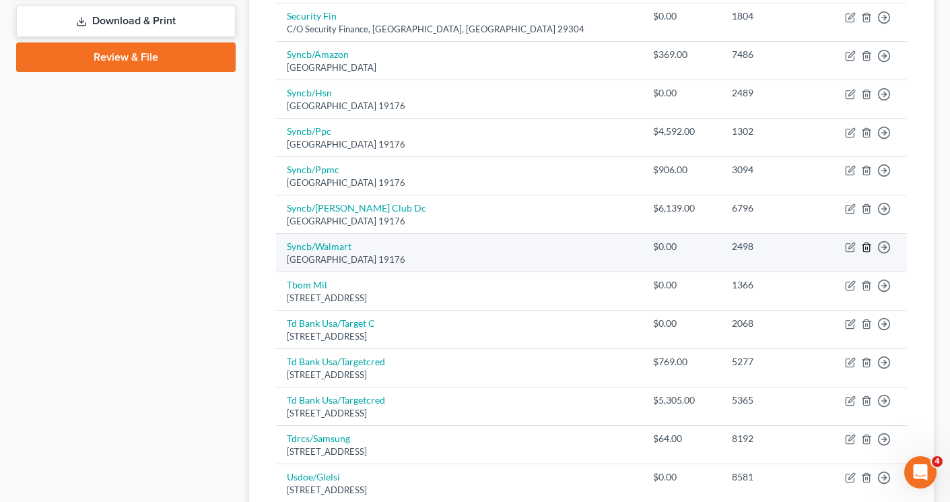
click at [864, 249] on icon "button" at bounding box center [866, 247] width 11 height 11
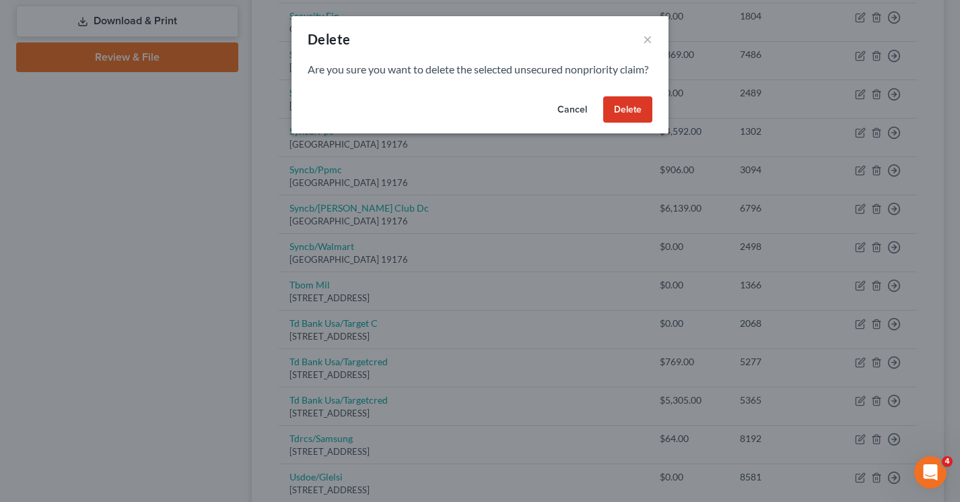
click at [619, 120] on button "Delete" at bounding box center [627, 109] width 49 height 27
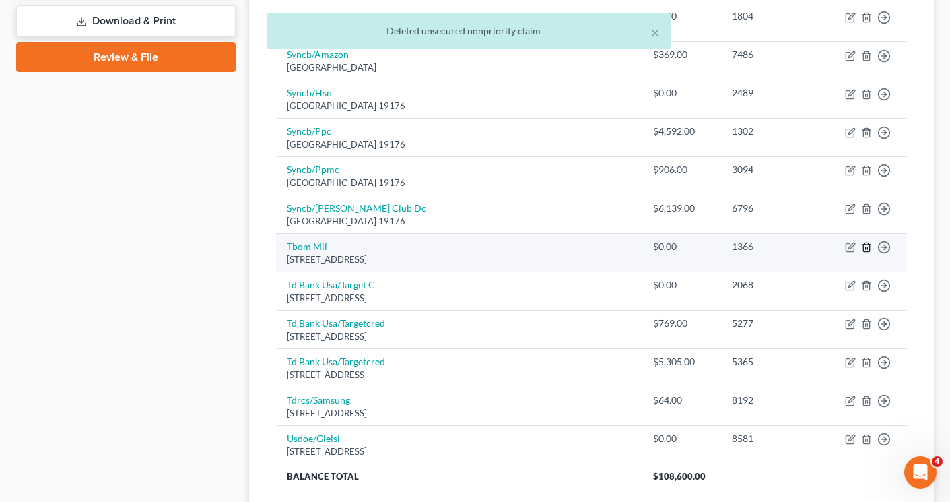
click at [868, 250] on icon "button" at bounding box center [866, 247] width 11 height 11
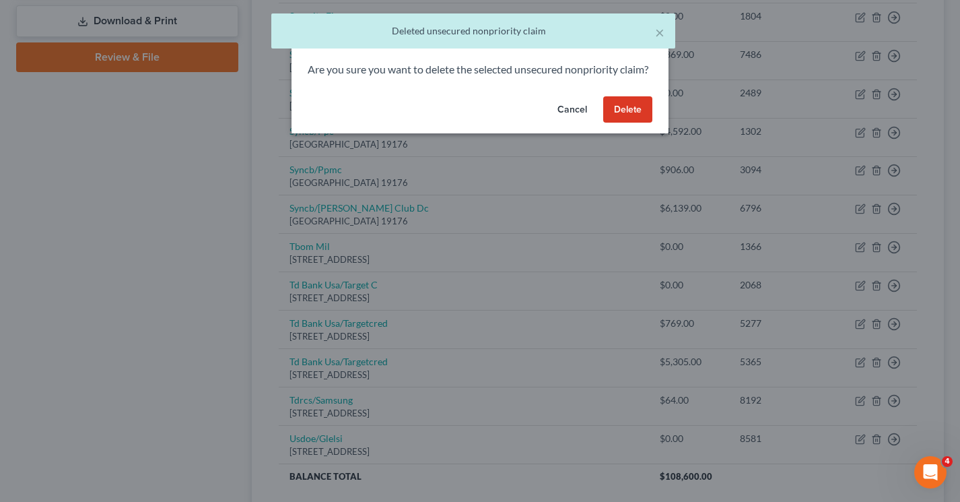
click at [607, 123] on button "Delete" at bounding box center [627, 109] width 49 height 27
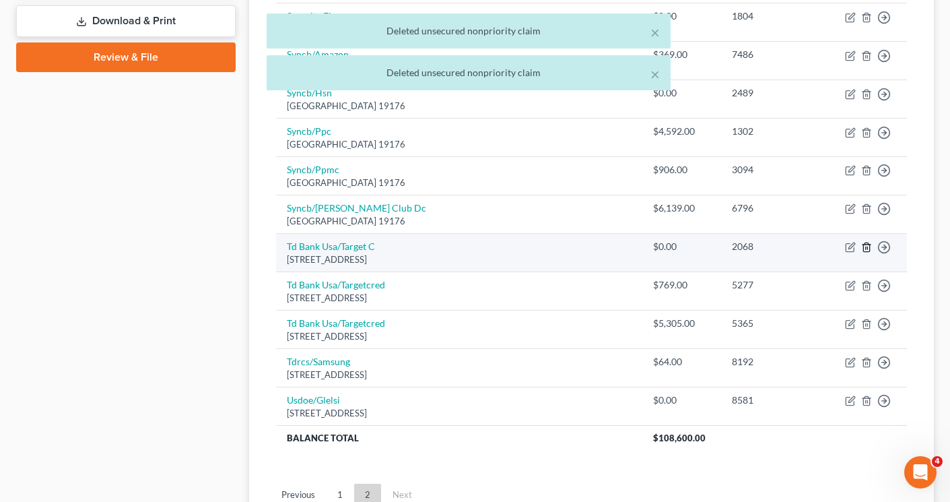
click at [866, 250] on icon "button" at bounding box center [866, 247] width 11 height 11
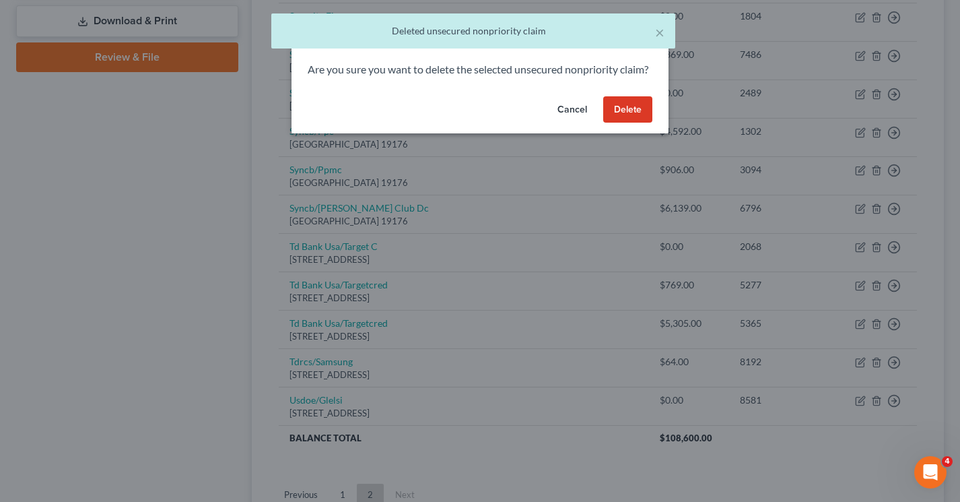
click at [635, 123] on button "Delete" at bounding box center [627, 109] width 49 height 27
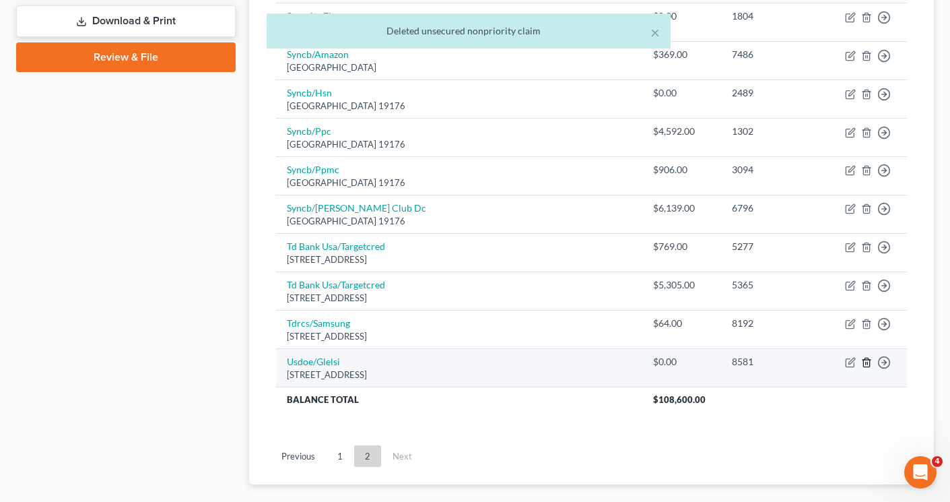
click at [866, 364] on icon "button" at bounding box center [866, 362] width 11 height 11
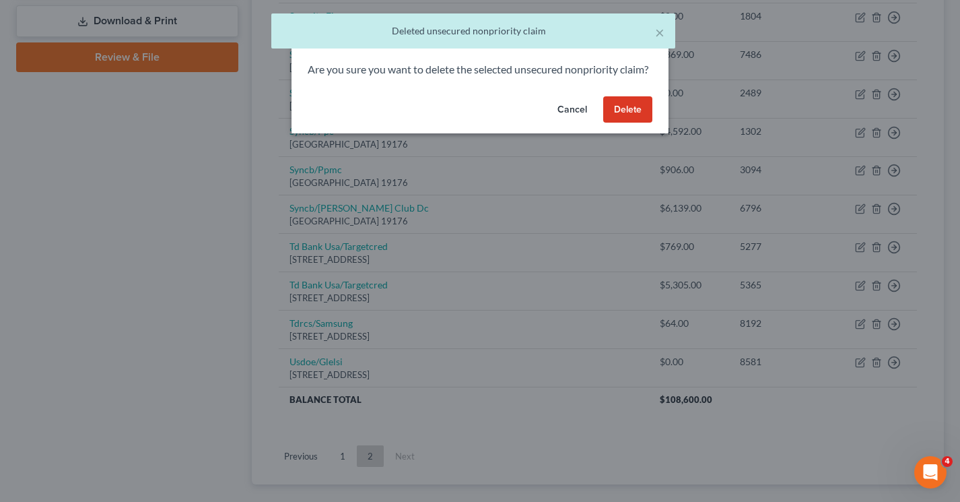
click at [621, 123] on button "Delete" at bounding box center [627, 109] width 49 height 27
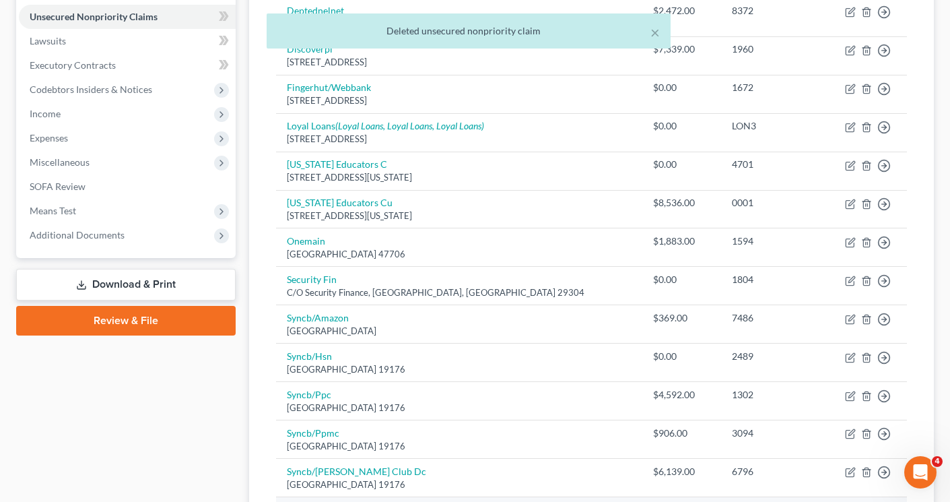
scroll to position [323, 0]
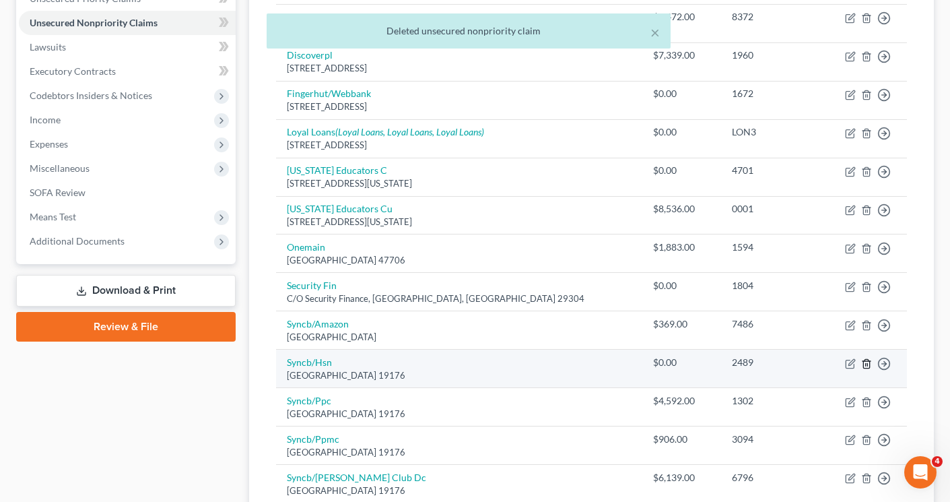
click at [866, 363] on line "button" at bounding box center [866, 364] width 0 height 3
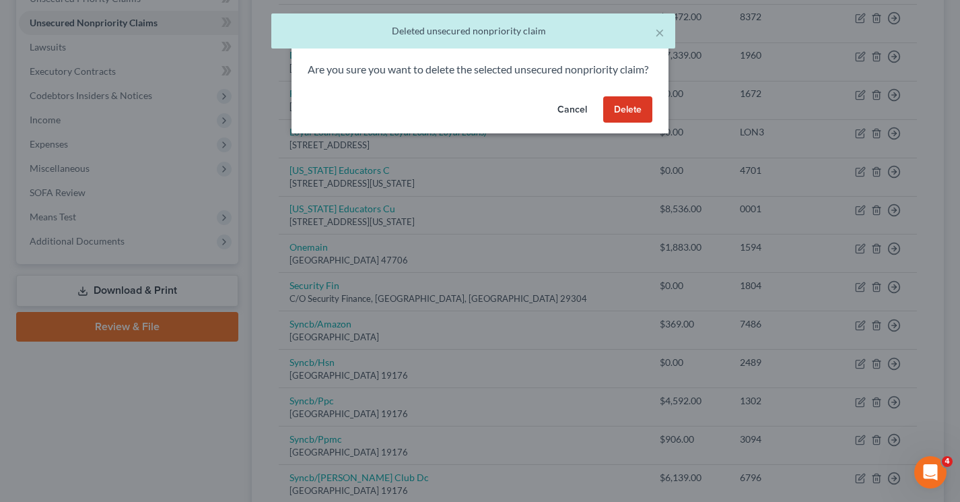
click at [624, 118] on button "Delete" at bounding box center [627, 109] width 49 height 27
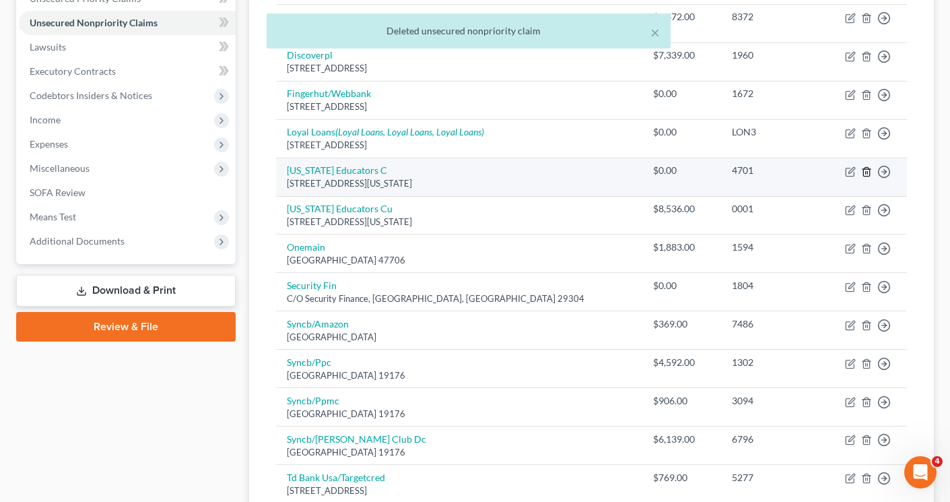
click at [866, 174] on line "button" at bounding box center [866, 172] width 0 height 3
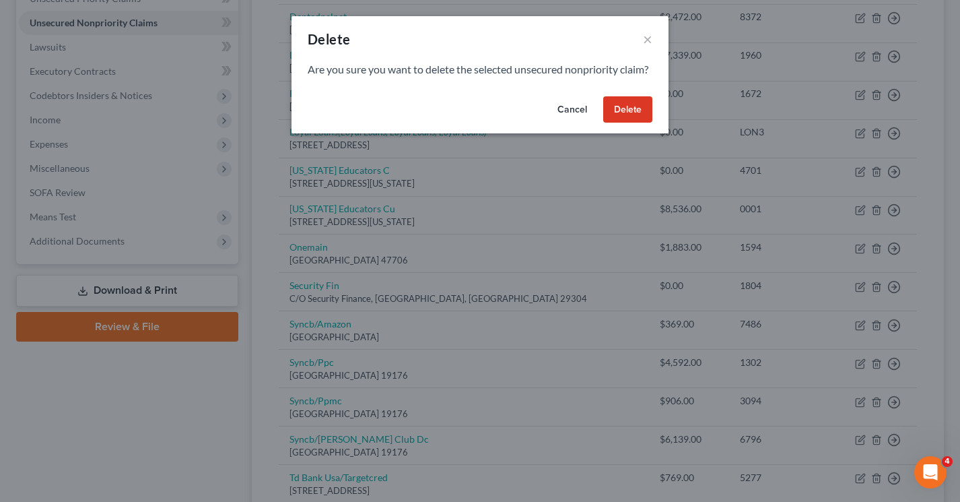
click at [634, 123] on button "Delete" at bounding box center [627, 109] width 49 height 27
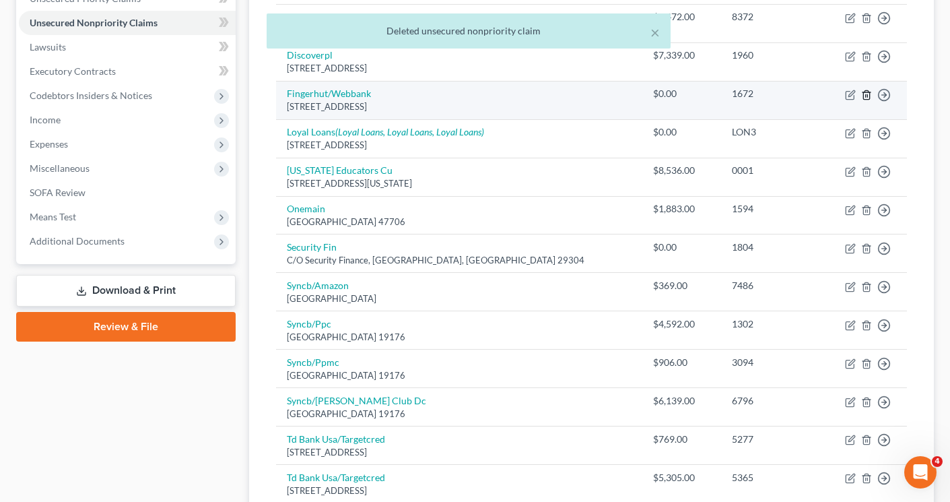
click at [869, 95] on icon "button" at bounding box center [866, 94] width 6 height 9
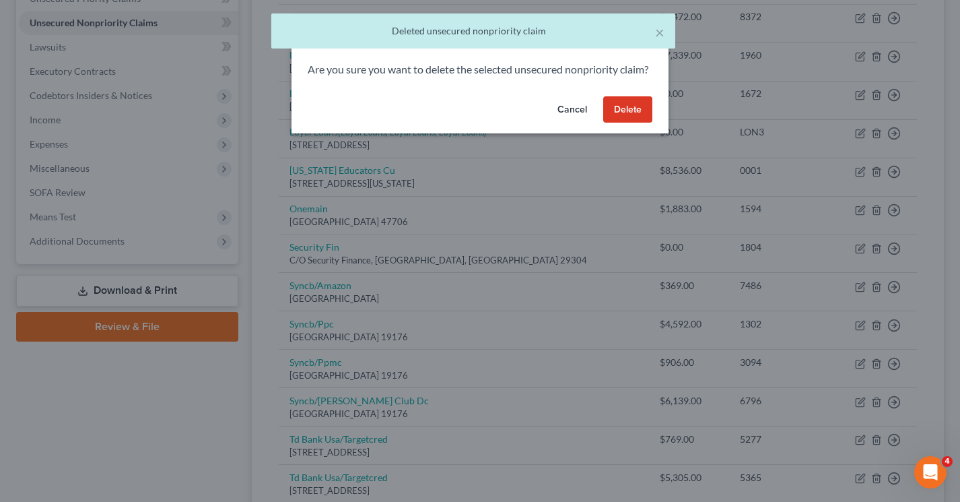
click at [625, 119] on button "Delete" at bounding box center [627, 109] width 49 height 27
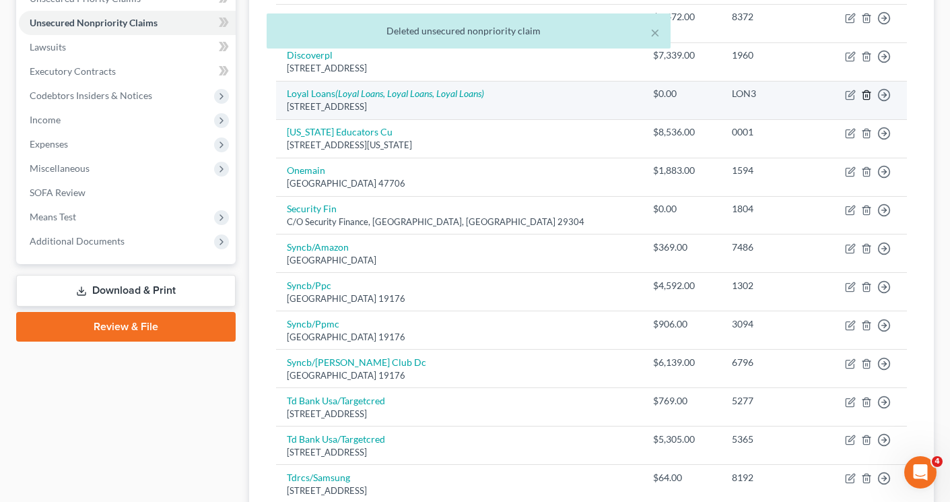
click at [866, 96] on icon "button" at bounding box center [866, 95] width 11 height 11
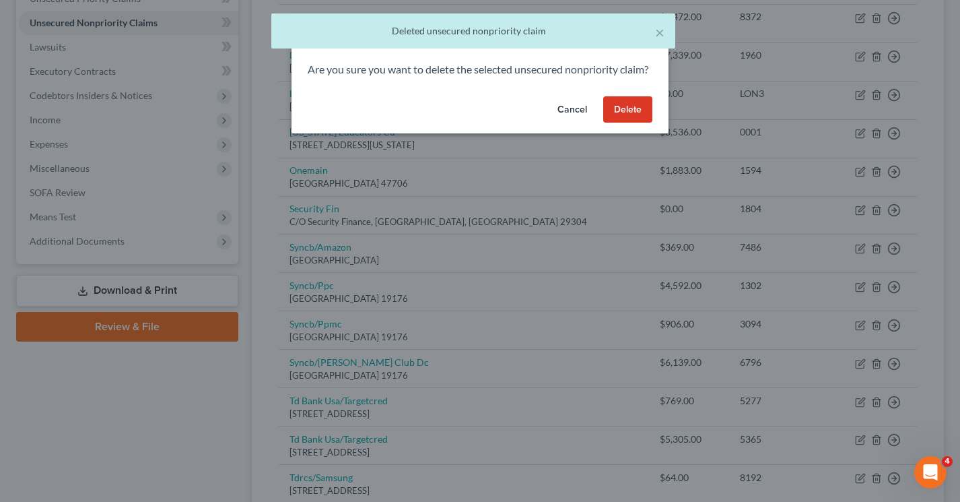
click at [611, 120] on button "Delete" at bounding box center [627, 109] width 49 height 27
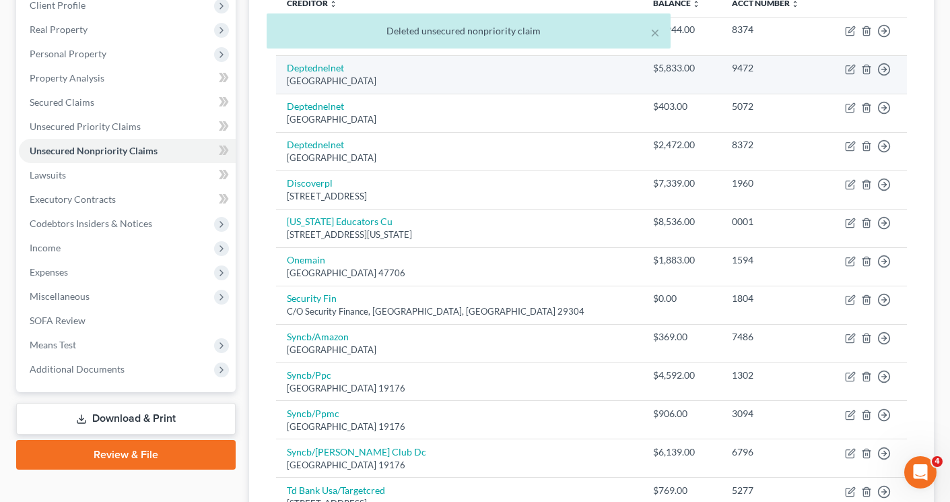
scroll to position [269, 0]
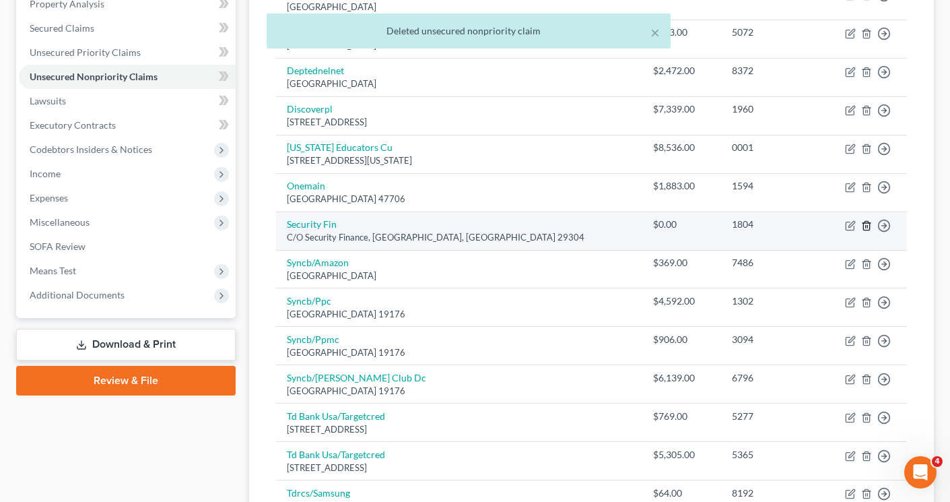
click at [864, 228] on icon "button" at bounding box center [866, 225] width 11 height 11
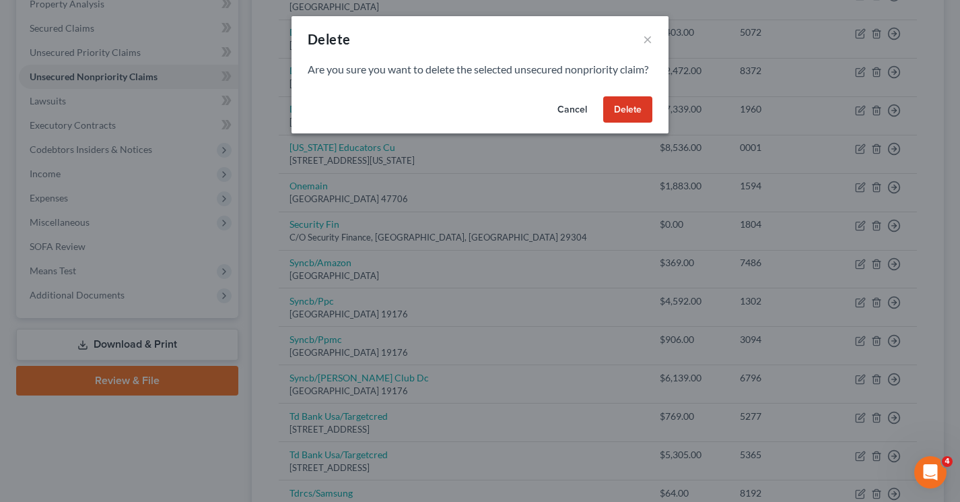
click at [615, 123] on button "Delete" at bounding box center [627, 109] width 49 height 27
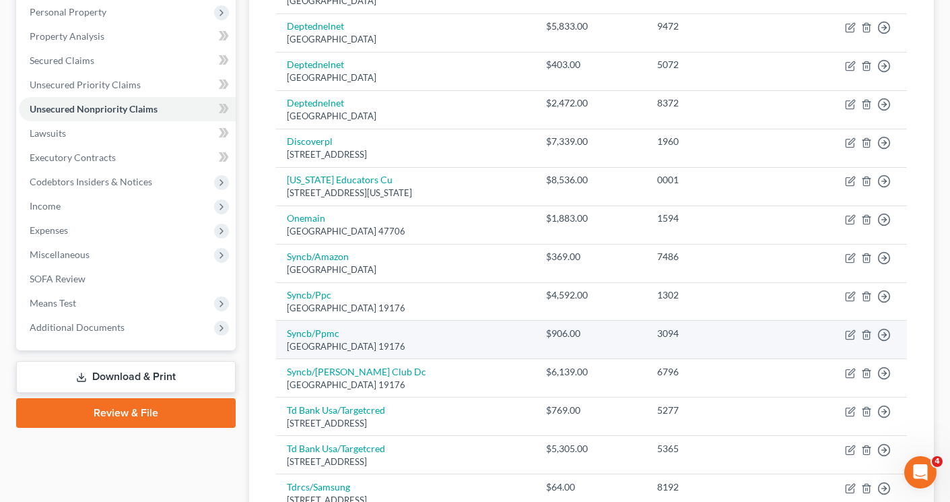
scroll to position [439, 0]
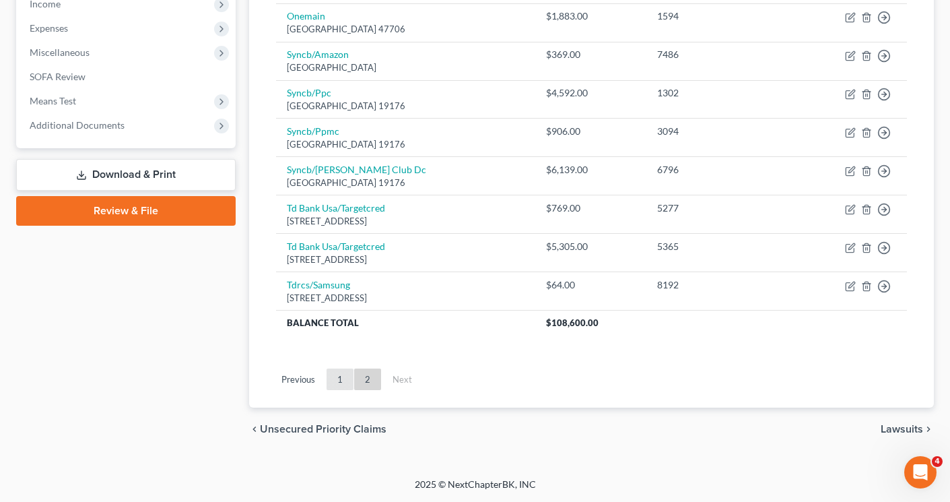
click at [338, 380] on link "1" at bounding box center [339, 379] width 27 height 22
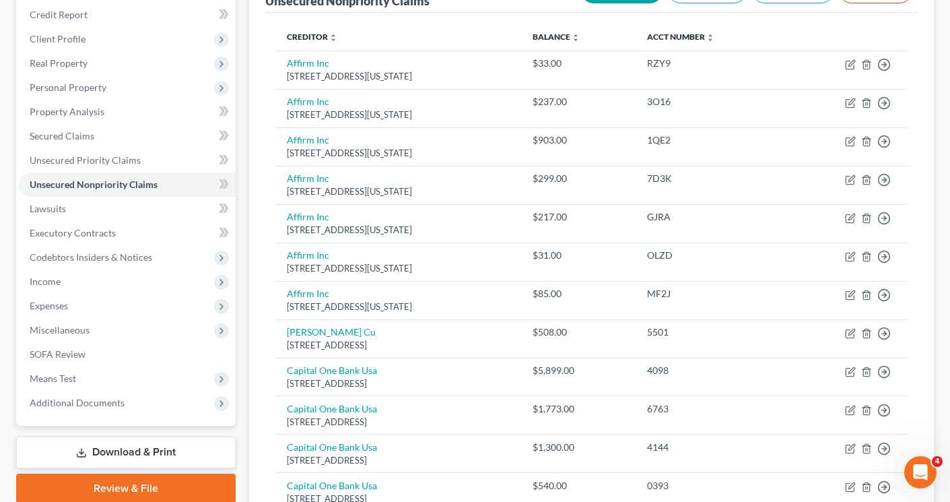
scroll to position [102, 0]
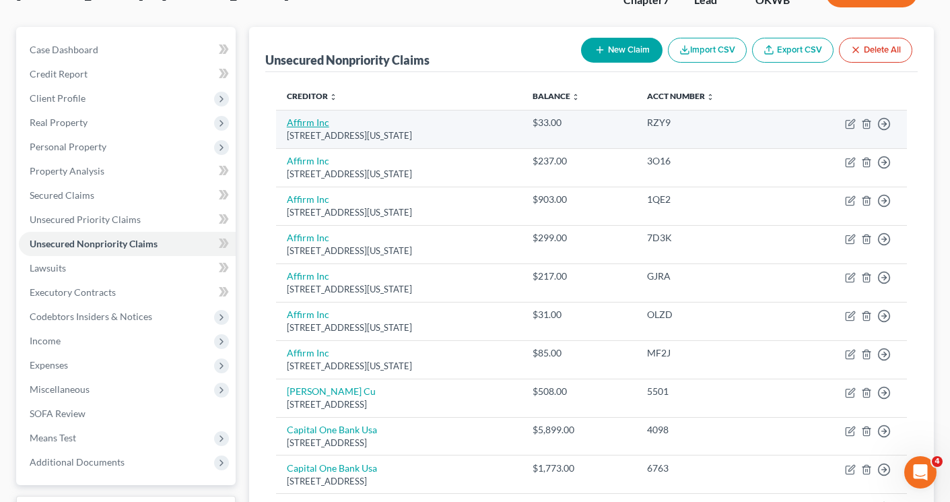
click at [299, 124] on link "Affirm Inc" at bounding box center [308, 121] width 42 height 11
select select "4"
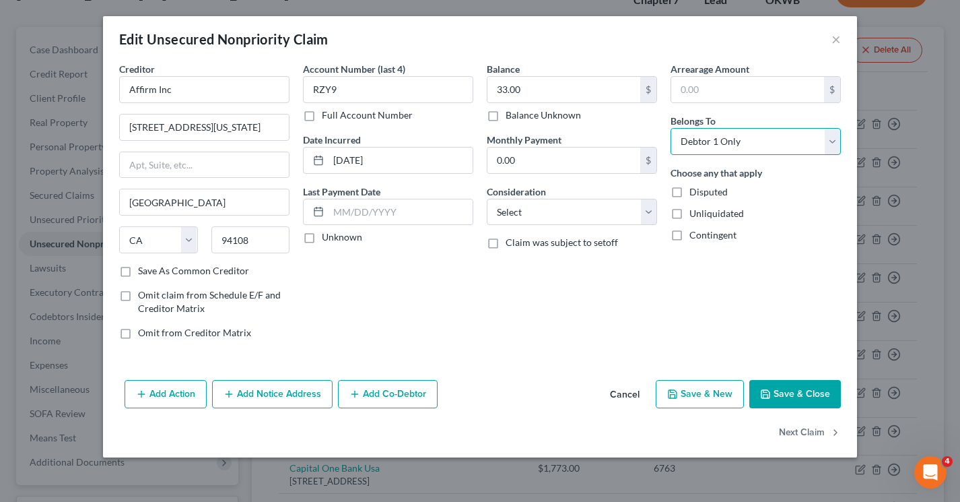
click at [792, 146] on select "Select Debtor 1 Only Debtor 2 Only Debtor 1 And Debtor 2 Only At Least One Of T…" at bounding box center [755, 141] width 170 height 27
select select "2"
click at [670, 128] on select "Select Debtor 1 Only Debtor 2 Only Debtor 1 And Debtor 2 Only At Least One Of T…" at bounding box center [755, 141] width 170 height 27
click at [643, 212] on select "Select Cable / Satellite Services Collection Agency Credit Card Debt Debt Couns…" at bounding box center [572, 212] width 170 height 27
select select "10"
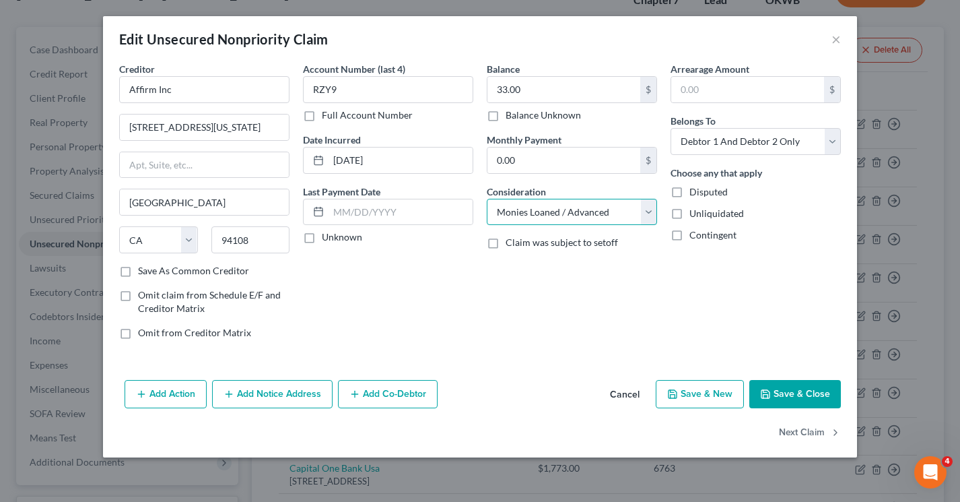
click at [487, 199] on select "Select Cable / Satellite Services Collection Agency Credit Card Debt Debt Couns…" at bounding box center [572, 212] width 170 height 27
click at [795, 394] on button "Save & Close" at bounding box center [795, 394] width 92 height 28
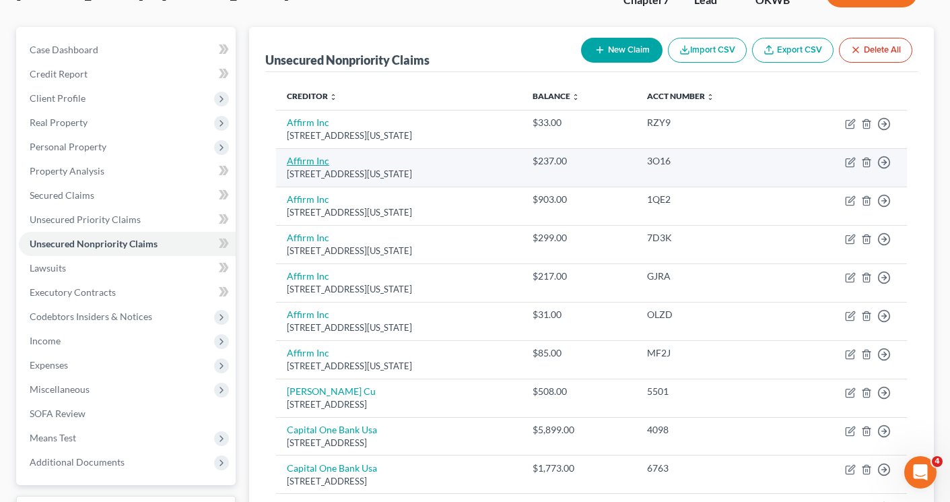
click at [289, 159] on link "Affirm Inc" at bounding box center [308, 160] width 42 height 11
select select "4"
select select "0"
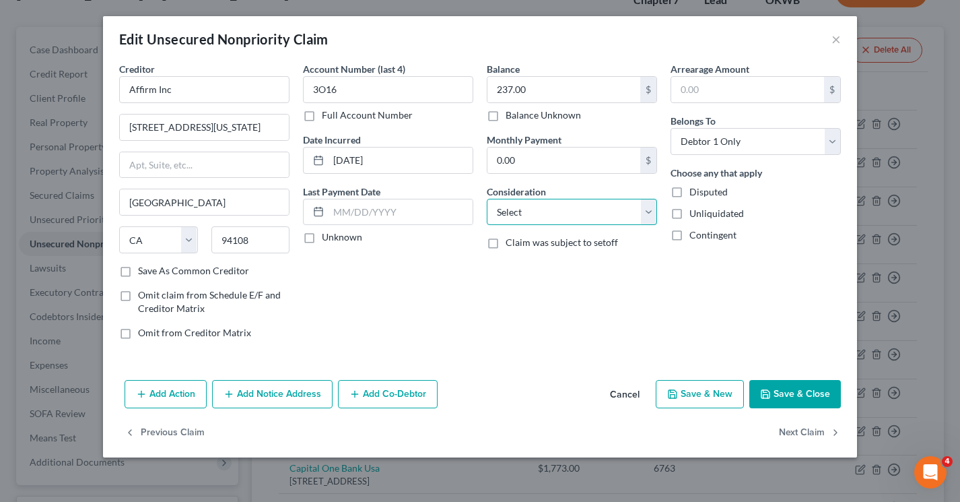
click at [582, 221] on select "Select Cable / Satellite Services Collection Agency Credit Card Debt Debt Couns…" at bounding box center [572, 212] width 170 height 27
select select "10"
click at [487, 199] on select "Select Cable / Satellite Services Collection Agency Credit Card Debt Debt Couns…" at bounding box center [572, 212] width 170 height 27
click at [696, 141] on select "Select Debtor 1 Only Debtor 2 Only Debtor 1 And Debtor 2 Only At Least One Of T…" at bounding box center [755, 141] width 170 height 27
select select "2"
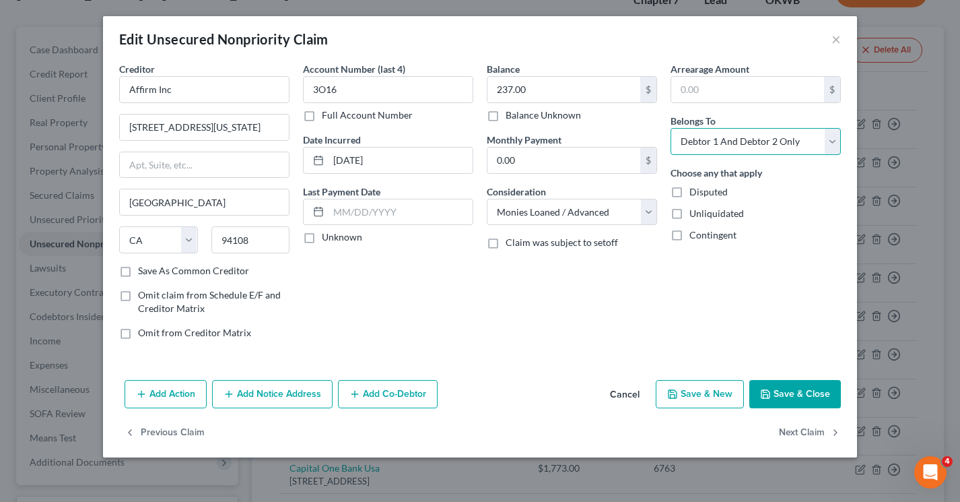
click at [670, 128] on select "Select Debtor 1 Only Debtor 2 Only Debtor 1 And Debtor 2 Only At Least One Of T…" at bounding box center [755, 141] width 170 height 27
click at [799, 428] on button "Next Claim" at bounding box center [810, 433] width 62 height 28
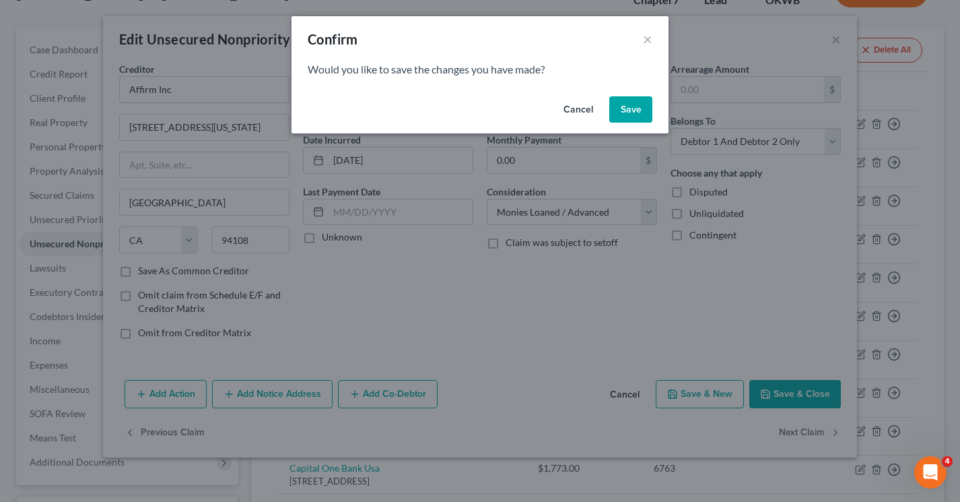
click at [619, 110] on button "Save" at bounding box center [630, 109] width 43 height 27
select select "4"
select select "0"
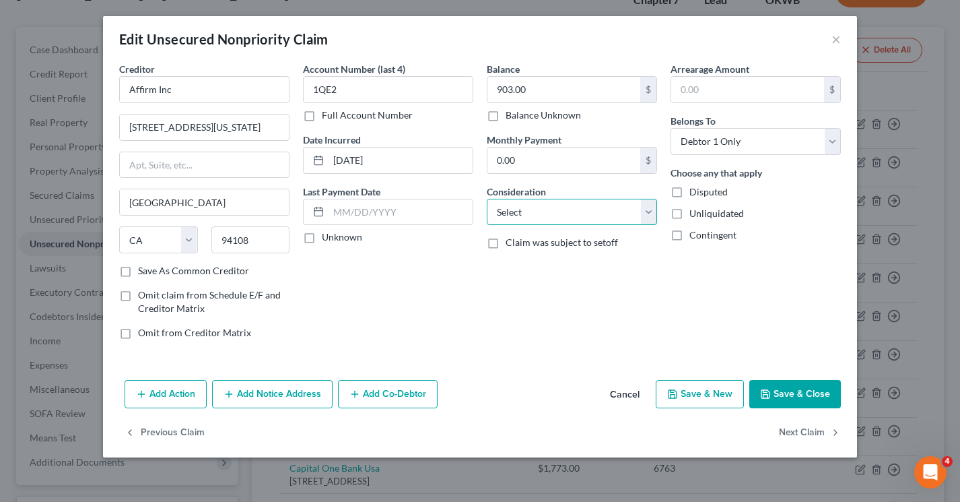
click at [571, 209] on select "Select Cable / Satellite Services Collection Agency Credit Card Debt Debt Couns…" at bounding box center [572, 212] width 170 height 27
select select "10"
click at [487, 199] on select "Select Cable / Satellite Services Collection Agency Credit Card Debt Debt Couns…" at bounding box center [572, 212] width 170 height 27
click at [756, 149] on select "Select Debtor 1 Only Debtor 2 Only Debtor 1 And Debtor 2 Only At Least One Of T…" at bounding box center [755, 141] width 170 height 27
select select "2"
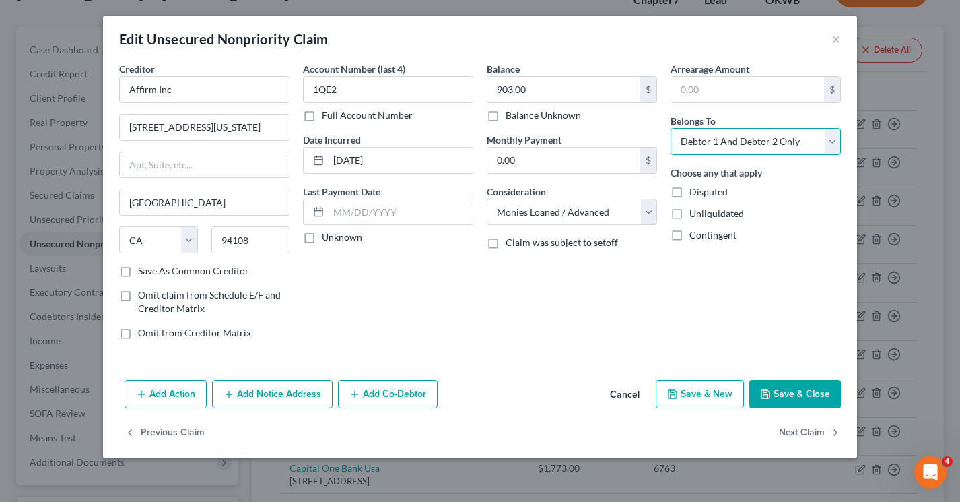
click at [670, 128] on select "Select Debtor 1 Only Debtor 2 Only Debtor 1 And Debtor 2 Only At Least One Of T…" at bounding box center [755, 141] width 170 height 27
click at [813, 429] on button "Next Claim" at bounding box center [810, 433] width 62 height 28
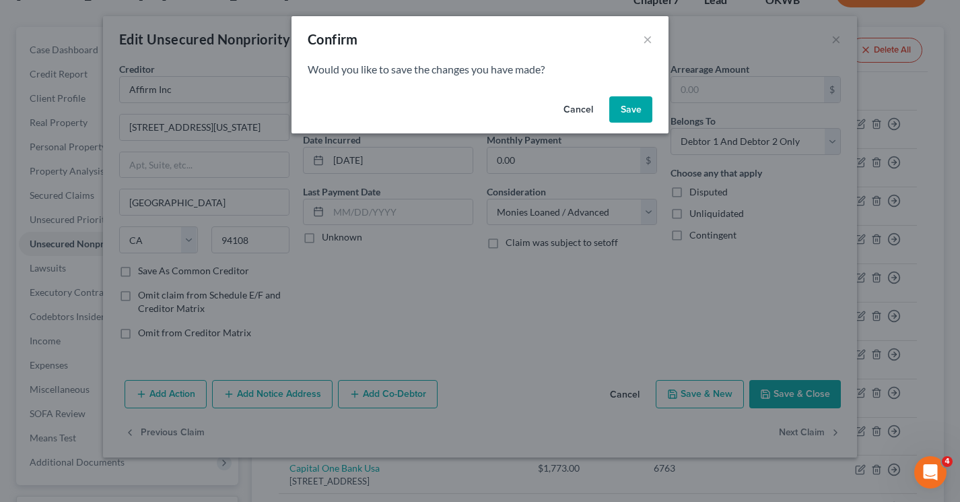
click at [631, 109] on button "Save" at bounding box center [630, 109] width 43 height 27
select select "4"
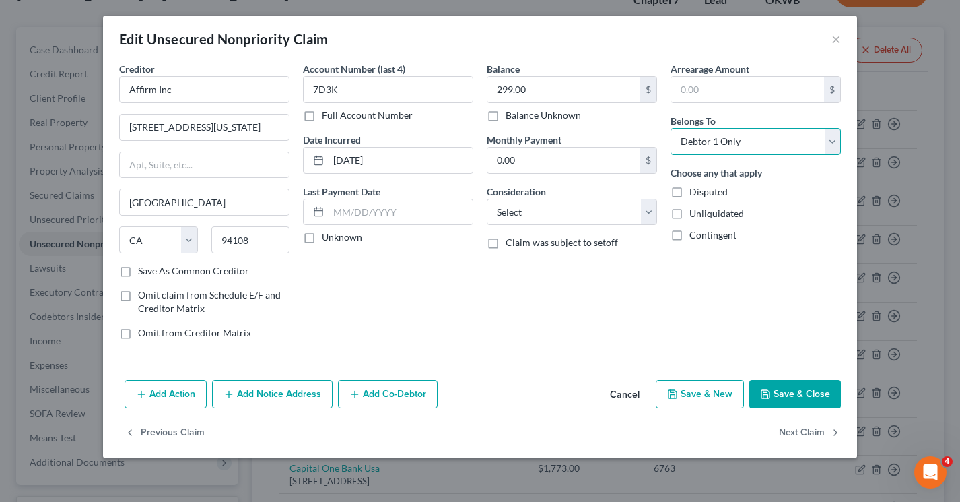
click at [741, 149] on select "Select Debtor 1 Only Debtor 2 Only Debtor 1 And Debtor 2 Only At Least One Of T…" at bounding box center [755, 141] width 170 height 27
select select "2"
click at [670, 128] on select "Select Debtor 1 Only Debtor 2 Only Debtor 1 And Debtor 2 Only At Least One Of T…" at bounding box center [755, 141] width 170 height 27
click at [614, 213] on select "Select Cable / Satellite Services Collection Agency Credit Card Debt Debt Couns…" at bounding box center [572, 212] width 170 height 27
select select "10"
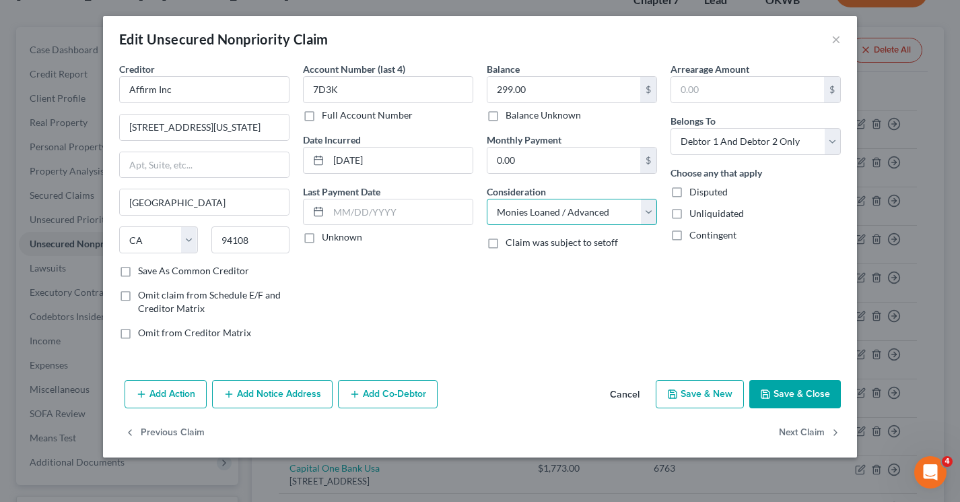
click at [487, 199] on select "Select Cable / Satellite Services Collection Agency Credit Card Debt Debt Couns…" at bounding box center [572, 212] width 170 height 27
click at [817, 429] on button "Next Claim" at bounding box center [810, 433] width 62 height 28
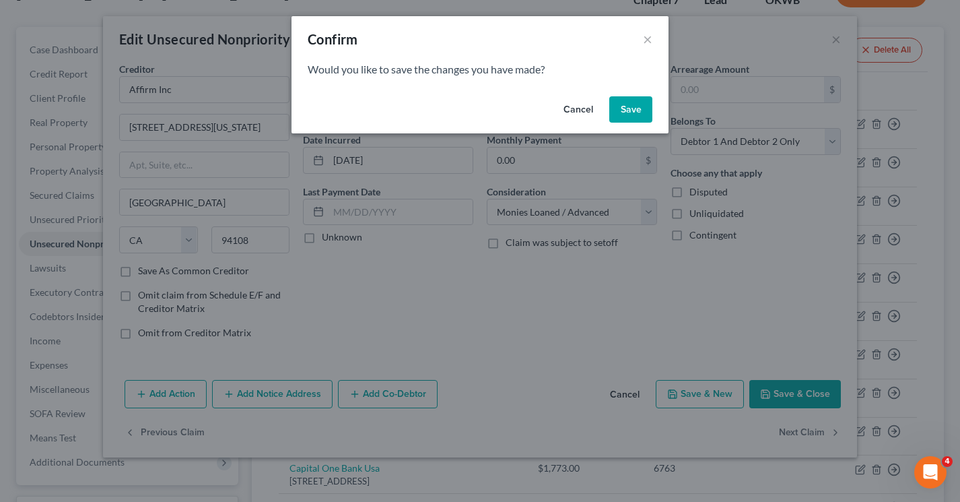
click at [624, 105] on button "Save" at bounding box center [630, 109] width 43 height 27
select select "4"
select select "0"
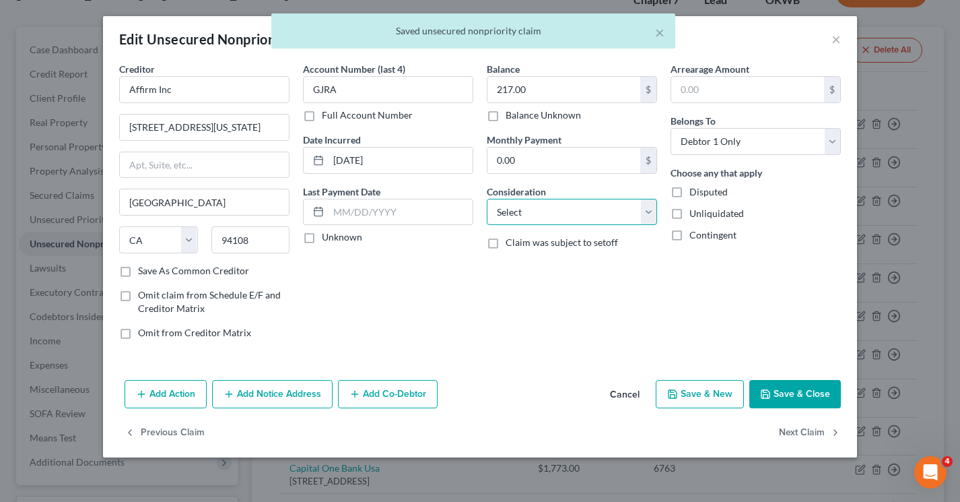
click at [531, 207] on select "Select Cable / Satellite Services Collection Agency Credit Card Debt Debt Couns…" at bounding box center [572, 212] width 170 height 27
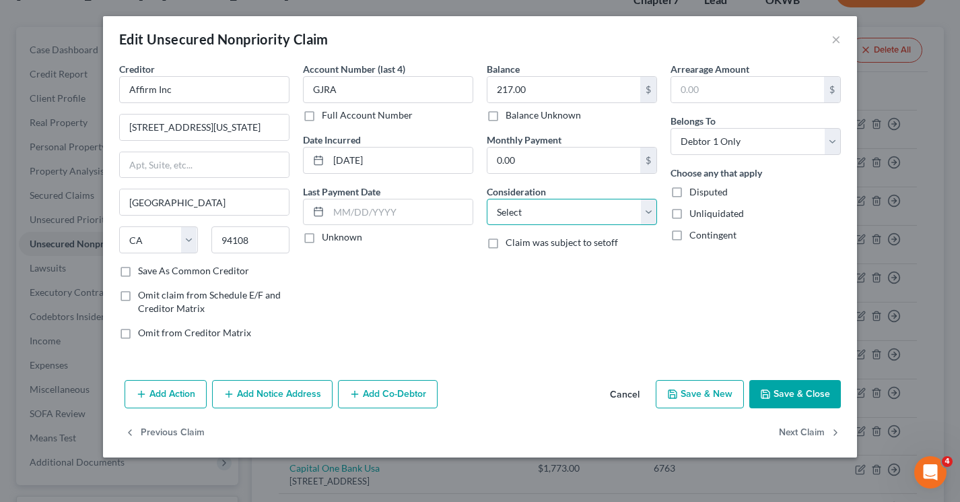
select select "10"
click at [487, 199] on select "Select Cable / Satellite Services Collection Agency Credit Card Debt Debt Couns…" at bounding box center [572, 212] width 170 height 27
click at [761, 143] on select "Select Debtor 1 Only Debtor 2 Only Debtor 1 And Debtor 2 Only At Least One Of T…" at bounding box center [755, 141] width 170 height 27
select select "2"
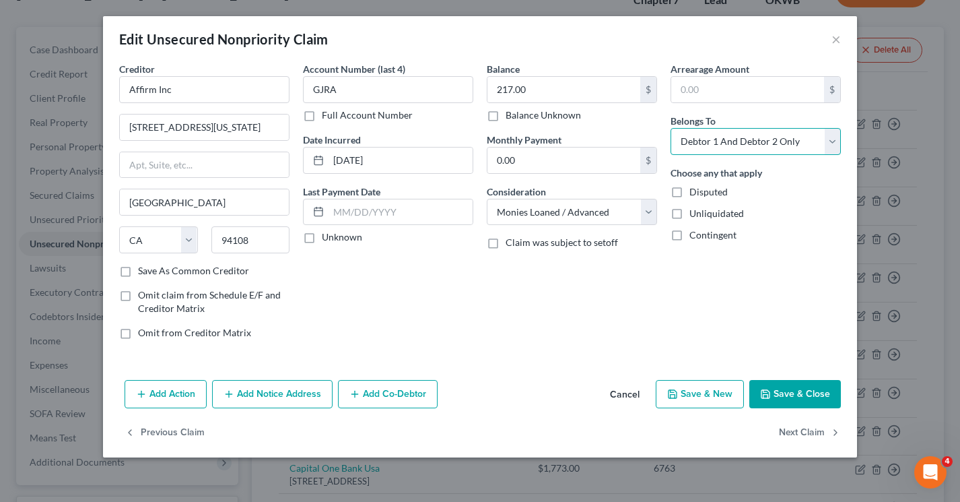
click at [670, 128] on select "Select Debtor 1 Only Debtor 2 Only Debtor 1 And Debtor 2 Only At Least One Of T…" at bounding box center [755, 141] width 170 height 27
click at [791, 433] on button "Next Claim" at bounding box center [810, 433] width 62 height 28
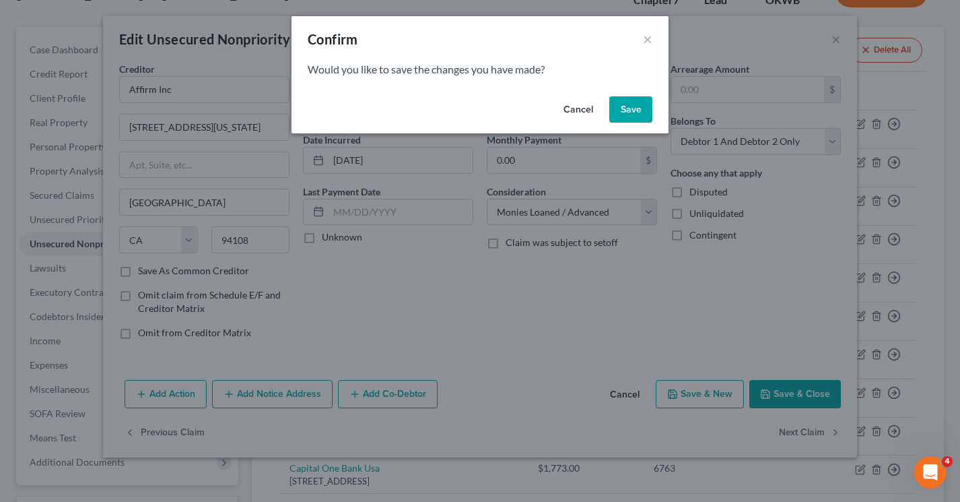
click at [632, 112] on button "Save" at bounding box center [630, 109] width 43 height 27
select select "4"
select select "0"
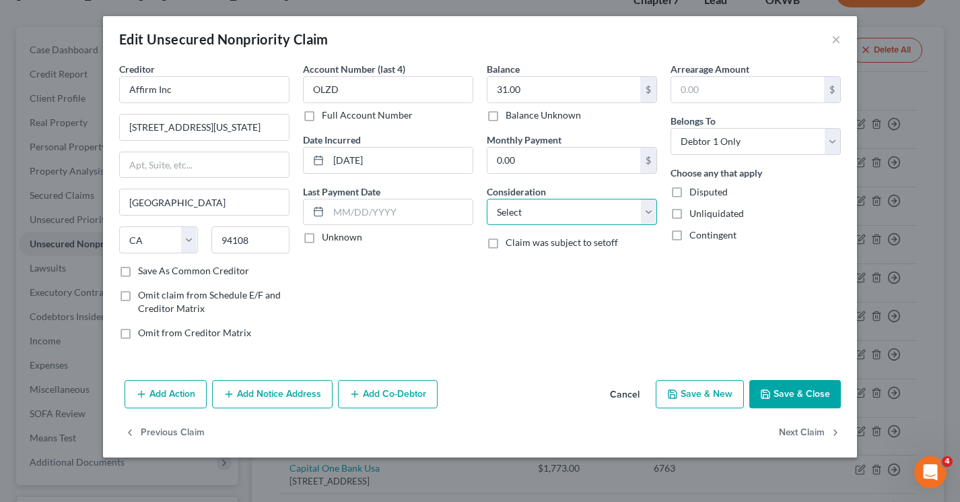
click at [563, 216] on select "Select Cable / Satellite Services Collection Agency Credit Card Debt Debt Couns…" at bounding box center [572, 212] width 170 height 27
select select "10"
click at [487, 199] on select "Select Cable / Satellite Services Collection Agency Credit Card Debt Debt Couns…" at bounding box center [572, 212] width 170 height 27
click at [768, 139] on select "Select Debtor 1 Only Debtor 2 Only Debtor 1 And Debtor 2 Only At Least One Of T…" at bounding box center [755, 141] width 170 height 27
select select "2"
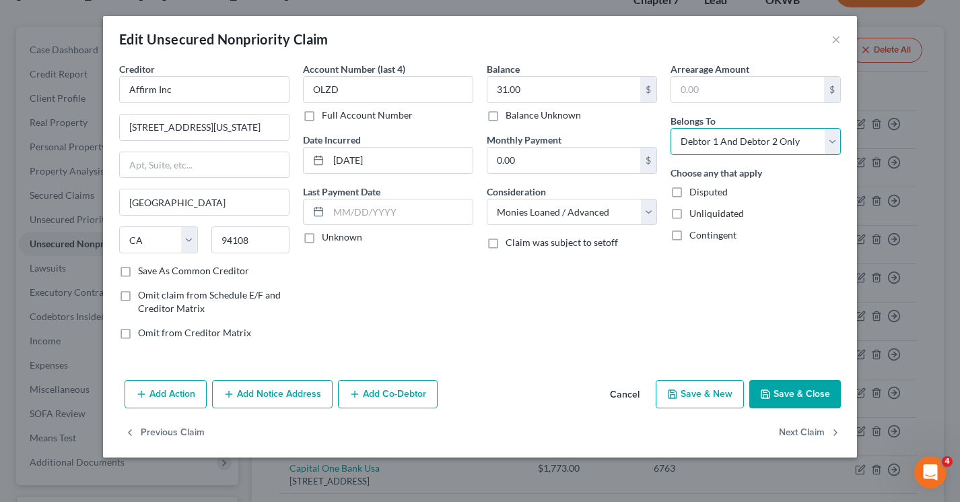
click at [670, 128] on select "Select Debtor 1 Only Debtor 2 Only Debtor 1 And Debtor 2 Only At Least One Of T…" at bounding box center [755, 141] width 170 height 27
click at [793, 429] on button "Next Claim" at bounding box center [810, 433] width 62 height 28
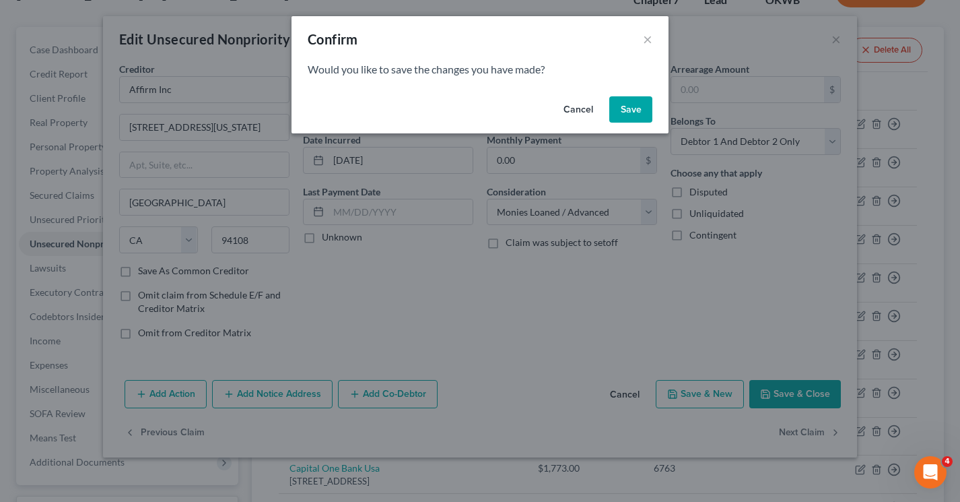
click at [620, 108] on button "Save" at bounding box center [630, 109] width 43 height 27
select select "4"
select select "0"
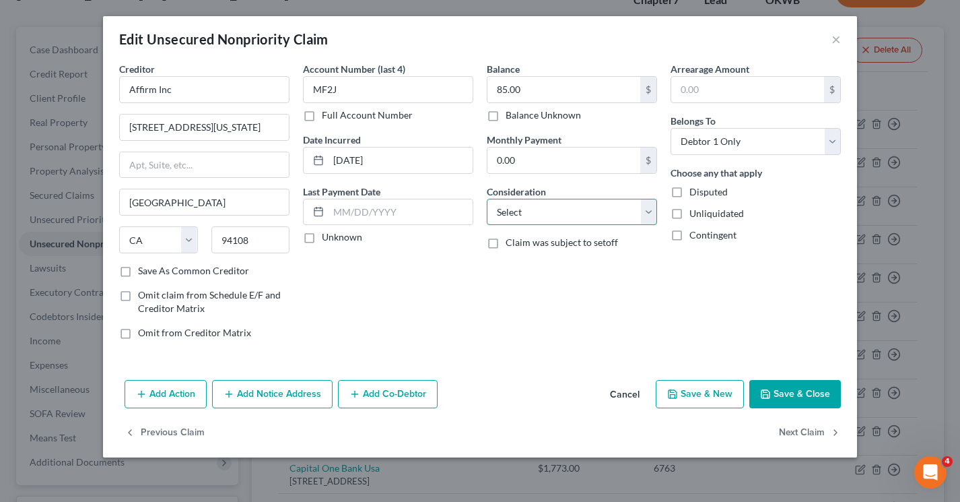
click at [542, 219] on select "Select Cable / Satellite Services Collection Agency Credit Card Debt Debt Couns…" at bounding box center [572, 212] width 170 height 27
select select "10"
click at [487, 199] on select "Select Cable / Satellite Services Collection Agency Credit Card Debt Debt Couns…" at bounding box center [572, 212] width 170 height 27
drag, startPoint x: 752, startPoint y: 147, endPoint x: 753, endPoint y: 153, distance: 6.8
click at [752, 147] on select "Select Debtor 1 Only Debtor 2 Only Debtor 1 And Debtor 2 Only At Least One Of T…" at bounding box center [755, 141] width 170 height 27
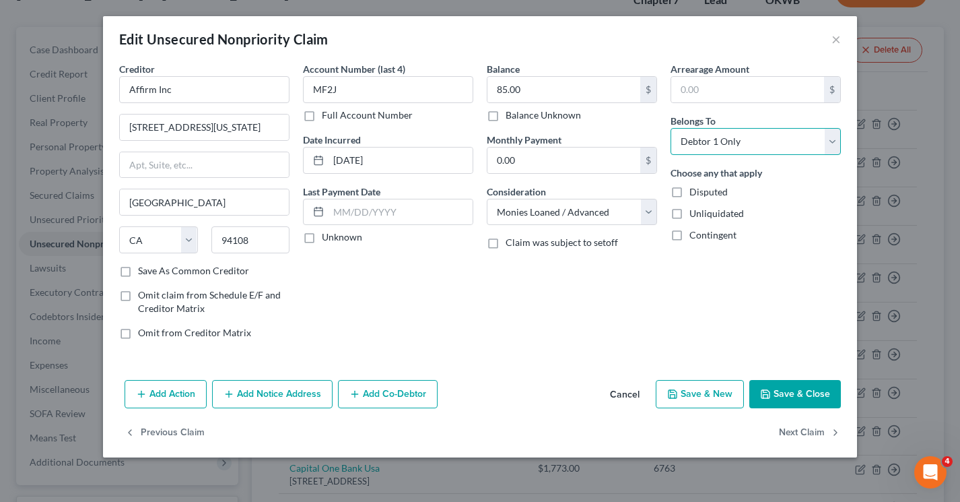
select select "2"
click at [670, 128] on select "Select Debtor 1 Only Debtor 2 Only Debtor 1 And Debtor 2 Only At Least One Of T…" at bounding box center [755, 141] width 170 height 27
click at [798, 429] on button "Next Claim" at bounding box center [810, 433] width 62 height 28
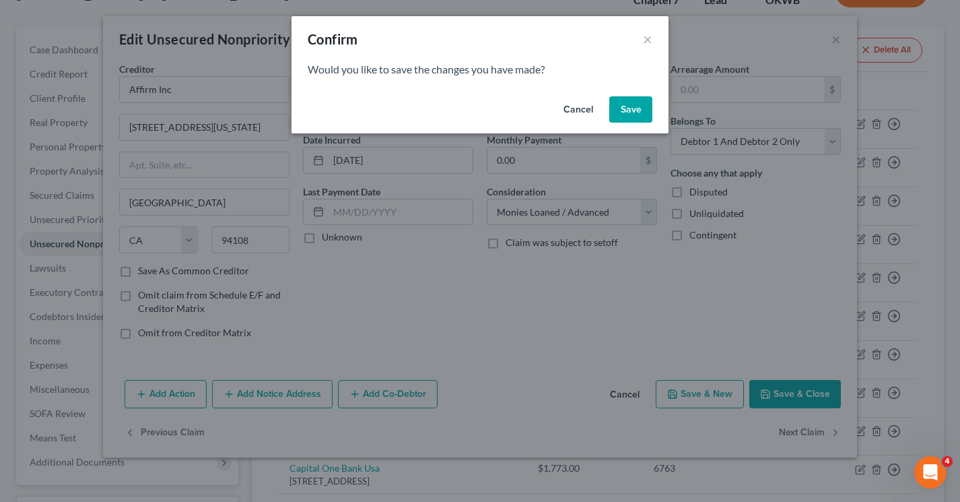
click at [626, 111] on button "Save" at bounding box center [630, 109] width 43 height 27
select select "14"
select select "2"
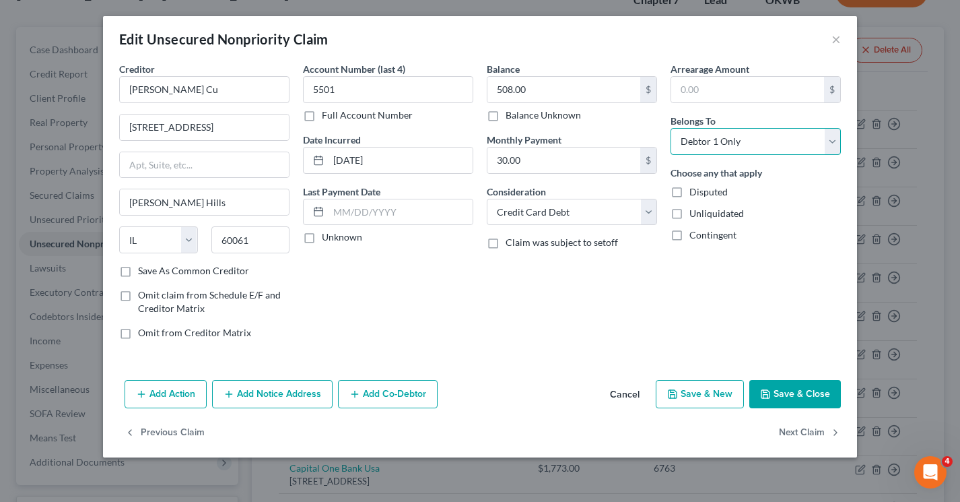
click at [771, 133] on select "Select Debtor 1 Only Debtor 2 Only Debtor 1 And Debtor 2 Only At Least One Of T…" at bounding box center [755, 141] width 170 height 27
select select "2"
click at [670, 128] on select "Select Debtor 1 Only Debtor 2 Only Debtor 1 And Debtor 2 Only At Least One Of T…" at bounding box center [755, 141] width 170 height 27
click at [796, 431] on button "Next Claim" at bounding box center [810, 433] width 62 height 28
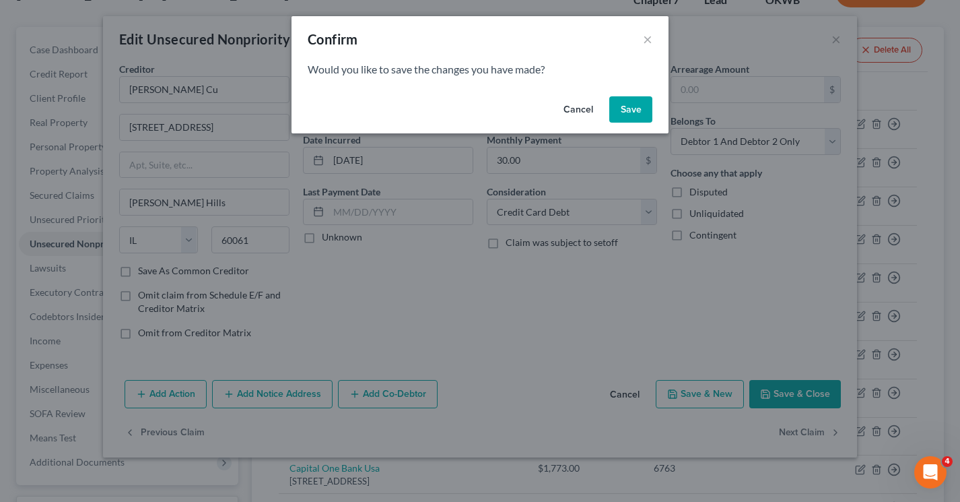
click at [629, 112] on button "Save" at bounding box center [630, 109] width 43 height 27
select select "46"
select select "1"
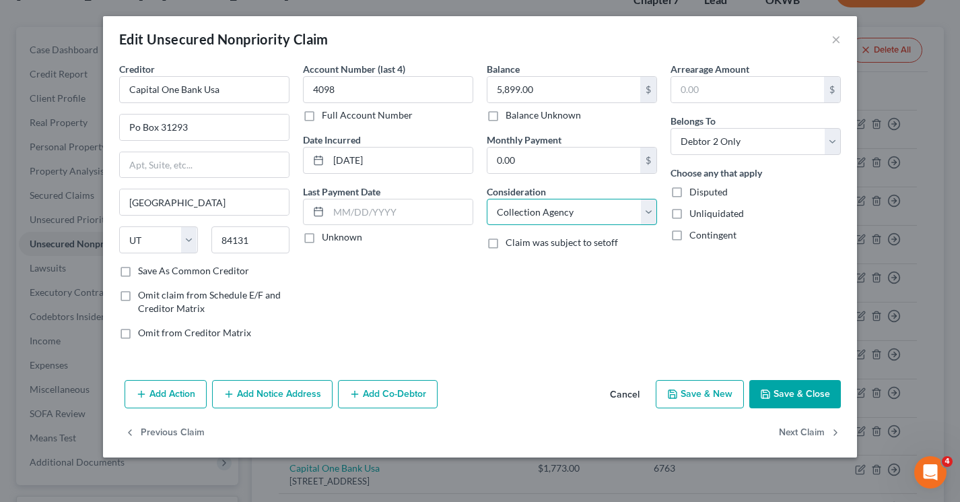
click at [571, 218] on select "Select Cable / Satellite Services Collection Agency Credit Card Debt Debt Couns…" at bounding box center [572, 212] width 170 height 27
select select "2"
click at [487, 199] on select "Select Cable / Satellite Services Collection Agency Credit Card Debt Debt Couns…" at bounding box center [572, 212] width 170 height 27
click at [697, 151] on select "Select Debtor 1 Only Debtor 2 Only Debtor 1 And Debtor 2 Only At Least One Of T…" at bounding box center [755, 141] width 170 height 27
select select "2"
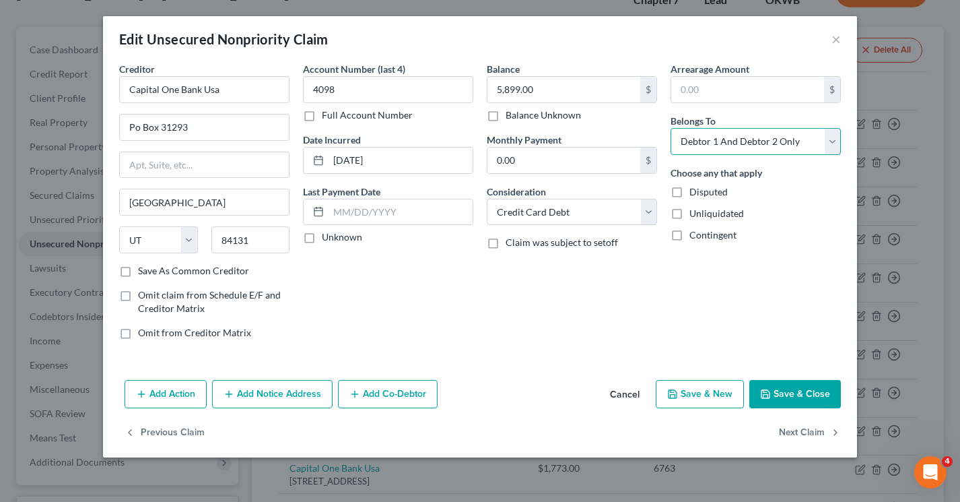
click at [670, 128] on select "Select Debtor 1 Only Debtor 2 Only Debtor 1 And Debtor 2 Only At Least One Of T…" at bounding box center [755, 141] width 170 height 27
click at [814, 427] on button "Next Claim" at bounding box center [810, 433] width 62 height 28
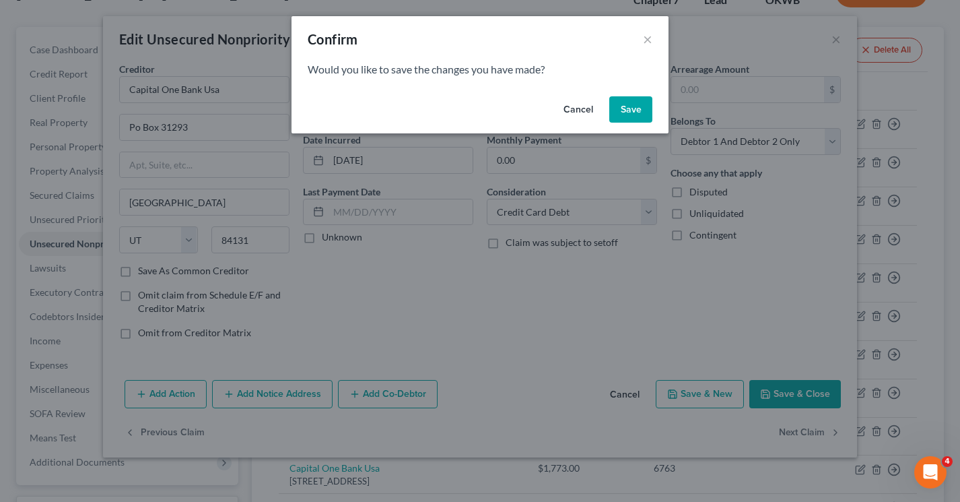
click at [625, 110] on button "Save" at bounding box center [630, 109] width 43 height 27
select select "46"
select select "1"
select select "0"
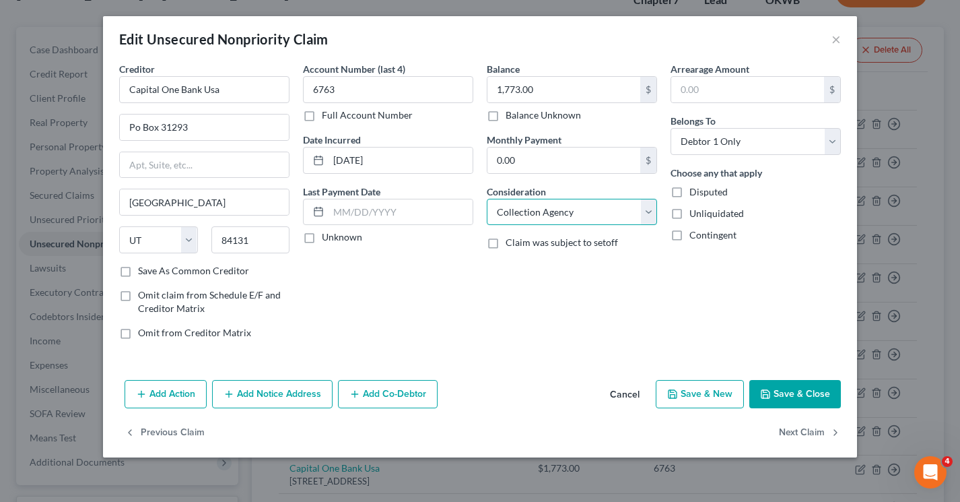
click at [550, 213] on select "Select Cable / Satellite Services Collection Agency Credit Card Debt Debt Couns…" at bounding box center [572, 212] width 170 height 27
select select "2"
click at [487, 199] on select "Select Cable / Satellite Services Collection Agency Credit Card Debt Debt Couns…" at bounding box center [572, 212] width 170 height 27
click at [770, 145] on select "Select Debtor 1 Only Debtor 2 Only Debtor 1 And Debtor 2 Only At Least One Of T…" at bounding box center [755, 141] width 170 height 27
select select "2"
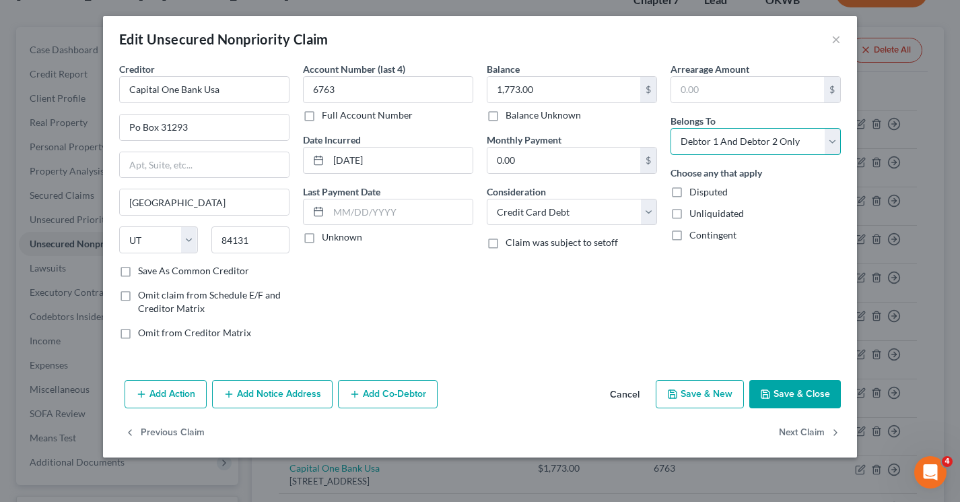
click at [670, 128] on select "Select Debtor 1 Only Debtor 2 Only Debtor 1 And Debtor 2 Only At Least One Of T…" at bounding box center [755, 141] width 170 height 27
click at [797, 429] on button "Next Claim" at bounding box center [810, 433] width 62 height 28
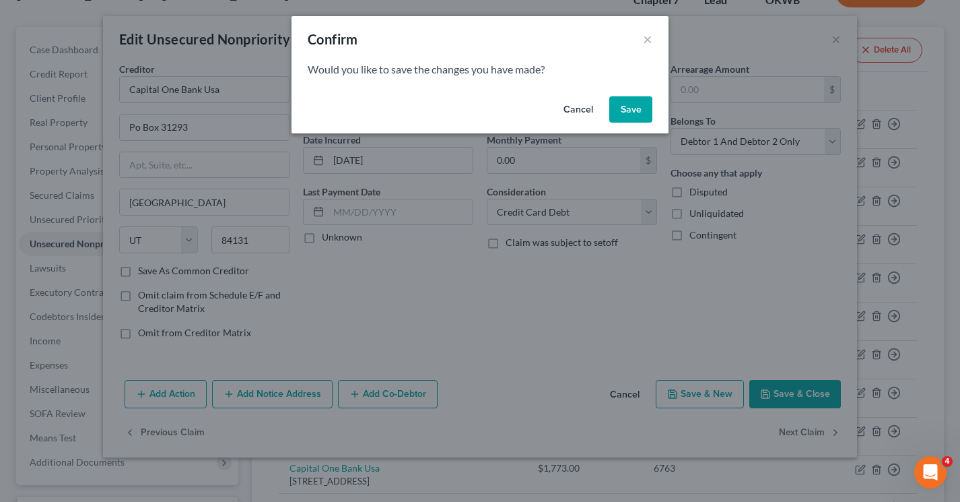
click at [625, 105] on button "Save" at bounding box center [630, 109] width 43 height 27
select select "46"
select select "1"
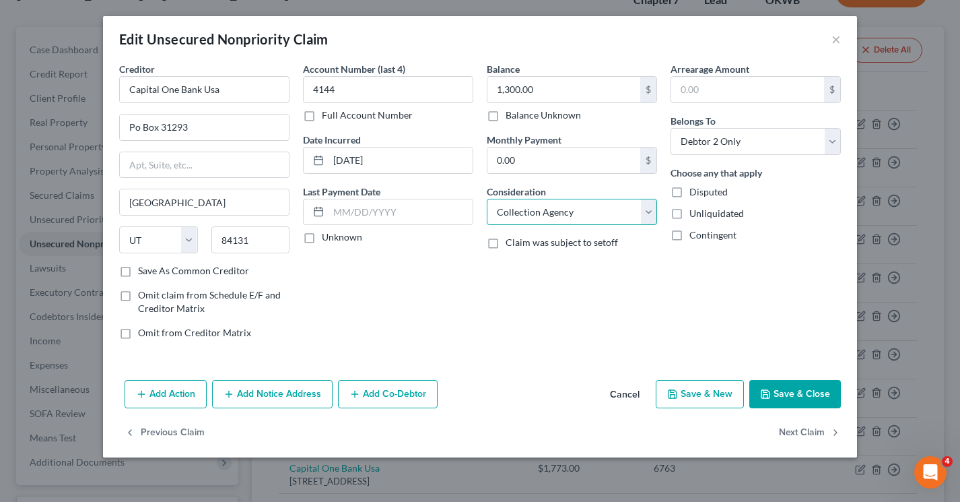
click at [601, 216] on select "Select Cable / Satellite Services Collection Agency Credit Card Debt Debt Couns…" at bounding box center [572, 212] width 170 height 27
select select "2"
click at [487, 199] on select "Select Cable / Satellite Services Collection Agency Credit Card Debt Debt Couns…" at bounding box center [572, 212] width 170 height 27
click at [736, 136] on select "Select Debtor 1 Only Debtor 2 Only Debtor 1 And Debtor 2 Only At Least One Of T…" at bounding box center [755, 141] width 170 height 27
select select "2"
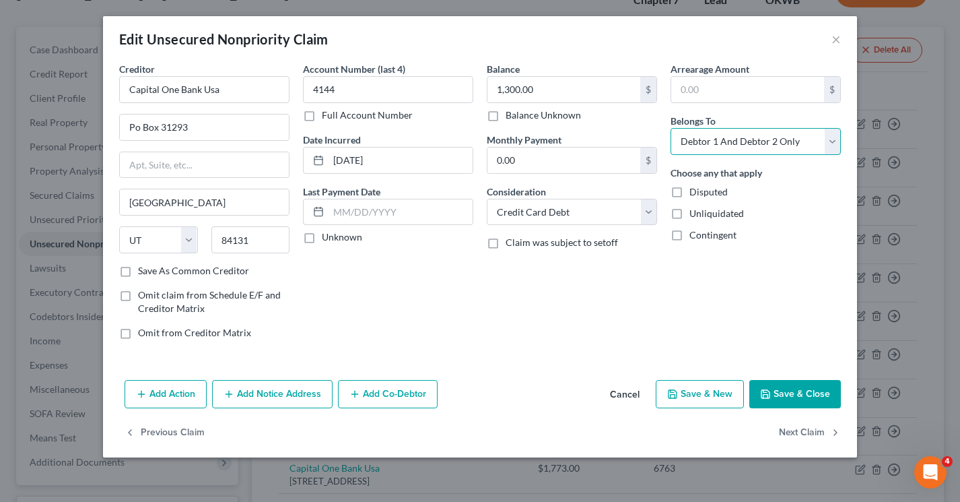
click at [670, 128] on select "Select Debtor 1 Only Debtor 2 Only Debtor 1 And Debtor 2 Only At Least One Of T…" at bounding box center [755, 141] width 170 height 27
click at [791, 427] on button "Next Claim" at bounding box center [810, 433] width 62 height 28
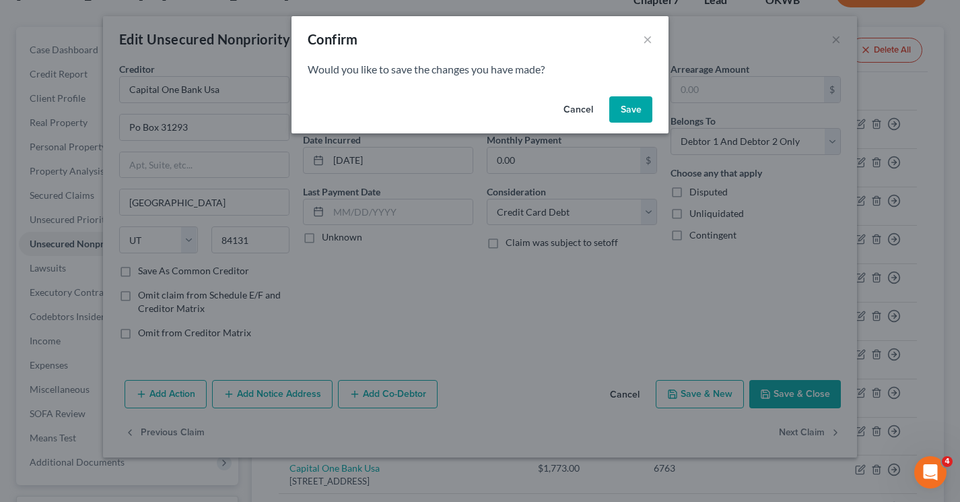
click at [630, 108] on button "Save" at bounding box center [630, 109] width 43 height 27
select select "46"
select select "1"
select select "0"
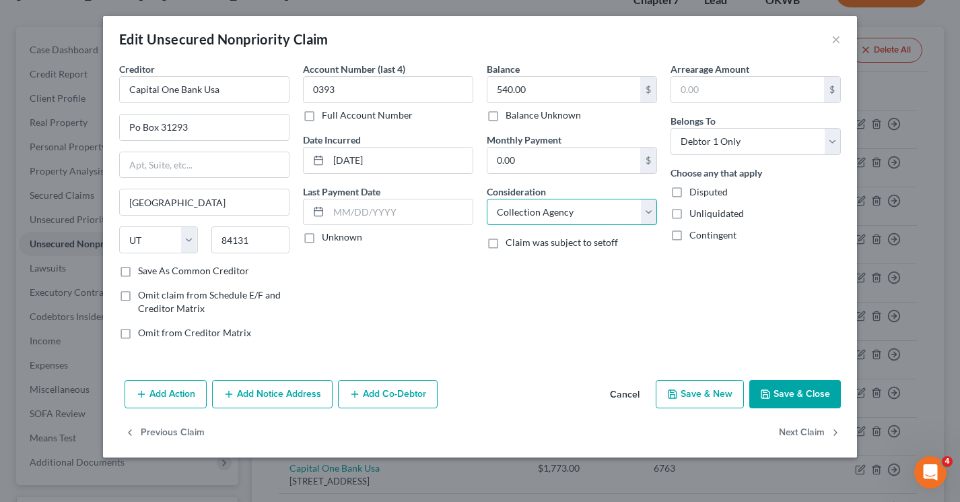
click at [524, 213] on select "Select Cable / Satellite Services Collection Agency Credit Card Debt Debt Couns…" at bounding box center [572, 212] width 170 height 27
select select "2"
click at [487, 199] on select "Select Cable / Satellite Services Collection Agency Credit Card Debt Debt Couns…" at bounding box center [572, 212] width 170 height 27
click at [773, 144] on select "Select Debtor 1 Only Debtor 2 Only Debtor 1 And Debtor 2 Only At Least One Of T…" at bounding box center [755, 141] width 170 height 27
select select "2"
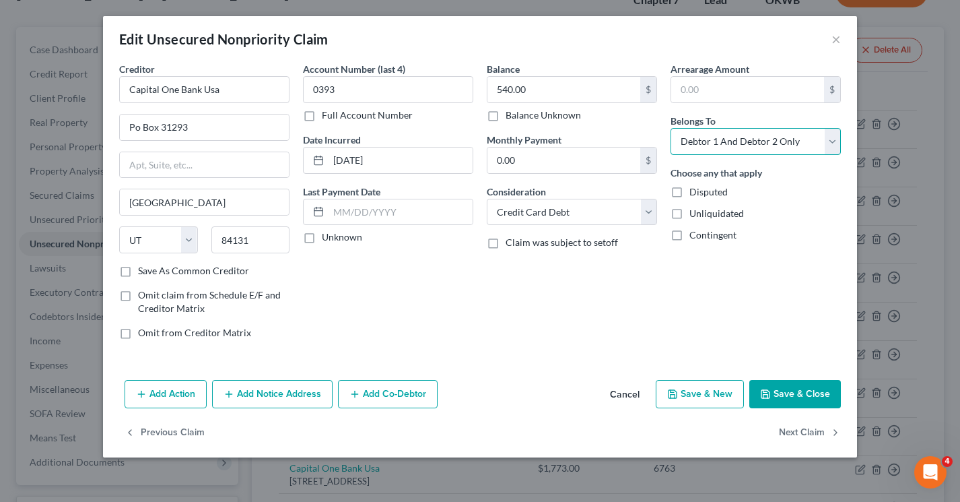
click at [670, 128] on select "Select Debtor 1 Only Debtor 2 Only Debtor 1 And Debtor 2 Only At Least One Of T…" at bounding box center [755, 141] width 170 height 27
click at [789, 434] on button "Next Claim" at bounding box center [810, 433] width 62 height 28
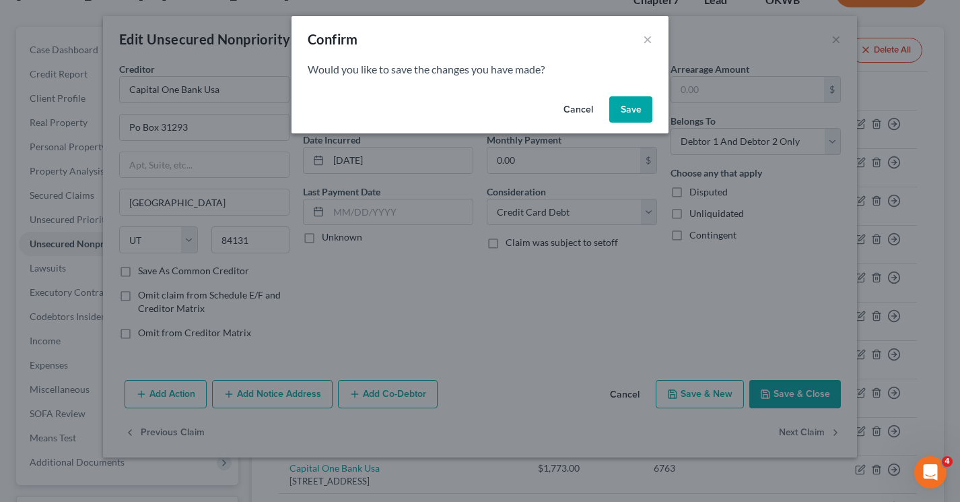
click at [623, 102] on button "Save" at bounding box center [630, 109] width 43 height 27
select select "46"
select select "1"
select select "0"
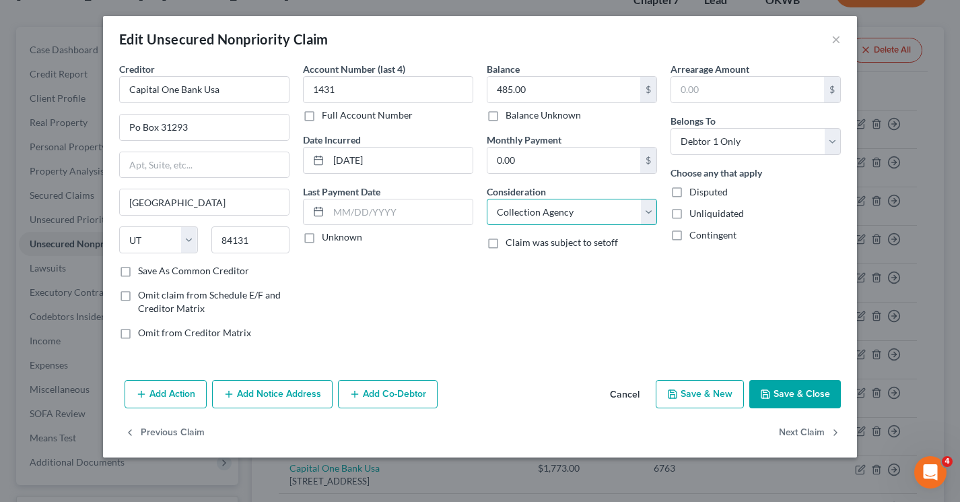
click at [587, 213] on select "Select Cable / Satellite Services Collection Agency Credit Card Debt Debt Couns…" at bounding box center [572, 212] width 170 height 27
select select "2"
click at [487, 199] on select "Select Cable / Satellite Services Collection Agency Credit Card Debt Debt Couns…" at bounding box center [572, 212] width 170 height 27
drag, startPoint x: 792, startPoint y: 135, endPoint x: 792, endPoint y: 151, distance: 16.2
click at [792, 135] on select "Select Debtor 1 Only Debtor 2 Only Debtor 1 And Debtor 2 Only At Least One Of T…" at bounding box center [755, 141] width 170 height 27
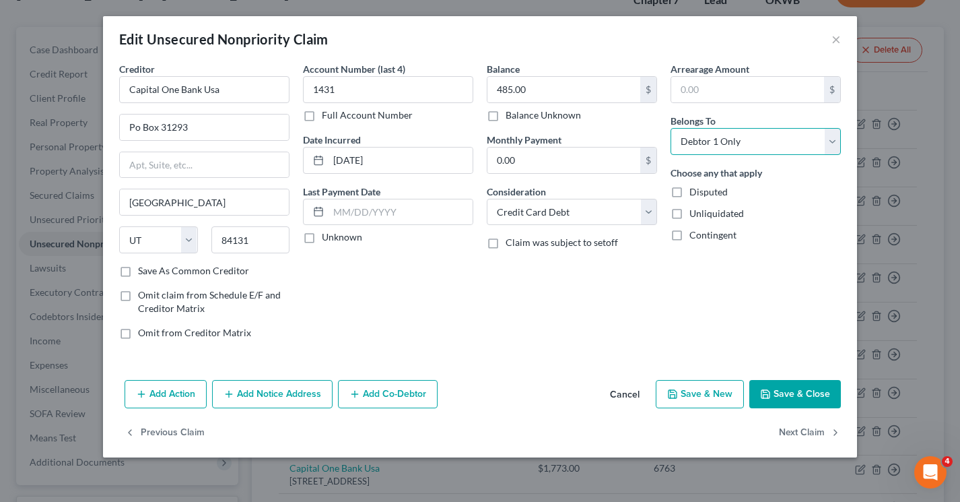
select select "2"
click at [670, 128] on select "Select Debtor 1 Only Debtor 2 Only Debtor 1 And Debtor 2 Only At Least One Of T…" at bounding box center [755, 141] width 170 height 27
click at [790, 435] on button "Next Claim" at bounding box center [810, 433] width 62 height 28
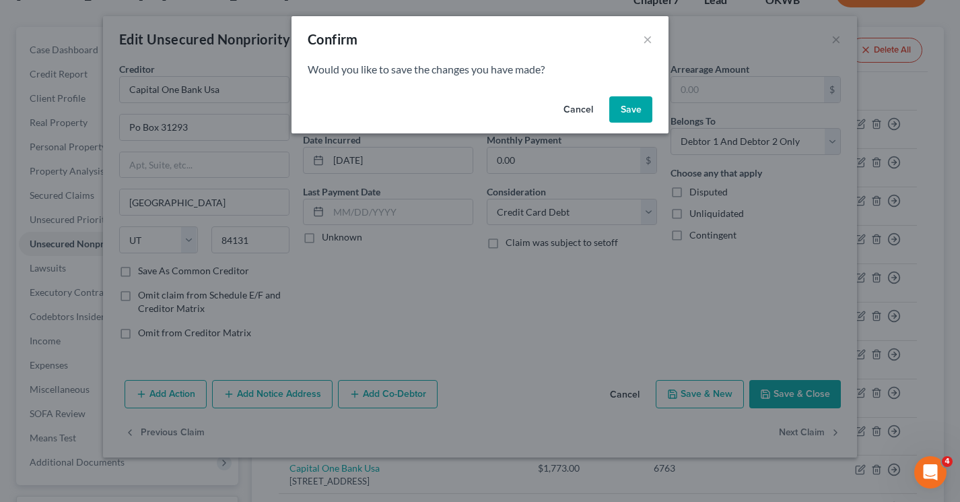
click at [627, 118] on button "Save" at bounding box center [630, 109] width 43 height 27
select select "46"
select select "1"
select select "0"
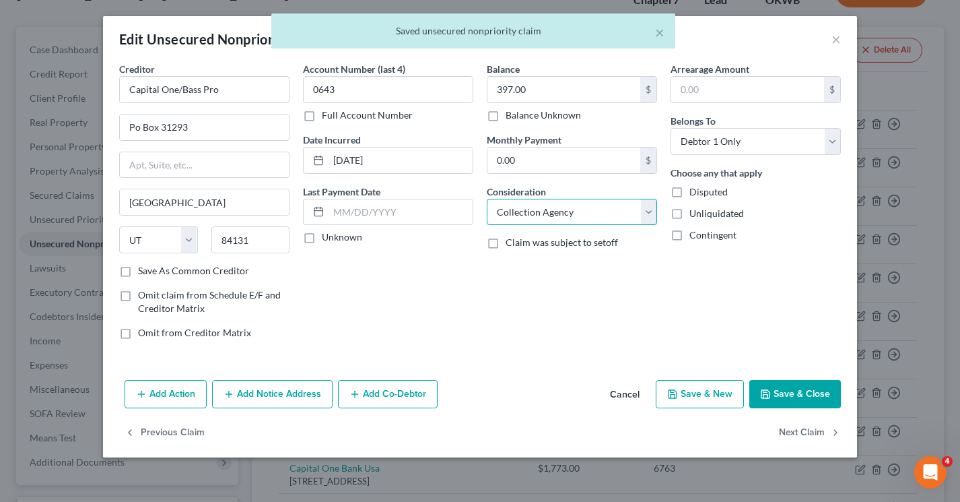
click at [561, 215] on select "Select Cable / Satellite Services Collection Agency Credit Card Debt Debt Couns…" at bounding box center [572, 212] width 170 height 27
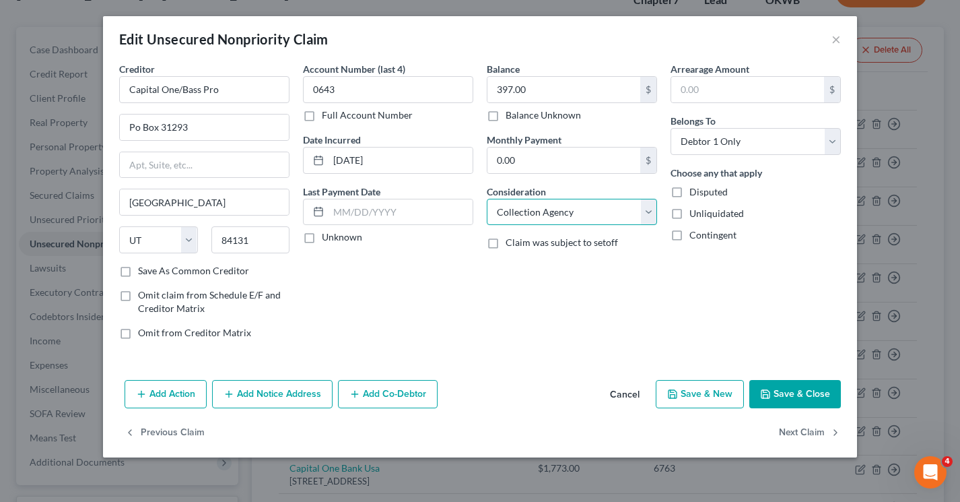
select select "2"
click at [487, 199] on select "Select Cable / Satellite Services Collection Agency Credit Card Debt Debt Couns…" at bounding box center [572, 212] width 170 height 27
drag, startPoint x: 809, startPoint y: 137, endPoint x: 808, endPoint y: 148, distance: 10.9
click at [809, 137] on select "Select Debtor 1 Only Debtor 2 Only Debtor 1 And Debtor 2 Only At Least One Of T…" at bounding box center [755, 141] width 170 height 27
select select "2"
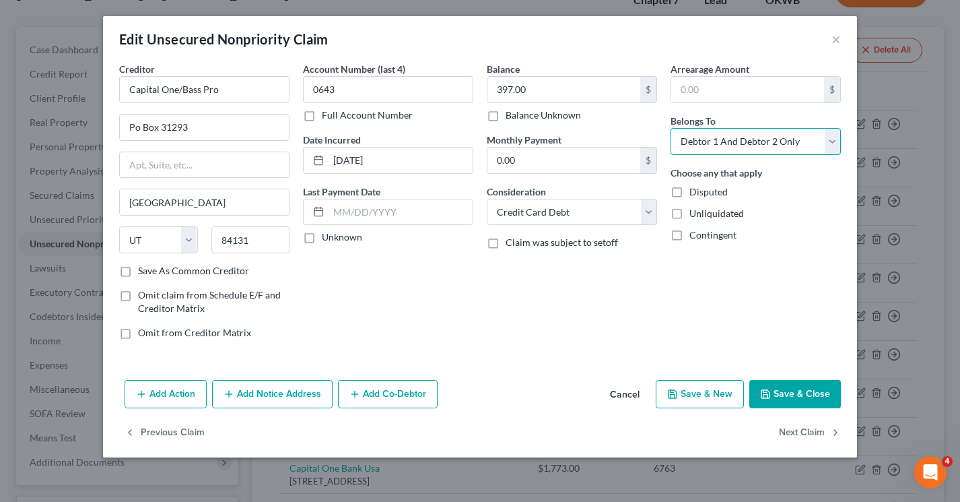
click at [670, 128] on select "Select Debtor 1 Only Debtor 2 Only Debtor 1 And Debtor 2 Only At Least One Of T…" at bounding box center [755, 141] width 170 height 27
click at [799, 432] on button "Next Claim" at bounding box center [810, 433] width 62 height 28
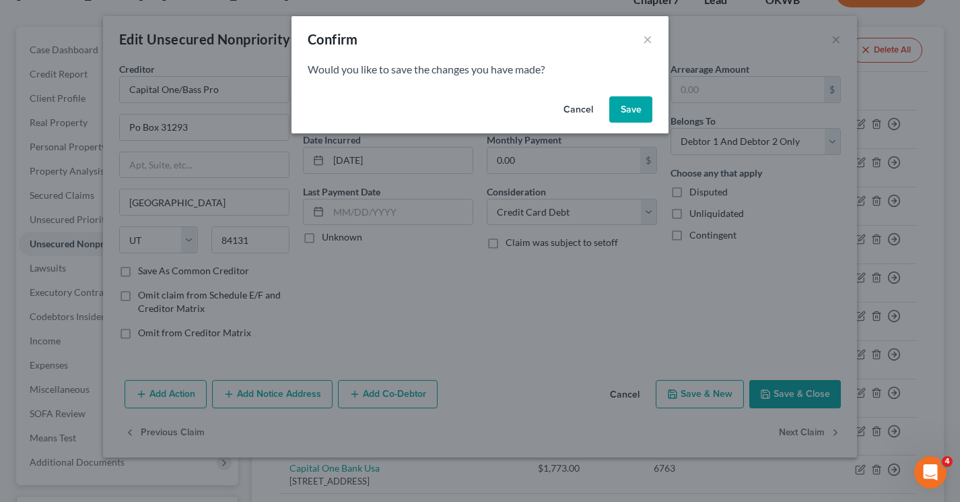
click at [623, 108] on button "Save" at bounding box center [630, 109] width 43 height 27
select select "26"
select select "1"
select select "0"
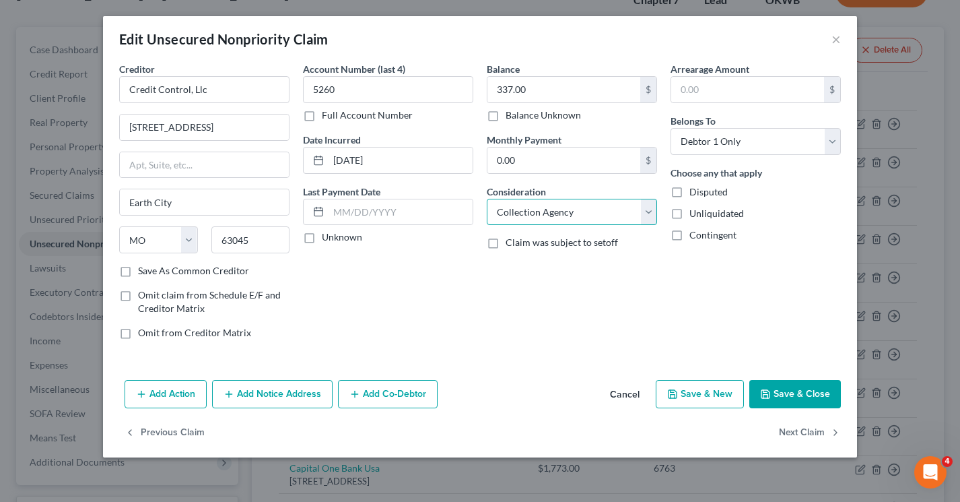
click at [622, 213] on select "Select Cable / Satellite Services Collection Agency Credit Card Debt Debt Couns…" at bounding box center [572, 212] width 170 height 27
select select "14"
click at [487, 199] on select "Select Cable / Satellite Services Collection Agency Credit Card Debt Debt Couns…" at bounding box center [572, 212] width 170 height 27
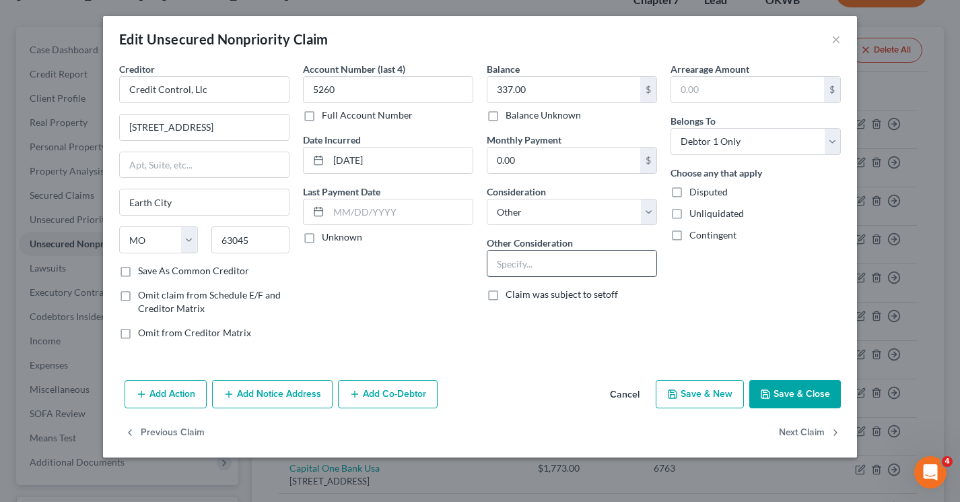
click at [551, 271] on input "text" at bounding box center [571, 263] width 169 height 26
type input "T-Mobile"
click at [794, 144] on select "Select Debtor 1 Only Debtor 2 Only Debtor 1 And Debtor 2 Only At Least One Of T…" at bounding box center [755, 141] width 170 height 27
select select "2"
click at [670, 128] on select "Select Debtor 1 Only Debtor 2 Only Debtor 1 And Debtor 2 Only At Least One Of T…" at bounding box center [755, 141] width 170 height 27
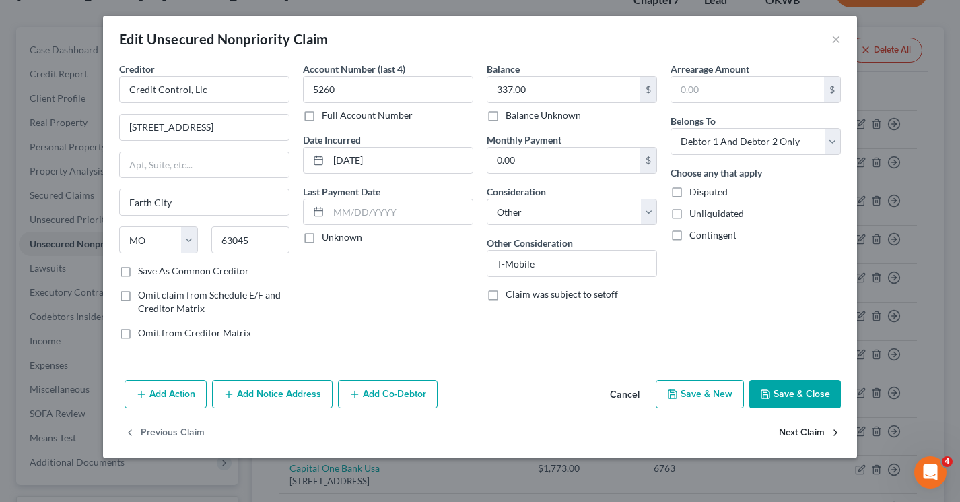
click at [798, 438] on button "Next Claim" at bounding box center [810, 433] width 62 height 28
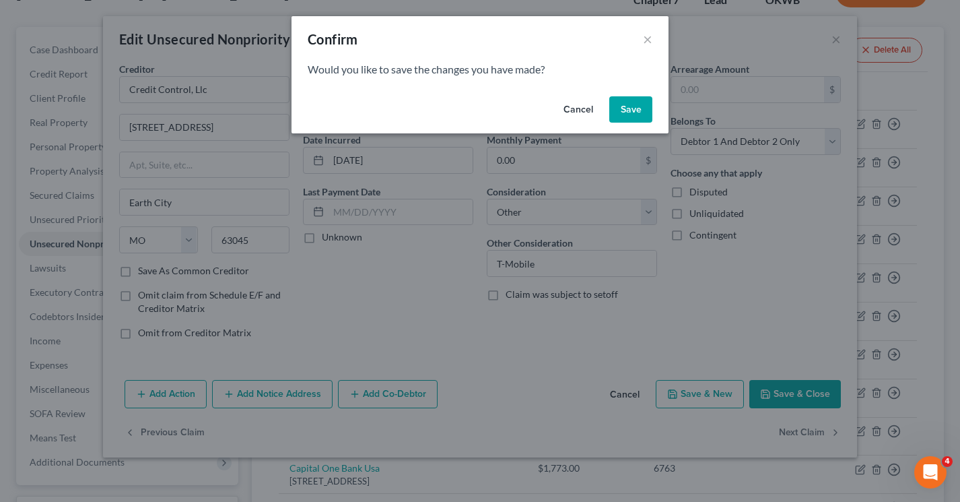
click at [626, 104] on button "Save" at bounding box center [630, 109] width 43 height 27
select select "30"
select select "17"
select select "1"
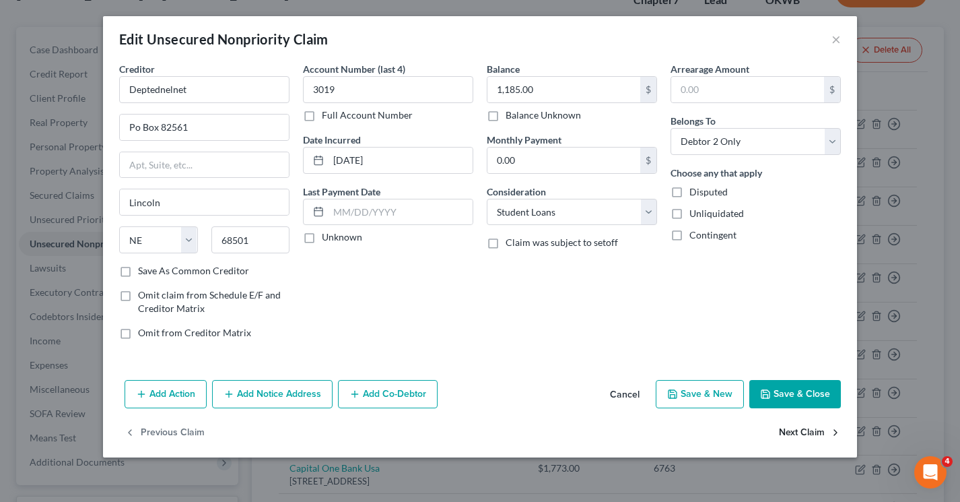
click at [826, 433] on button "Next Claim" at bounding box center [810, 433] width 62 height 28
select select "30"
select select "17"
select select "1"
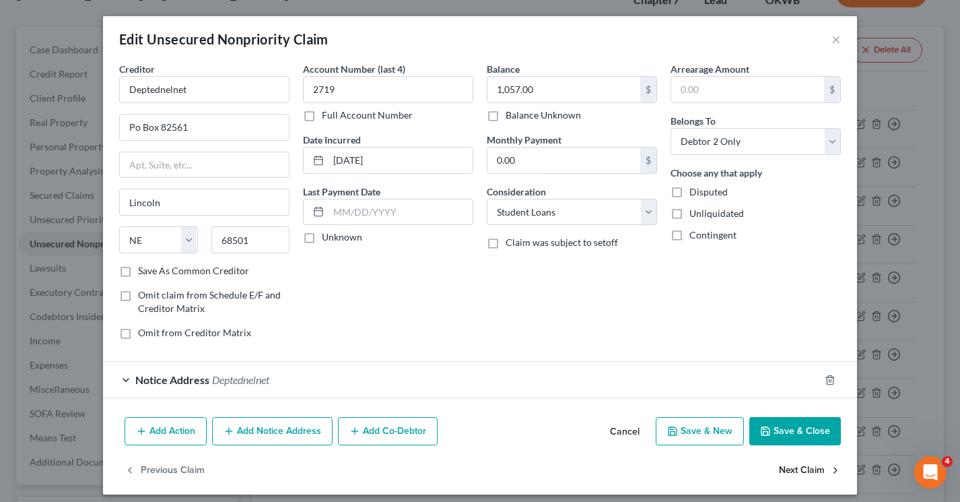
click at [784, 470] on button "Next Claim" at bounding box center [810, 470] width 62 height 28
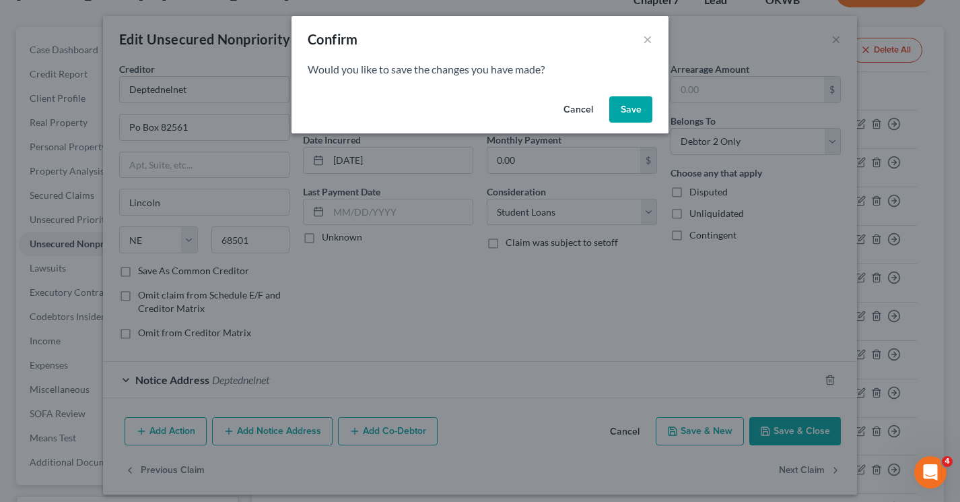
click at [628, 110] on button "Save" at bounding box center [630, 109] width 43 height 27
select select "30"
select select "17"
select select "1"
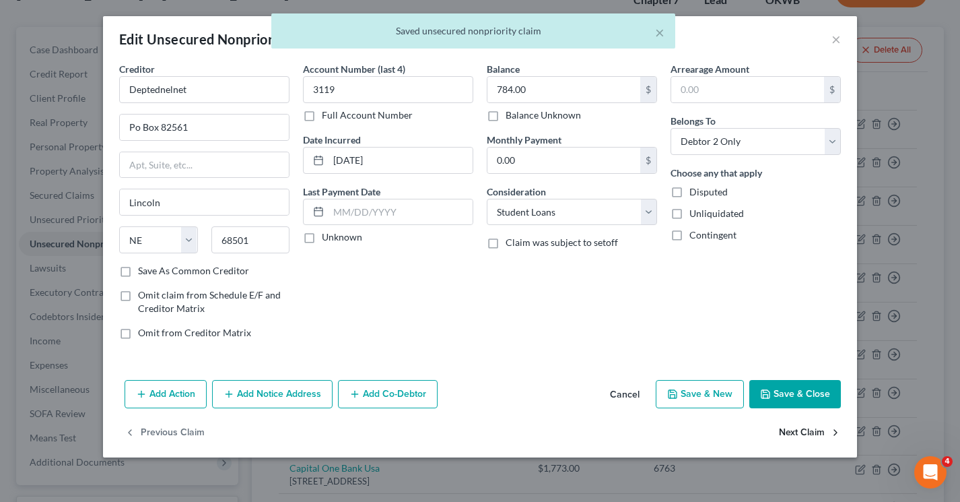
click at [785, 431] on button "Next Claim" at bounding box center [810, 433] width 62 height 28
select select "30"
select select "17"
select select "0"
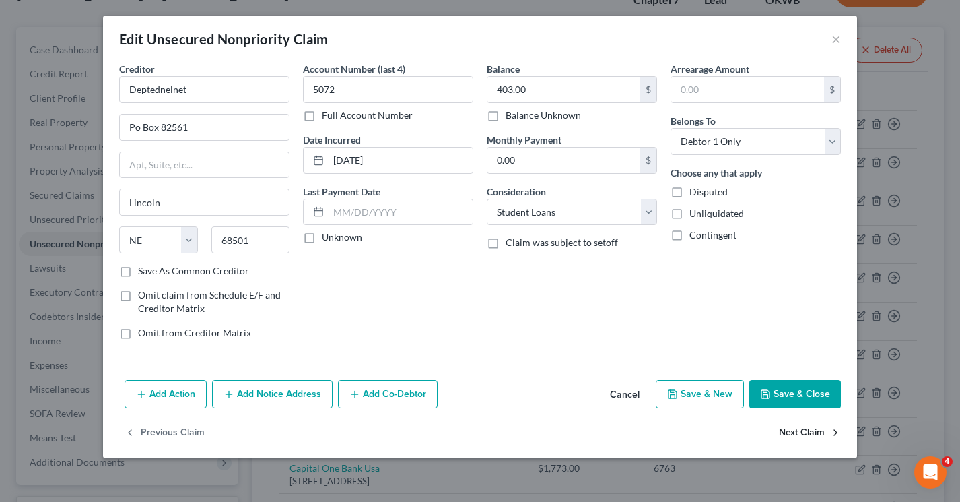
click at [785, 431] on button "Next Claim" at bounding box center [810, 433] width 62 height 28
select select "30"
select select "17"
select select "1"
click at [785, 431] on button "Next Claim" at bounding box center [810, 433] width 62 height 28
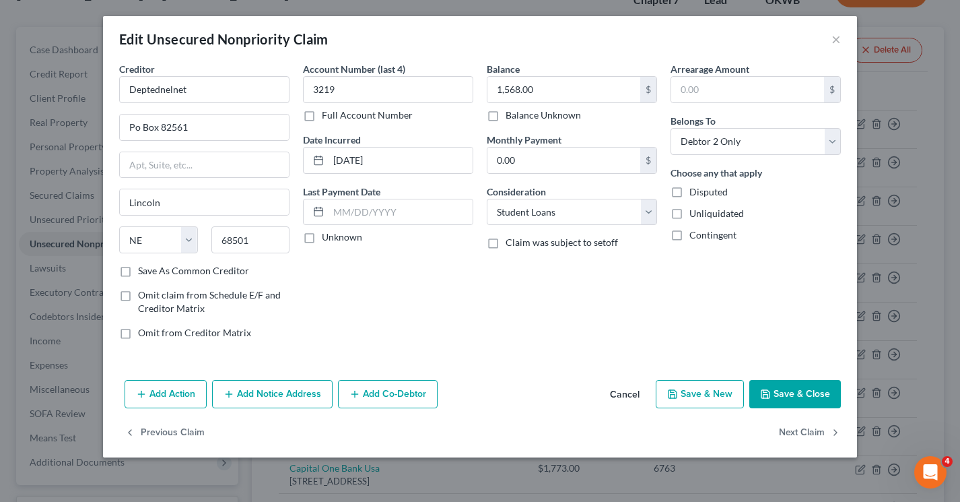
select select "30"
select select "17"
select select "0"
click at [785, 431] on button "Next Claim" at bounding box center [810, 433] width 62 height 28
select select "30"
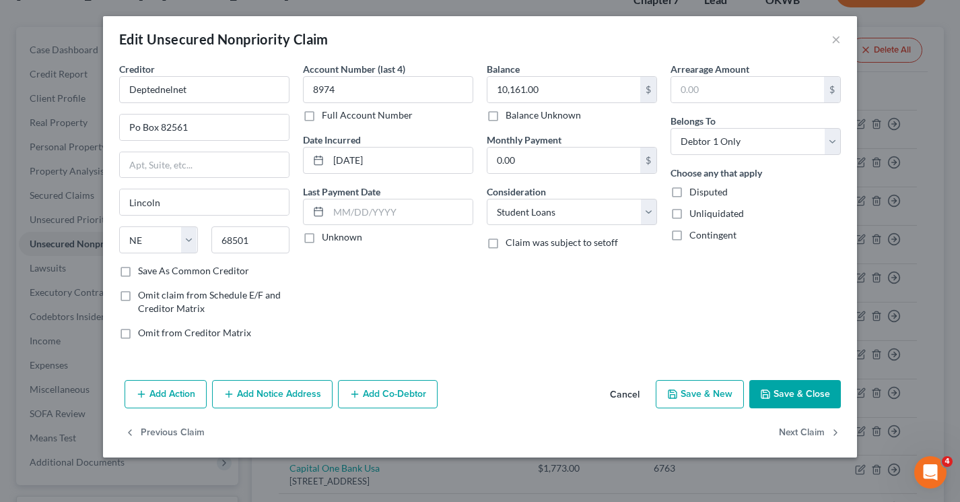
select select "17"
select select "0"
click at [785, 431] on button "Next Claim" at bounding box center [810, 433] width 62 height 28
select select "30"
select select "17"
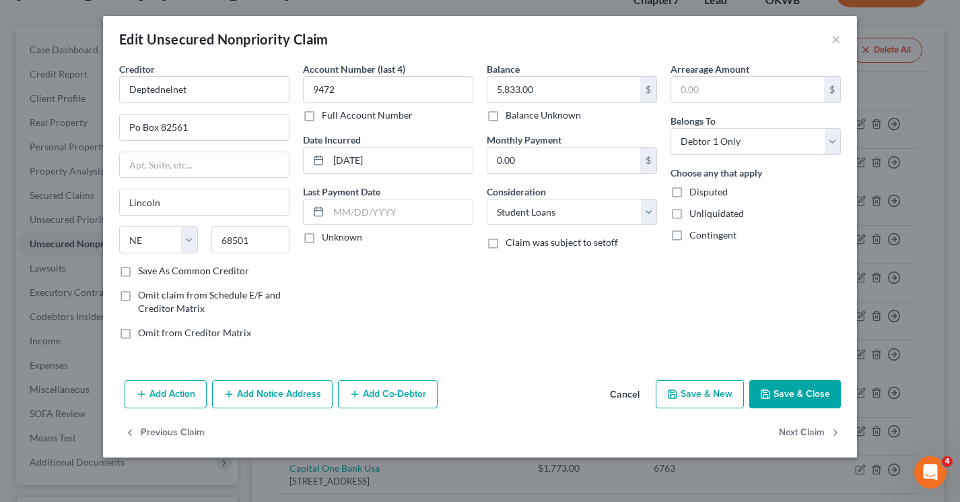
select select "0"
click at [785, 431] on button "Next Claim" at bounding box center [810, 433] width 62 height 28
select select "30"
select select "17"
select select "0"
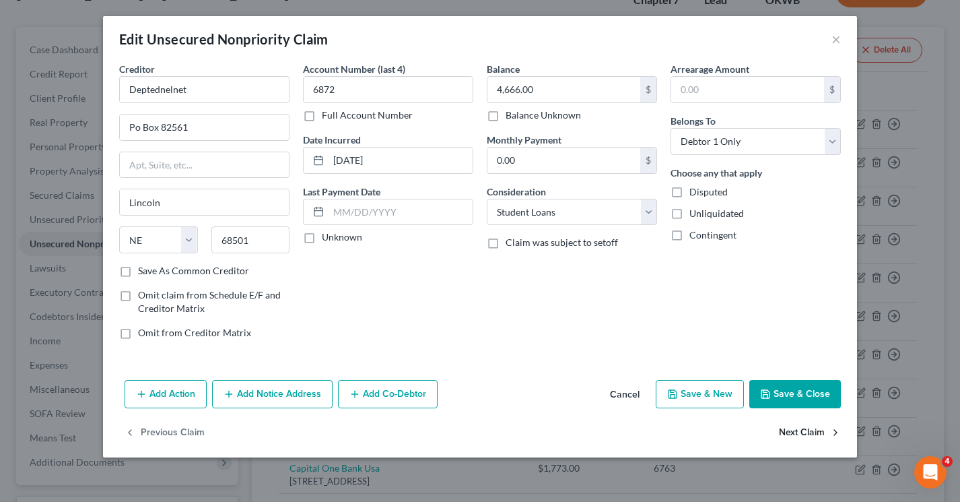
click at [787, 433] on button "Next Claim" at bounding box center [810, 433] width 62 height 28
select select "30"
select select "17"
select select "0"
click at [788, 434] on button "Next Claim" at bounding box center [810, 433] width 62 height 28
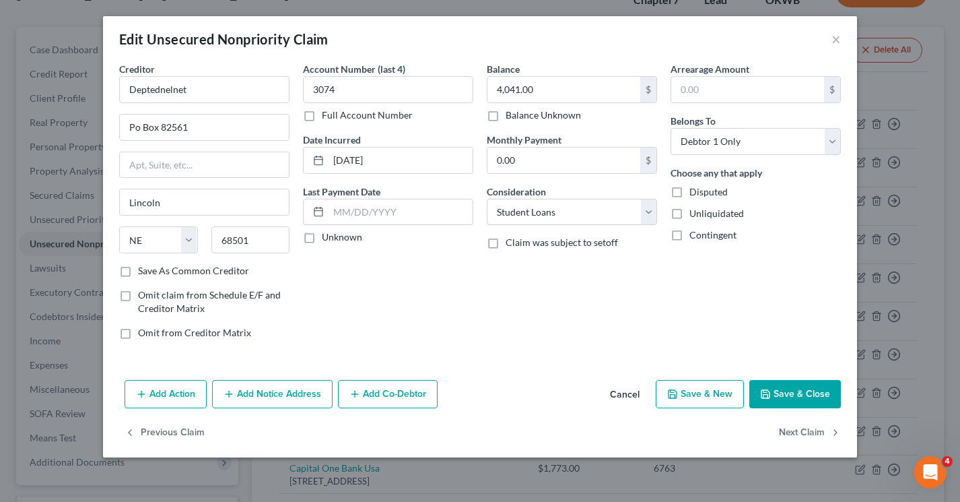
select select "30"
select select "17"
select select "0"
click at [788, 434] on button "Next Claim" at bounding box center [810, 433] width 62 height 28
select select "30"
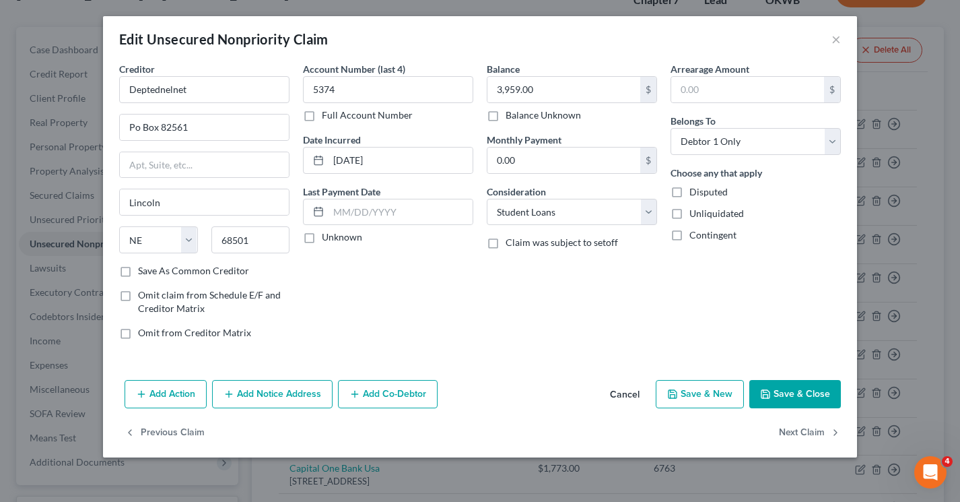
select select "17"
select select "0"
click at [788, 434] on button "Next Claim" at bounding box center [810, 433] width 62 height 28
select select "30"
select select "17"
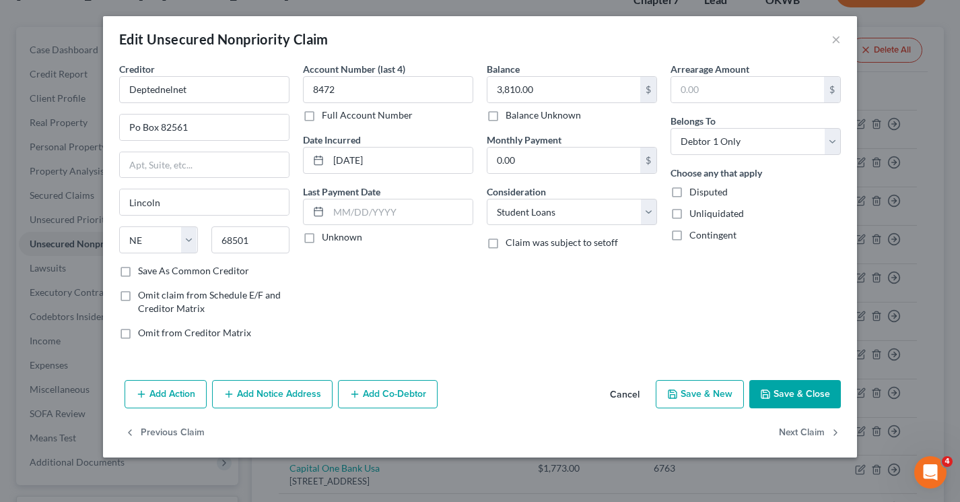
select select "0"
click at [788, 434] on button "Next Claim" at bounding box center [810, 433] width 62 height 28
select select "30"
select select "17"
select select "0"
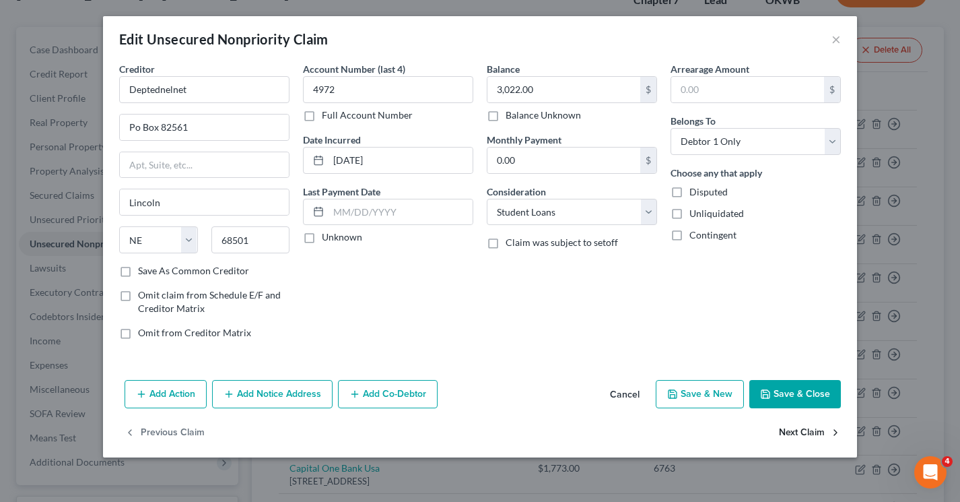
click at [788, 434] on button "Next Claim" at bounding box center [810, 433] width 62 height 28
select select "30"
select select "17"
select select "0"
click at [798, 396] on button "Save & Close" at bounding box center [795, 394] width 92 height 28
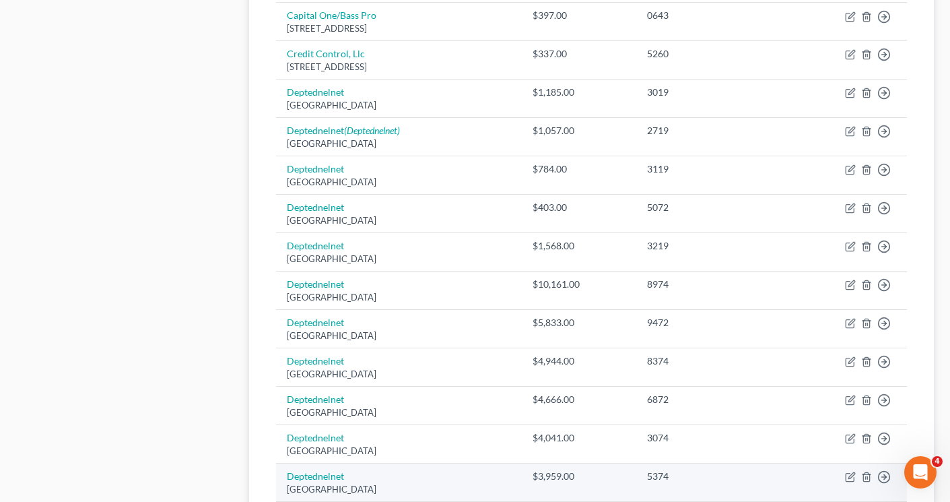
scroll to position [1045, 0]
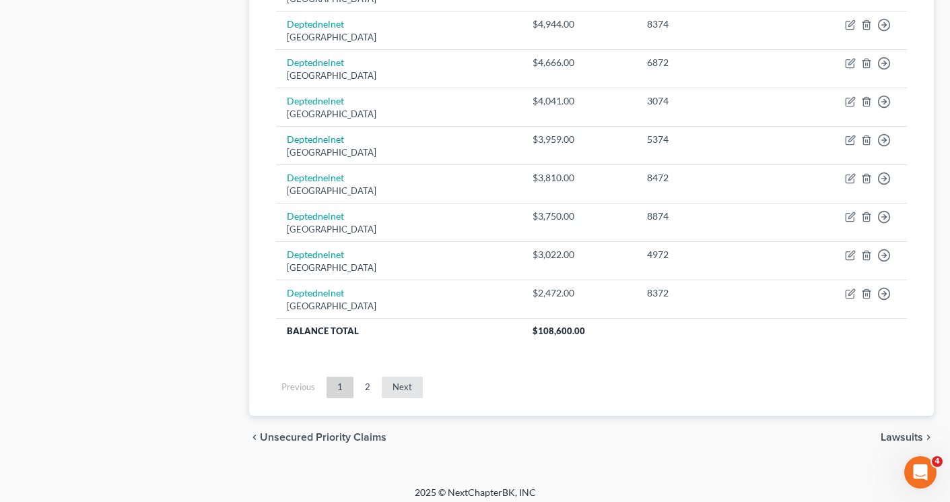
click at [390, 388] on link "Next" at bounding box center [402, 387] width 41 height 22
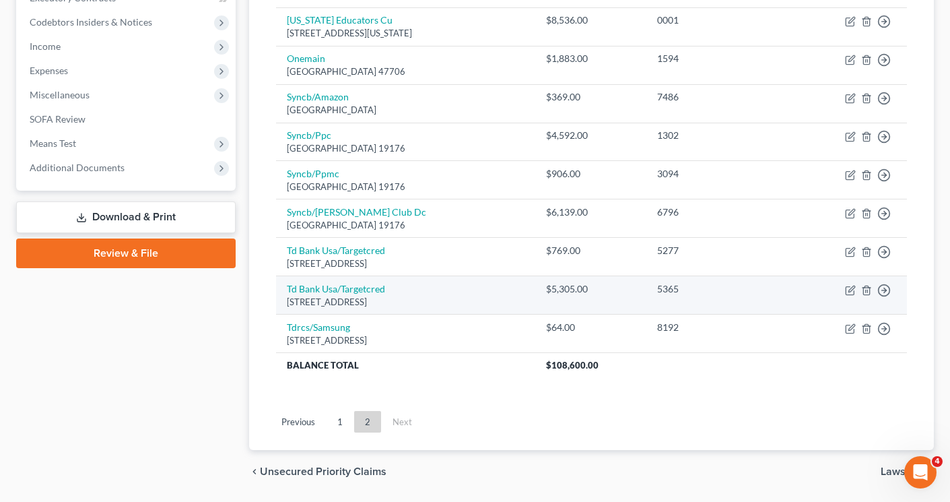
scroll to position [170, 0]
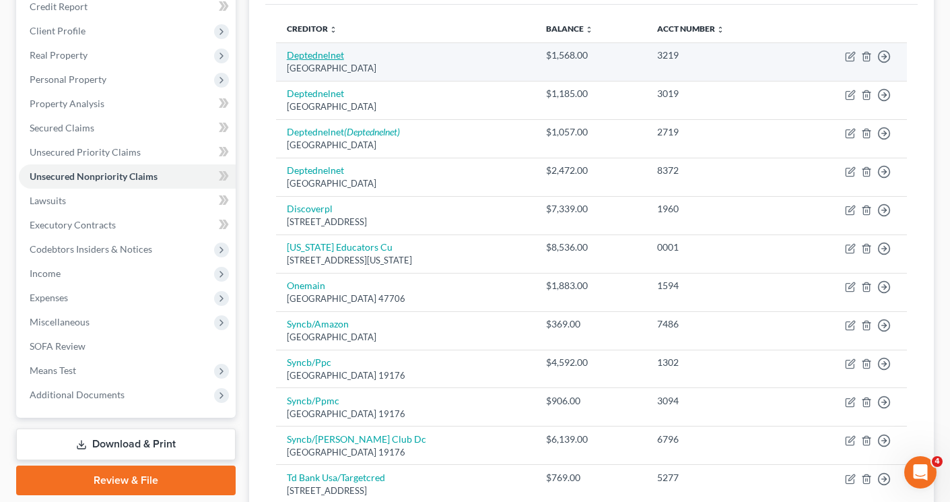
click at [321, 55] on link "Deptednelnet" at bounding box center [315, 54] width 57 height 11
select select "30"
select select "17"
select select "1"
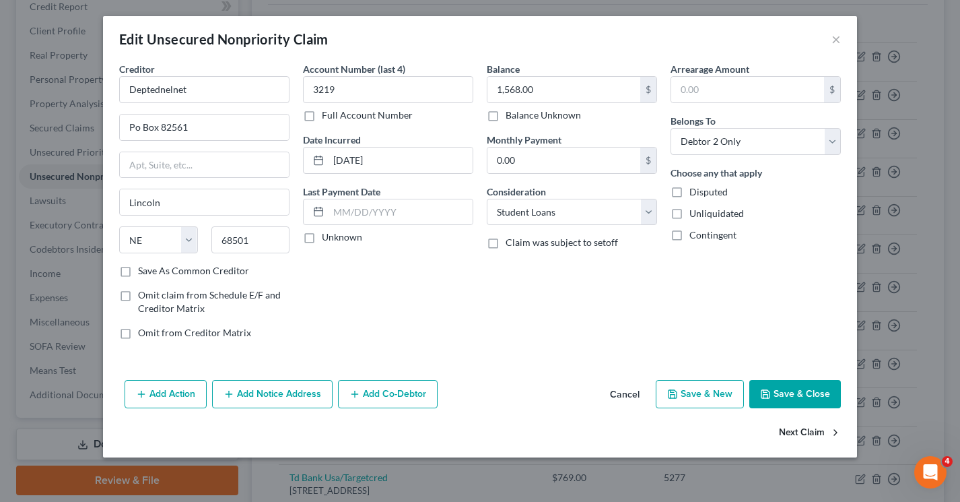
click at [787, 436] on button "Next Claim" at bounding box center [810, 433] width 62 height 28
select select "30"
select select "17"
select select "1"
click at [787, 436] on button "Next Claim" at bounding box center [810, 433] width 62 height 28
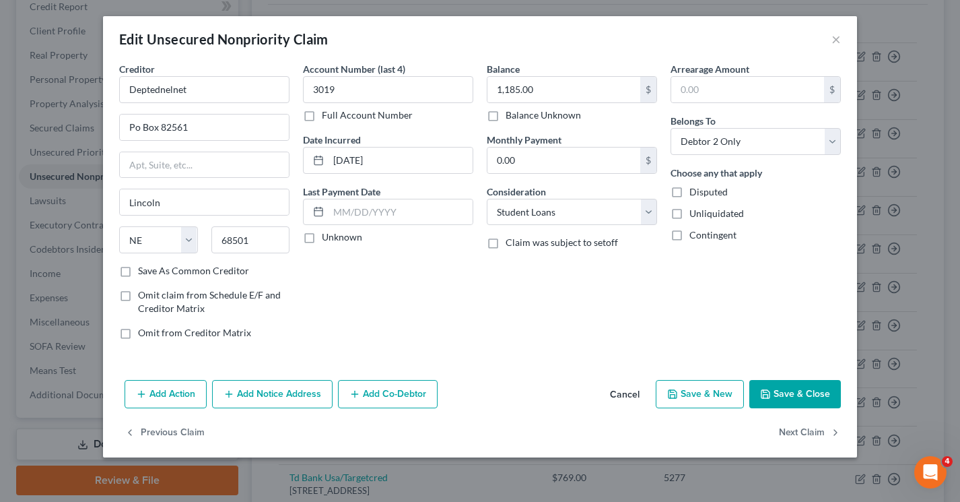
select select "30"
select select "17"
select select "1"
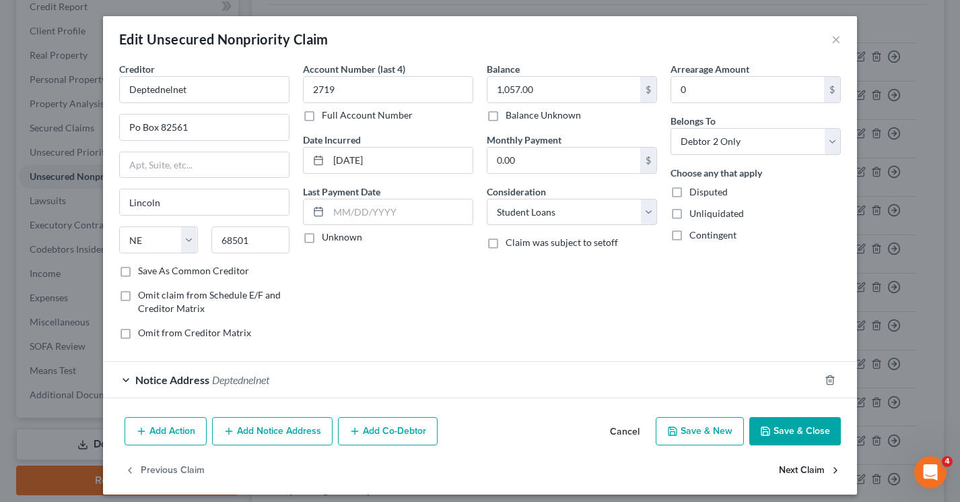
click at [804, 469] on button "Next Claim" at bounding box center [810, 470] width 62 height 28
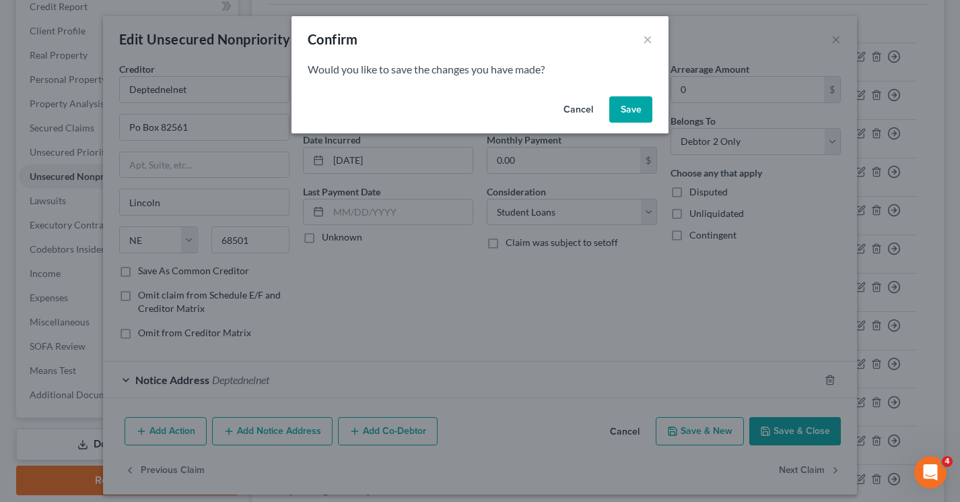
click at [623, 108] on button "Save" at bounding box center [630, 109] width 43 height 27
select select "30"
select select "17"
select select "0"
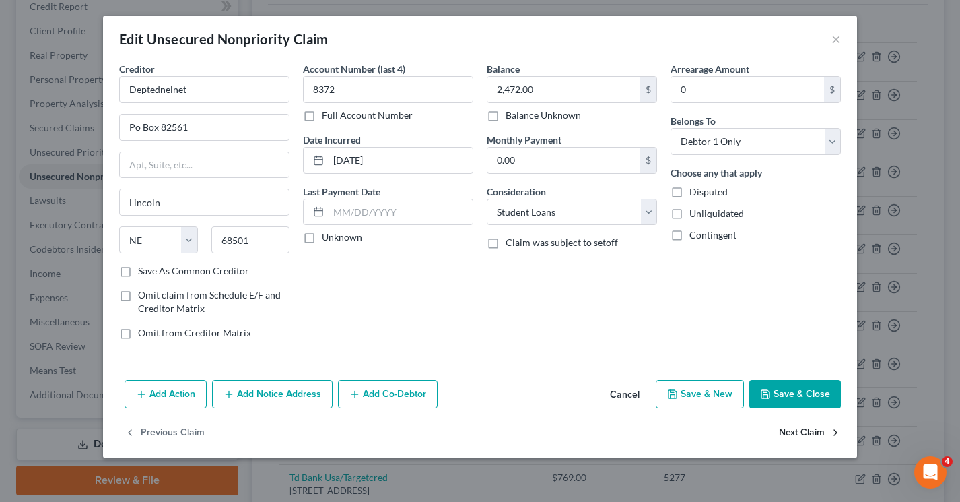
click at [803, 427] on button "Next Claim" at bounding box center [810, 433] width 62 height 28
select select "46"
select select "1"
click at [613, 207] on select "Select Cable / Satellite Services Collection Agency Credit Card Debt Debt Couns…" at bounding box center [572, 212] width 170 height 27
select select "2"
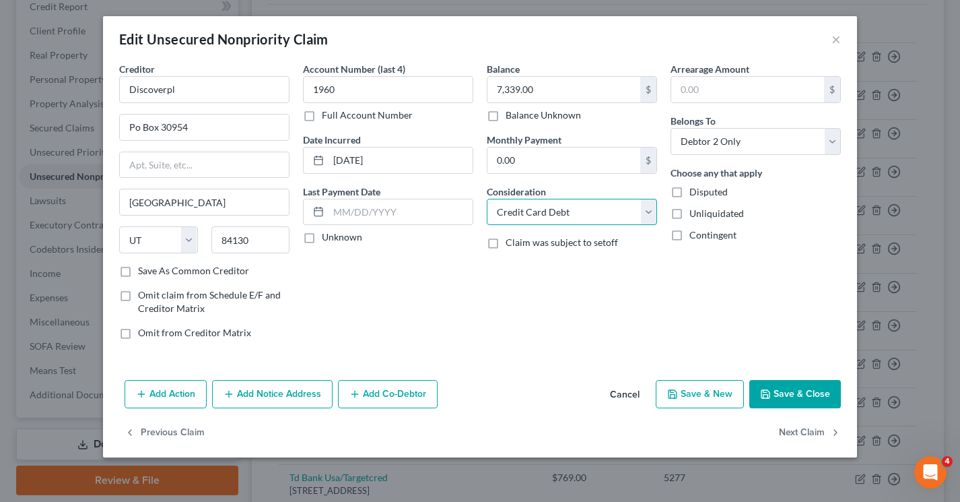
click at [487, 199] on select "Select Cable / Satellite Services Collection Agency Credit Card Debt Debt Couns…" at bounding box center [572, 212] width 170 height 27
click at [763, 149] on select "Select Debtor 1 Only Debtor 2 Only Debtor 1 And Debtor 2 Only At Least One Of T…" at bounding box center [755, 141] width 170 height 27
select select "2"
click at [670, 128] on select "Select Debtor 1 Only Debtor 2 Only Debtor 1 And Debtor 2 Only At Least One Of T…" at bounding box center [755, 141] width 170 height 27
click at [785, 432] on button "Next Claim" at bounding box center [810, 433] width 62 height 28
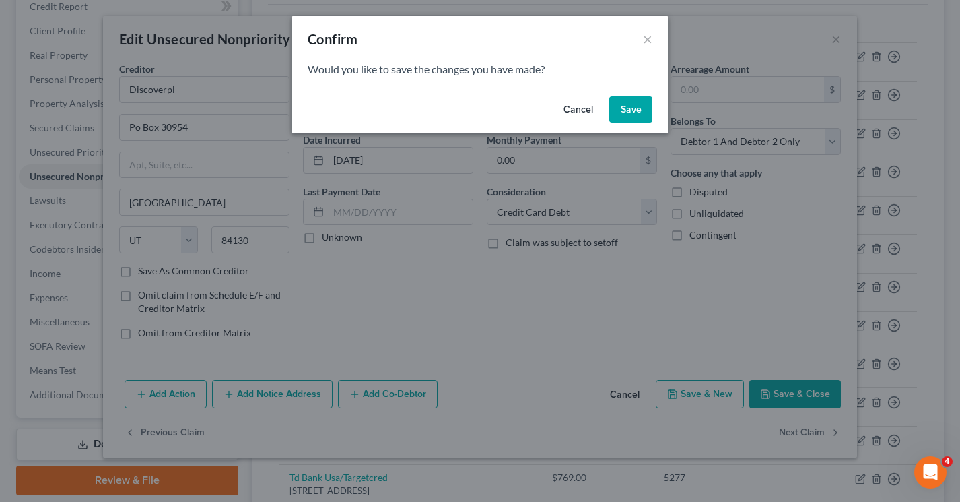
click at [625, 114] on button "Save" at bounding box center [630, 109] width 43 height 27
select select "37"
select select "0"
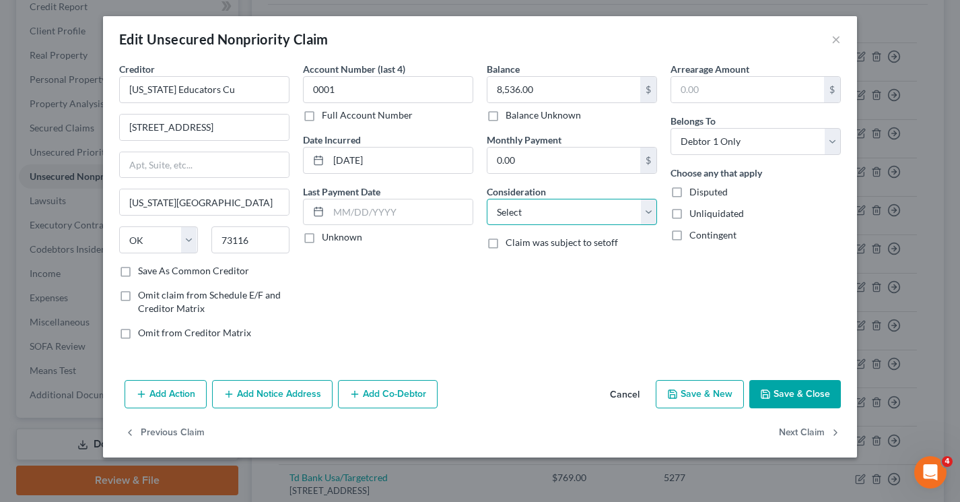
click at [594, 207] on select "Select Cable / Satellite Services Collection Agency Credit Card Debt Debt Couns…" at bounding box center [572, 212] width 170 height 27
select select "10"
click at [487, 199] on select "Select Cable / Satellite Services Collection Agency Credit Card Debt Debt Couns…" at bounding box center [572, 212] width 170 height 27
click at [744, 143] on select "Select Debtor 1 Only Debtor 2 Only Debtor 1 And Debtor 2 Only At Least One Of T…" at bounding box center [755, 141] width 170 height 27
select select "2"
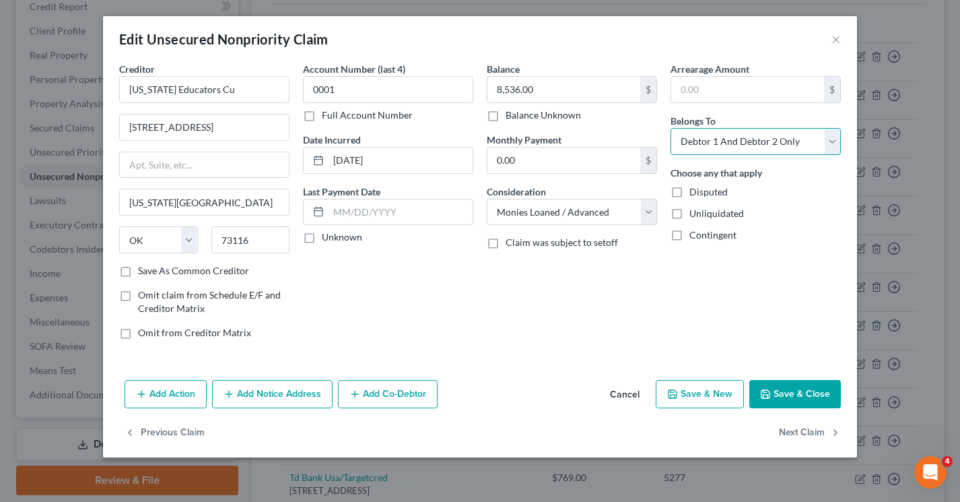
click at [670, 128] on select "Select Debtor 1 Only Debtor 2 Only Debtor 1 And Debtor 2 Only At Least One Of T…" at bounding box center [755, 141] width 170 height 27
click at [792, 429] on button "Next Claim" at bounding box center [810, 433] width 62 height 28
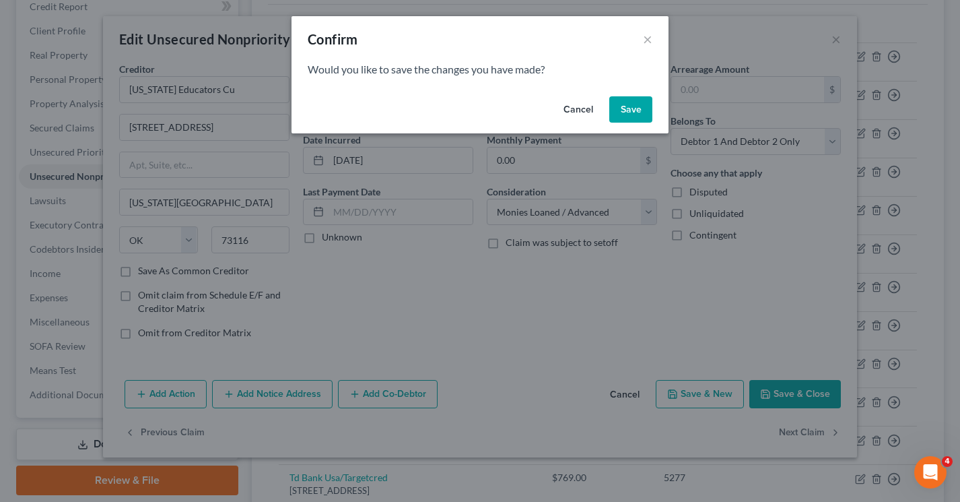
click at [625, 102] on button "Save" at bounding box center [630, 109] width 43 height 27
select select "15"
select select "0"
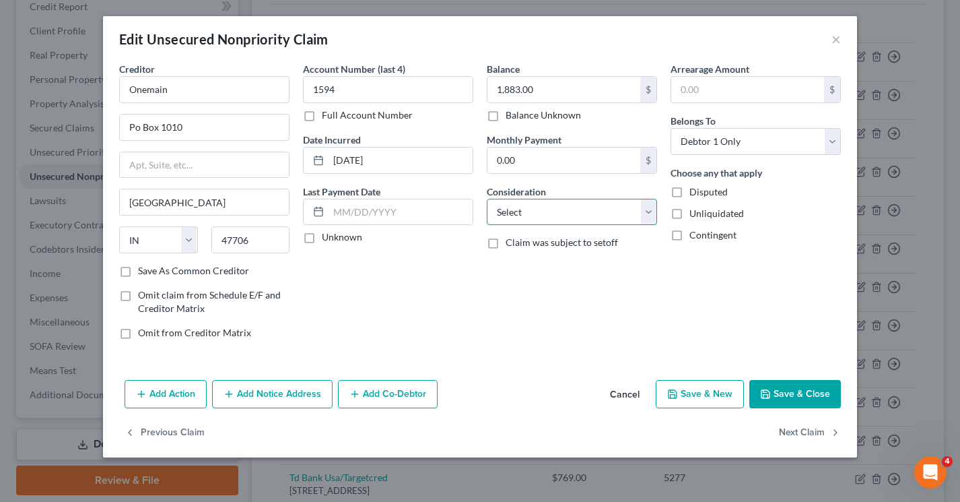
click at [560, 221] on select "Select Cable / Satellite Services Collection Agency Credit Card Debt Debt Couns…" at bounding box center [572, 212] width 170 height 27
select select "10"
click at [487, 199] on select "Select Cable / Satellite Services Collection Agency Credit Card Debt Debt Couns…" at bounding box center [572, 212] width 170 height 27
click at [762, 135] on select "Select Debtor 1 Only Debtor 2 Only Debtor 1 And Debtor 2 Only At Least One Of T…" at bounding box center [755, 141] width 170 height 27
select select "2"
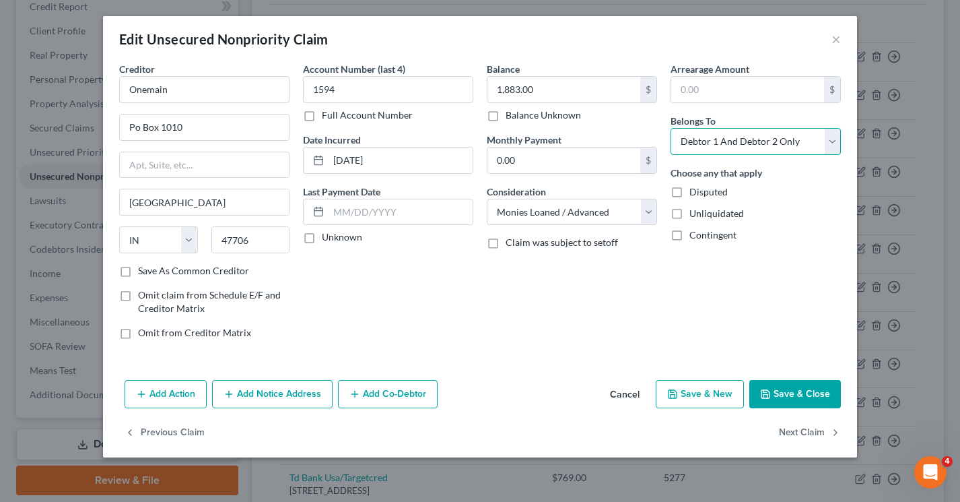
click at [670, 128] on select "Select Debtor 1 Only Debtor 2 Only Debtor 1 And Debtor 2 Only At Least One Of T…" at bounding box center [755, 141] width 170 height 27
click at [808, 429] on button "Next Claim" at bounding box center [810, 433] width 62 height 28
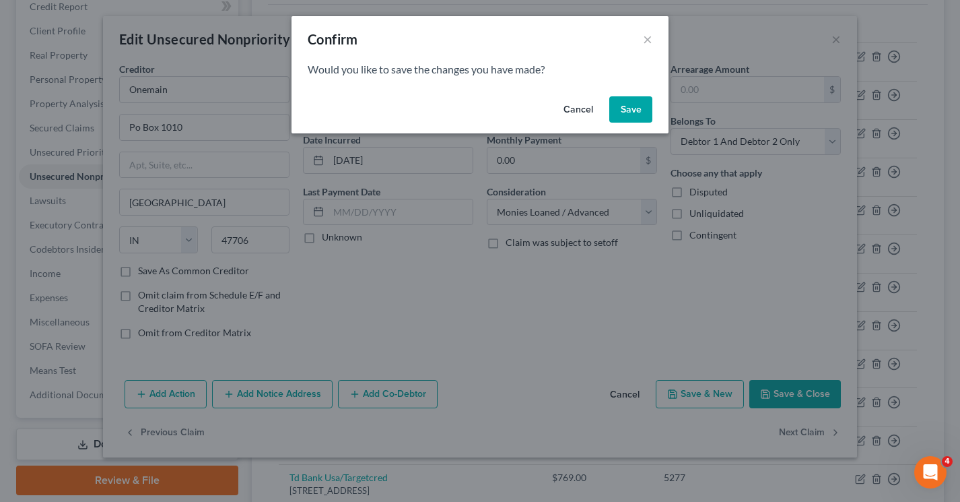
click at [629, 110] on button "Save" at bounding box center [630, 109] width 43 height 27
select select "39"
select select "2"
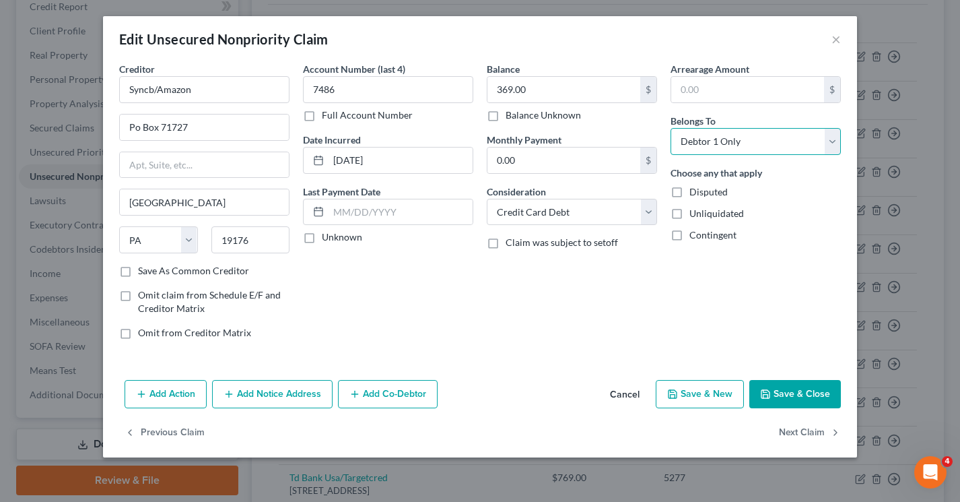
click at [728, 139] on select "Select Debtor 1 Only Debtor 2 Only Debtor 1 And Debtor 2 Only At Least One Of T…" at bounding box center [755, 141] width 170 height 27
select select "2"
click at [670, 128] on select "Select Debtor 1 Only Debtor 2 Only Debtor 1 And Debtor 2 Only At Least One Of T…" at bounding box center [755, 141] width 170 height 27
click at [819, 431] on button "Next Claim" at bounding box center [810, 433] width 62 height 28
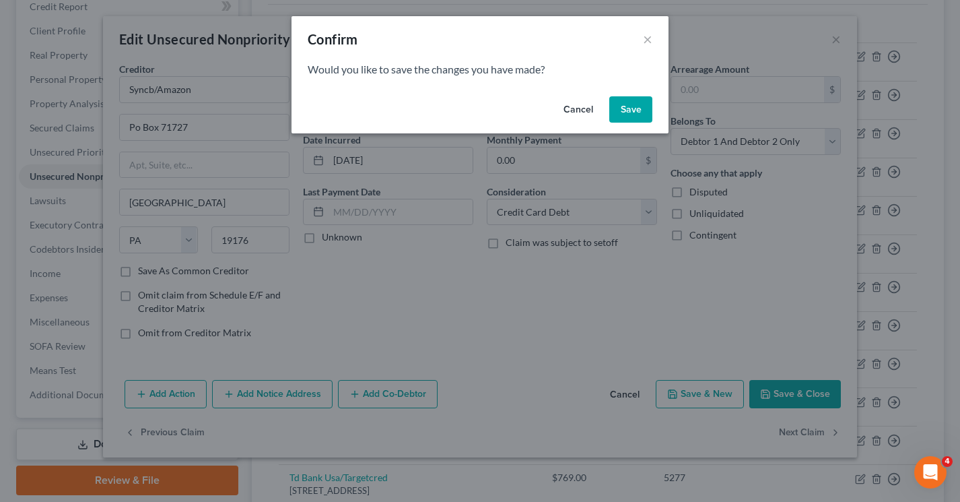
click at [642, 108] on button "Save" at bounding box center [630, 109] width 43 height 27
select select "39"
select select "2"
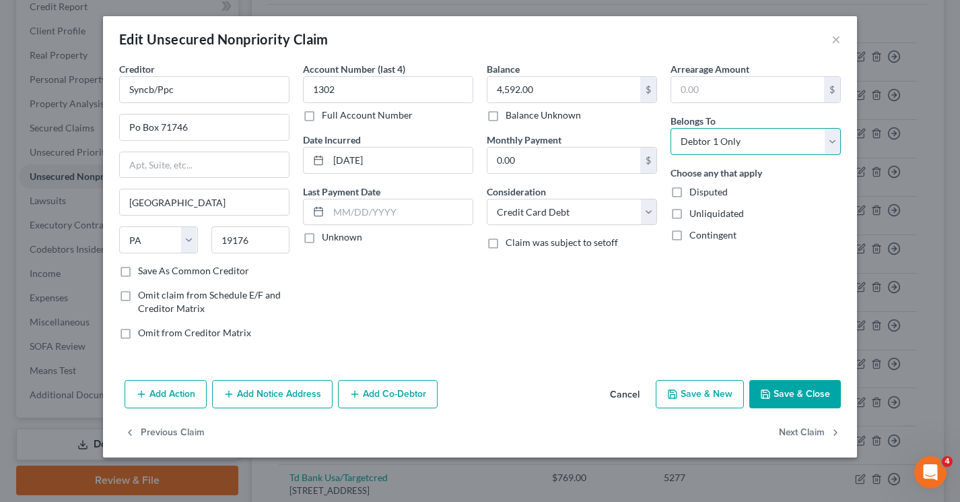
click at [694, 146] on select "Select Debtor 1 Only Debtor 2 Only Debtor 1 And Debtor 2 Only At Least One Of T…" at bounding box center [755, 141] width 170 height 27
select select "2"
click at [670, 128] on select "Select Debtor 1 Only Debtor 2 Only Debtor 1 And Debtor 2 Only At Least One Of T…" at bounding box center [755, 141] width 170 height 27
click at [788, 426] on button "Next Claim" at bounding box center [810, 433] width 62 height 28
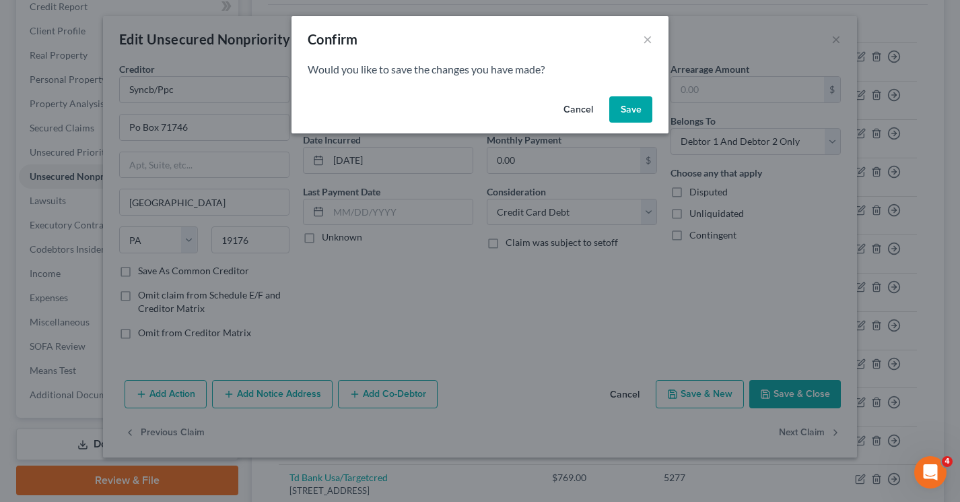
click at [625, 107] on button "Save" at bounding box center [630, 109] width 43 height 27
select select "39"
select select "2"
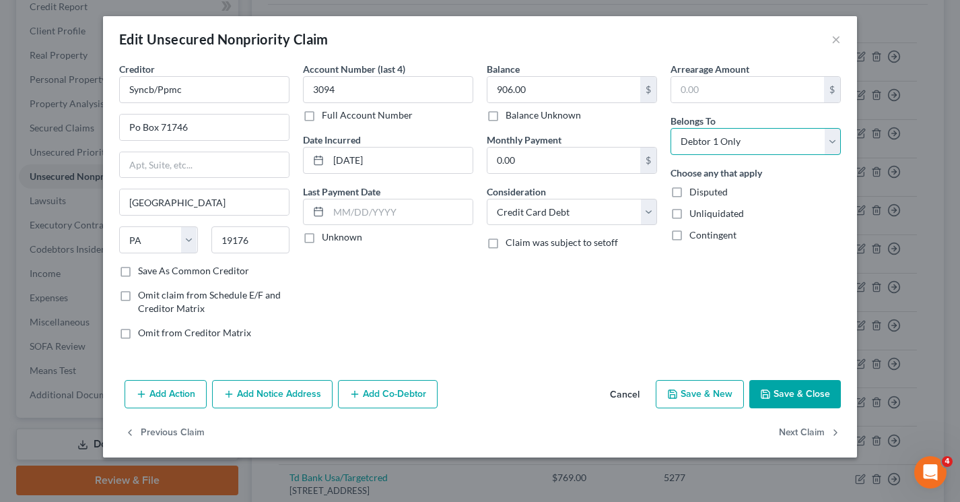
click at [714, 142] on select "Select Debtor 1 Only Debtor 2 Only Debtor 1 And Debtor 2 Only At Least One Of T…" at bounding box center [755, 141] width 170 height 27
select select "2"
click at [670, 128] on select "Select Debtor 1 Only Debtor 2 Only Debtor 1 And Debtor 2 Only At Least One Of T…" at bounding box center [755, 141] width 170 height 27
click at [798, 429] on button "Next Claim" at bounding box center [810, 433] width 62 height 28
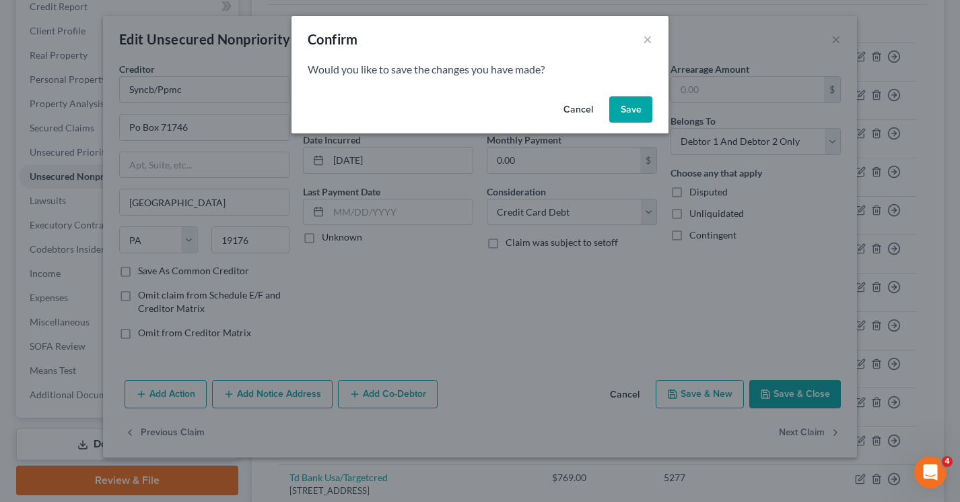
click at [640, 112] on button "Save" at bounding box center [630, 109] width 43 height 27
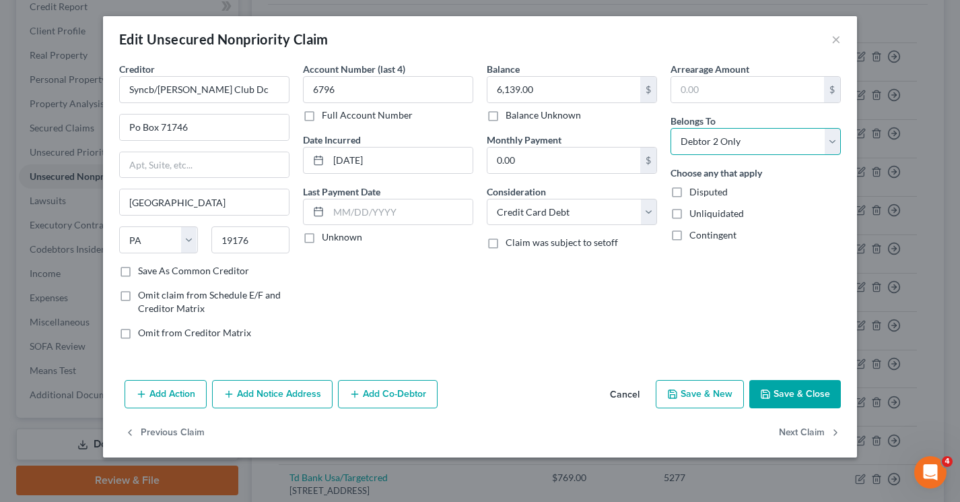
click at [689, 137] on select "Select Debtor 1 Only Debtor 2 Only Debtor 1 And Debtor 2 Only At Least One Of T…" at bounding box center [755, 141] width 170 height 27
click at [670, 128] on select "Select Debtor 1 Only Debtor 2 Only Debtor 1 And Debtor 2 Only At Least One Of T…" at bounding box center [755, 141] width 170 height 27
click at [792, 429] on button "Next Claim" at bounding box center [810, 433] width 62 height 28
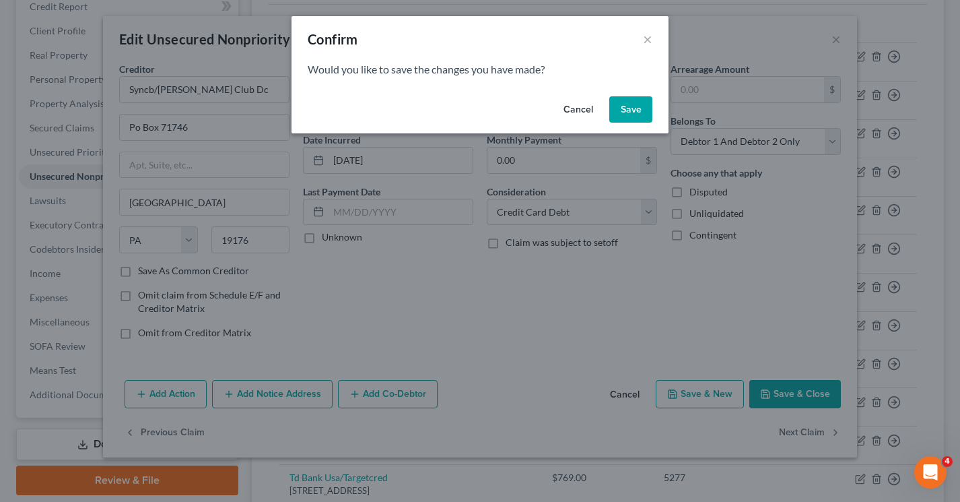
click at [623, 102] on button "Save" at bounding box center [630, 109] width 43 height 27
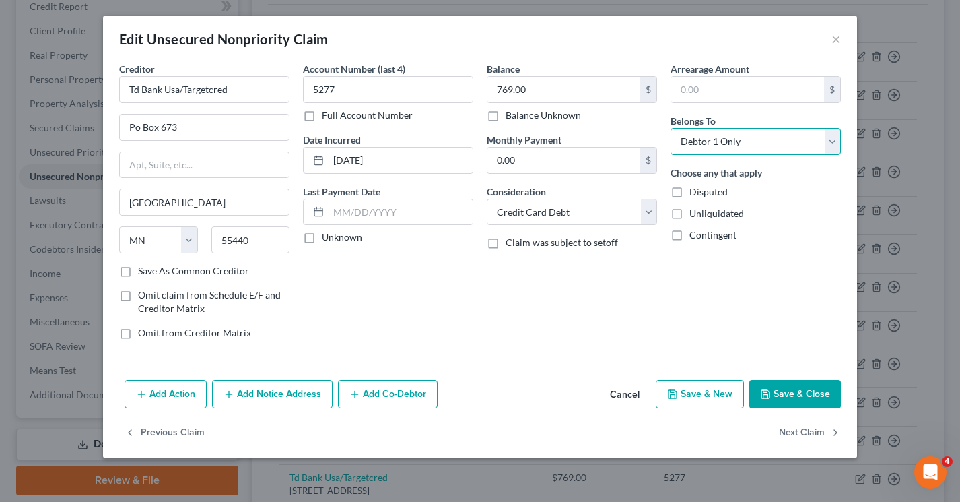
click at [689, 142] on select "Select Debtor 1 Only Debtor 2 Only Debtor 1 And Debtor 2 Only At Least One Of T…" at bounding box center [755, 141] width 170 height 27
click at [670, 128] on select "Select Debtor 1 Only Debtor 2 Only Debtor 1 And Debtor 2 Only At Least One Of T…" at bounding box center [755, 141] width 170 height 27
click at [795, 434] on button "Next Claim" at bounding box center [810, 433] width 62 height 28
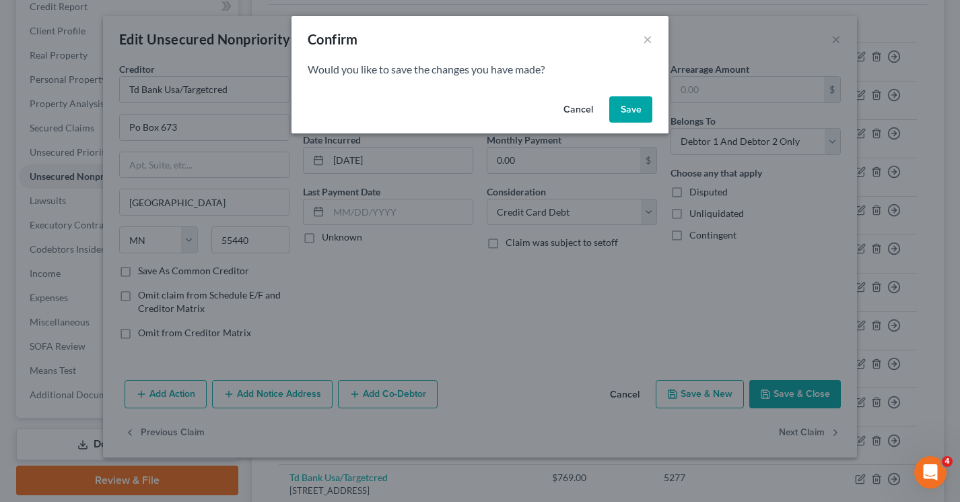
click at [637, 112] on button "Save" at bounding box center [630, 109] width 43 height 27
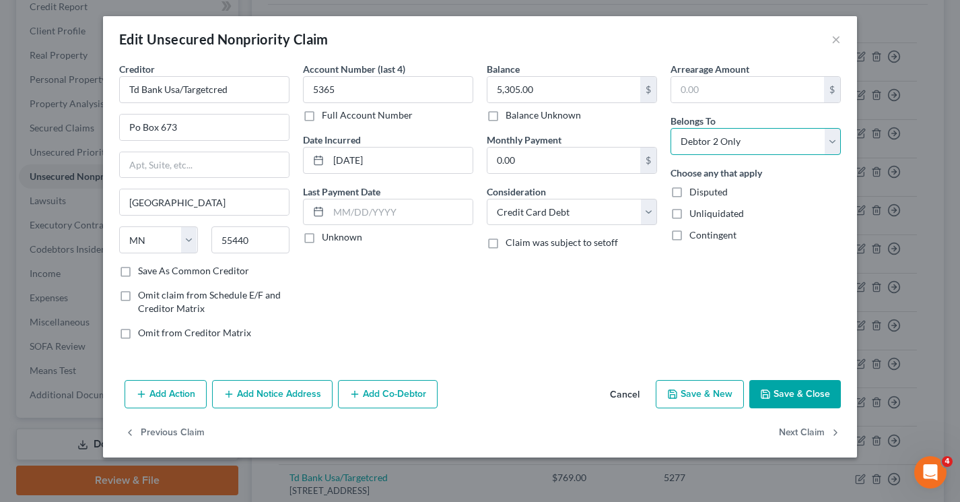
click at [703, 145] on select "Select Debtor 1 Only Debtor 2 Only Debtor 1 And Debtor 2 Only At Least One Of T…" at bounding box center [755, 141] width 170 height 27
click at [670, 128] on select "Select Debtor 1 Only Debtor 2 Only Debtor 1 And Debtor 2 Only At Least One Of T…" at bounding box center [755, 141] width 170 height 27
click at [663, 303] on div "Balance 5,305.00 $ Balance Unknown Balance Undetermined 5,305.00 $ Balance Unkn…" at bounding box center [572, 206] width 184 height 288
click at [815, 434] on button "Next Claim" at bounding box center [810, 433] width 62 height 28
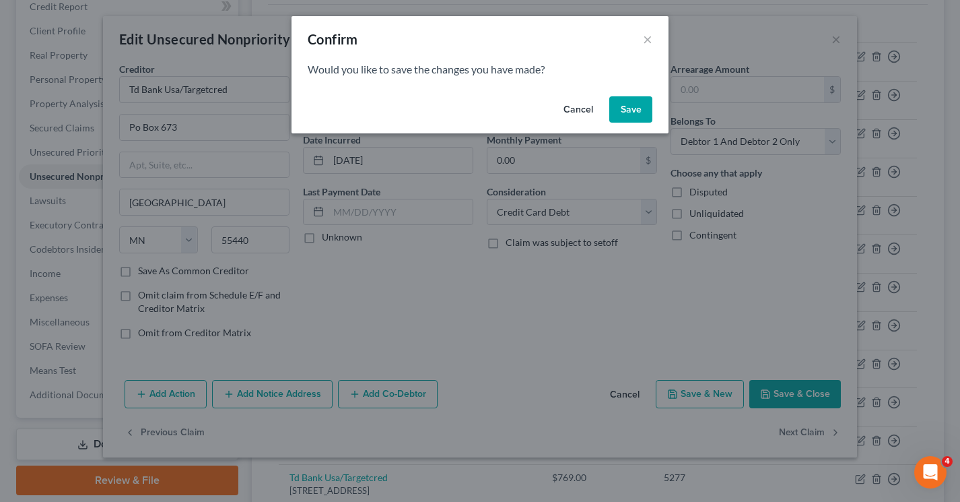
click at [628, 115] on button "Save" at bounding box center [630, 109] width 43 height 27
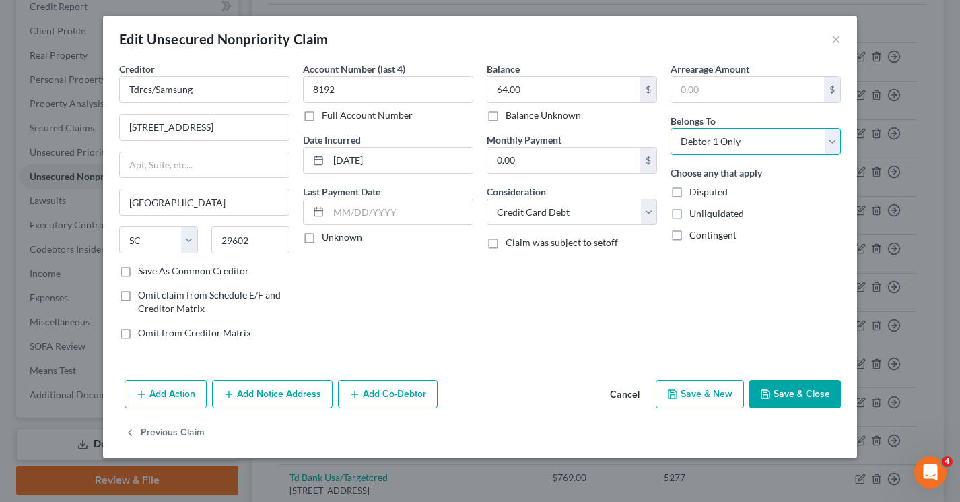
click at [717, 145] on select "Select Debtor 1 Only Debtor 2 Only Debtor 1 And Debtor 2 Only At Least One Of T…" at bounding box center [755, 141] width 170 height 27
click at [670, 128] on select "Select Debtor 1 Only Debtor 2 Only Debtor 1 And Debtor 2 Only At Least One Of T…" at bounding box center [755, 141] width 170 height 27
click at [800, 394] on button "Save & Close" at bounding box center [795, 394] width 92 height 28
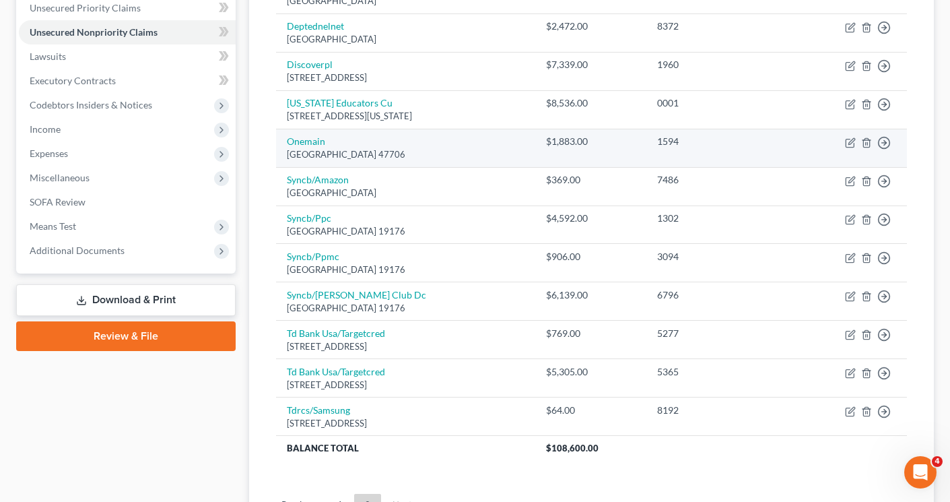
scroll to position [439, 0]
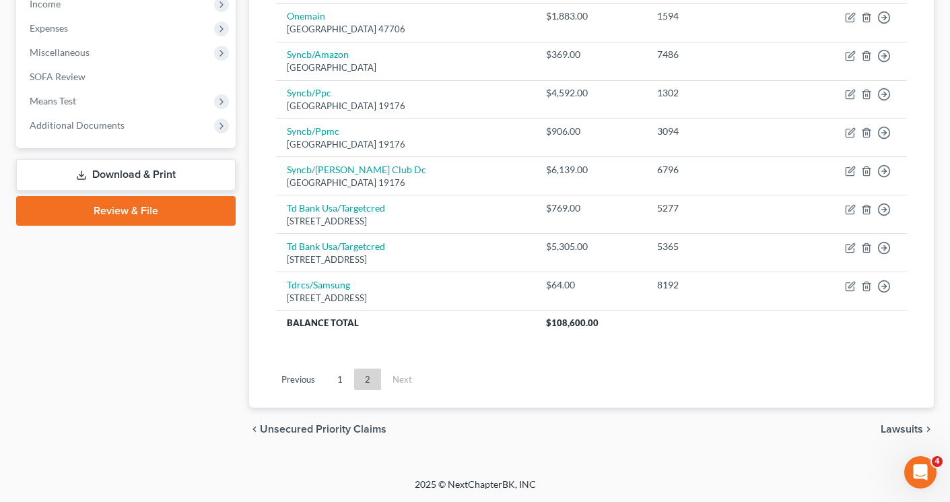
click at [887, 427] on span "Lawsuits" at bounding box center [901, 428] width 42 height 11
